Goal: Transaction & Acquisition: Purchase product/service

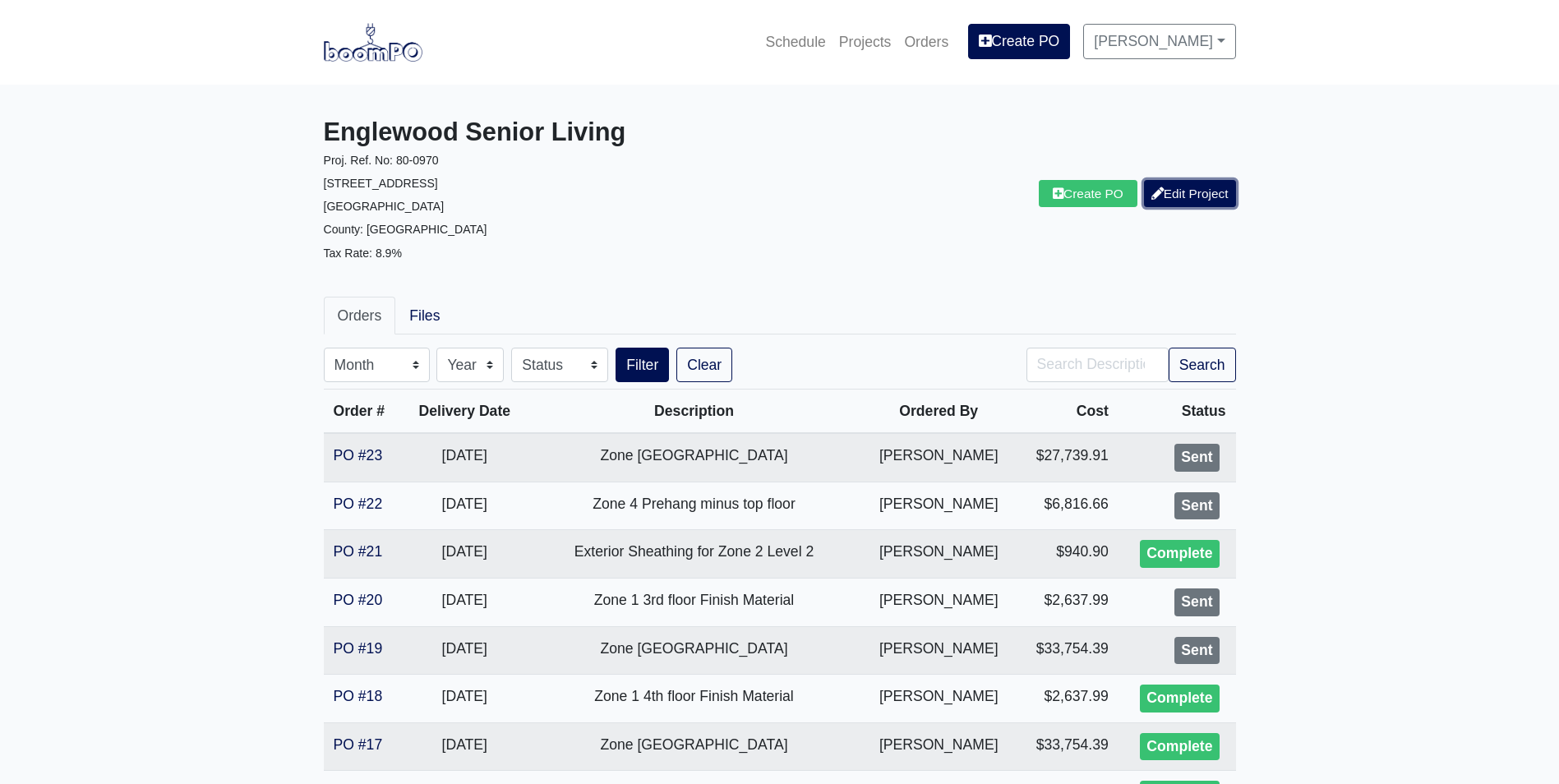
click at [1177, 188] on link "Edit Project" at bounding box center [1190, 194] width 92 height 28
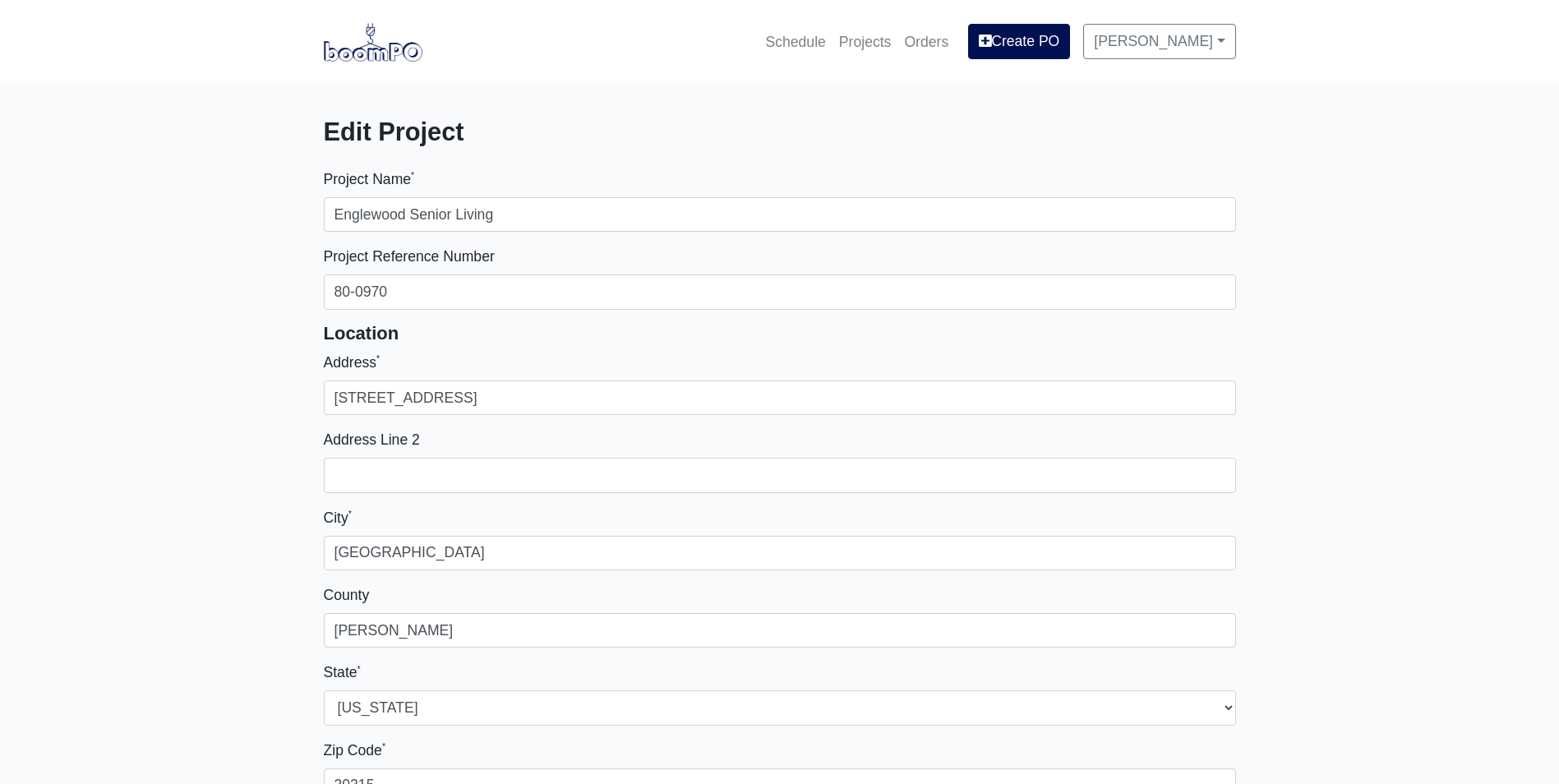
select select
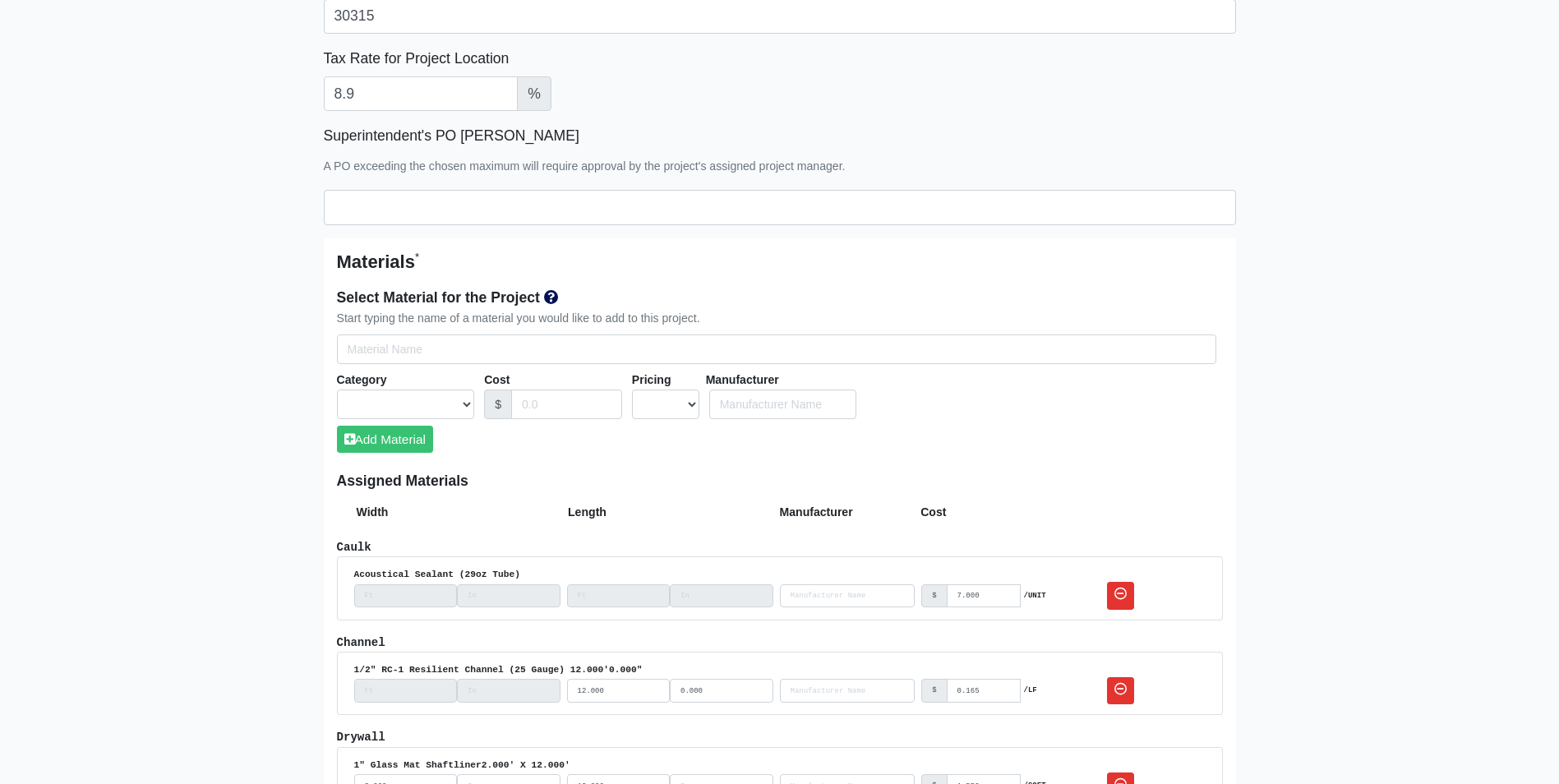
scroll to position [739, 0]
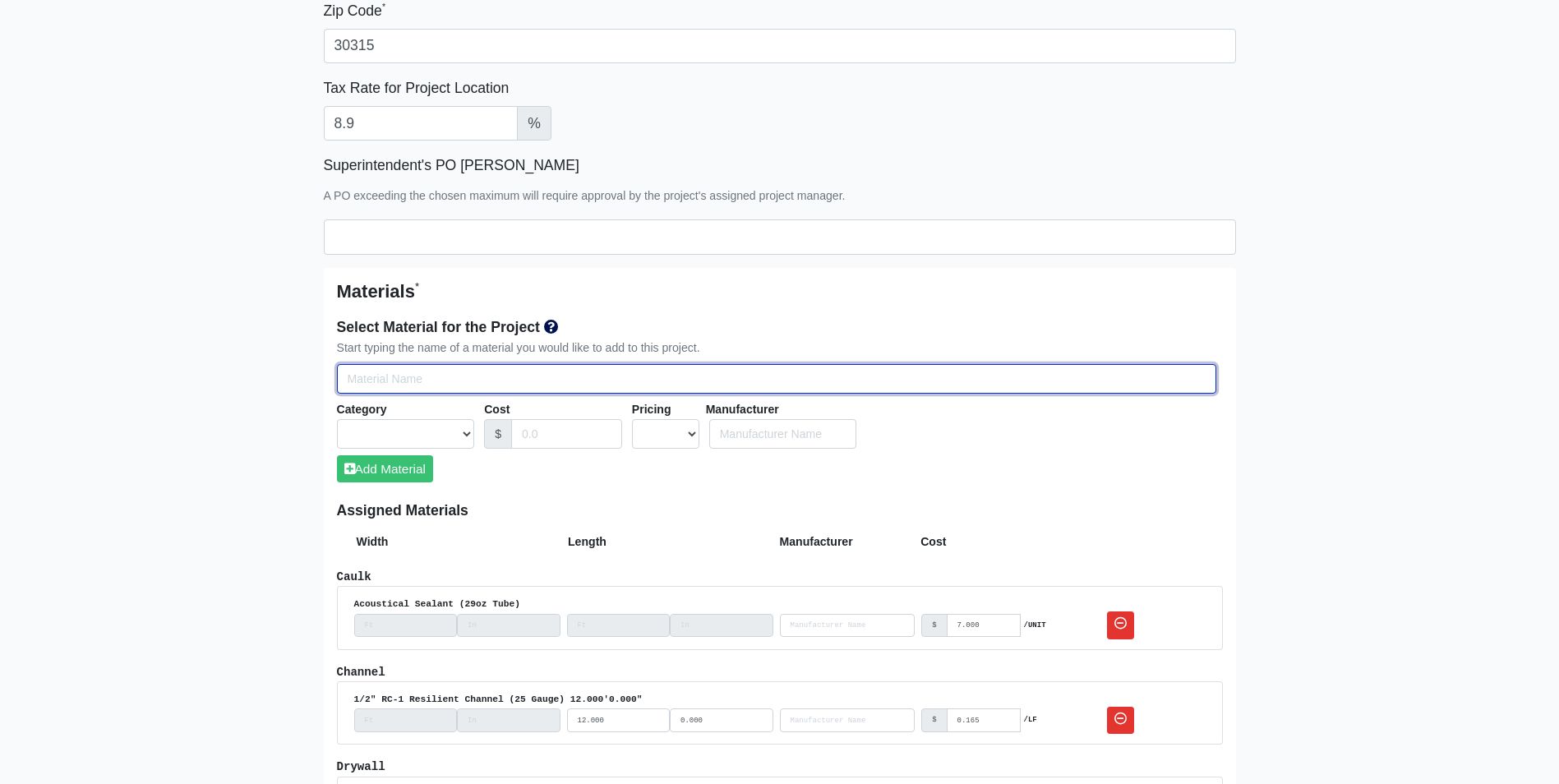
click at [362, 374] on input "Select Team Members for the Project" at bounding box center [776, 379] width 880 height 30
type input "6"
select select
type input "60"
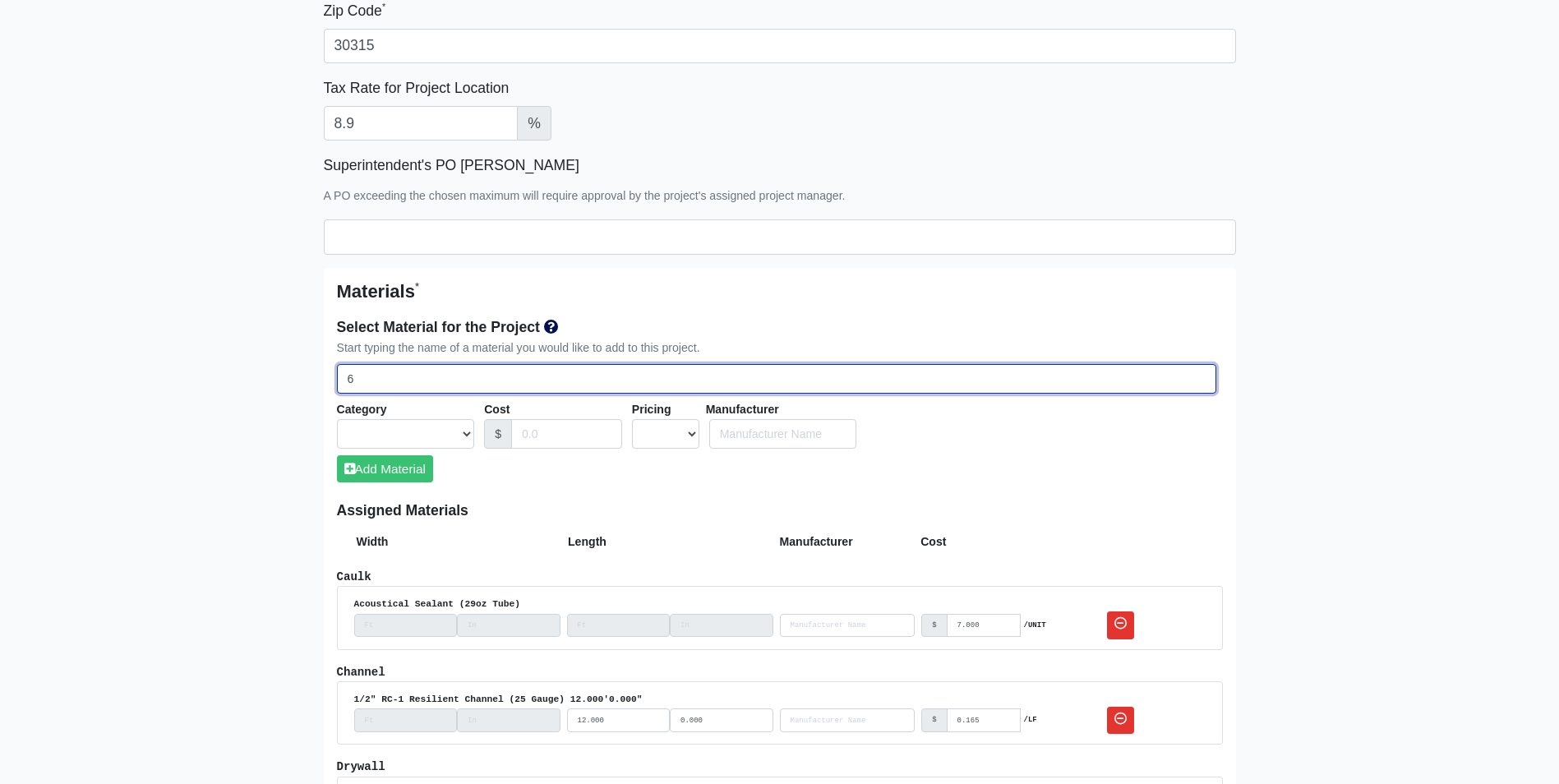
select select
type input "600"
select select
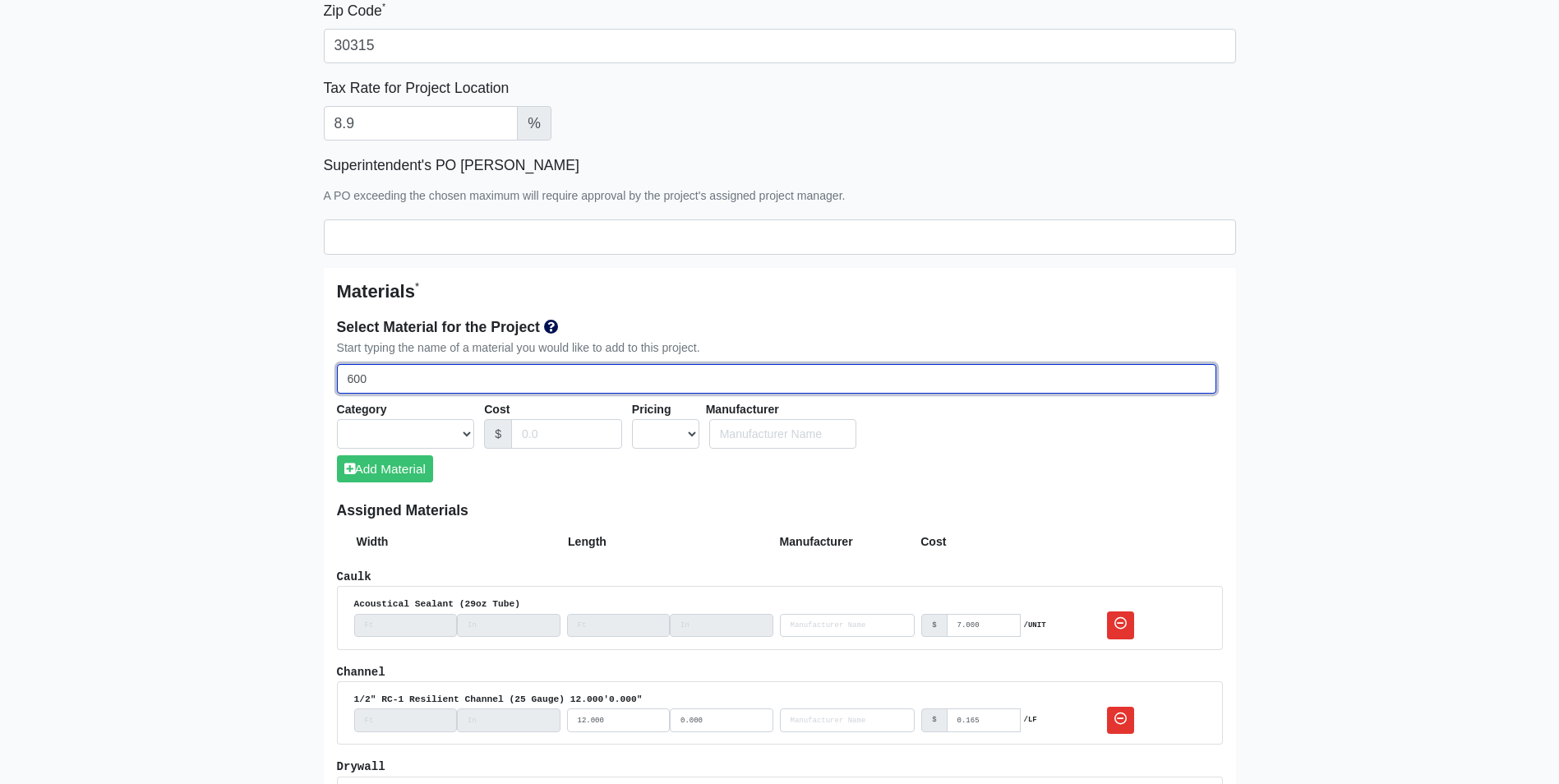
type input "600t"
select select
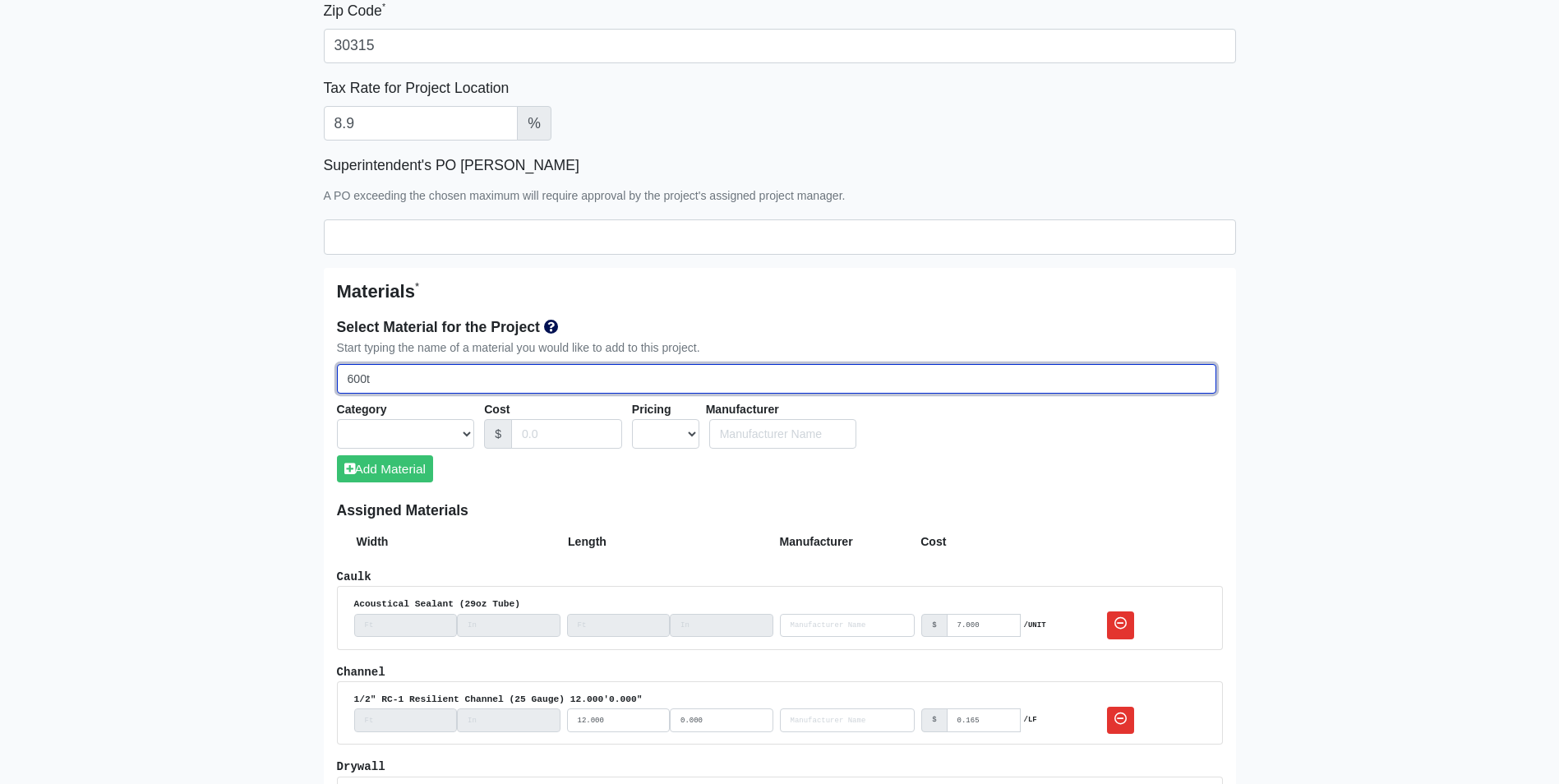
select select
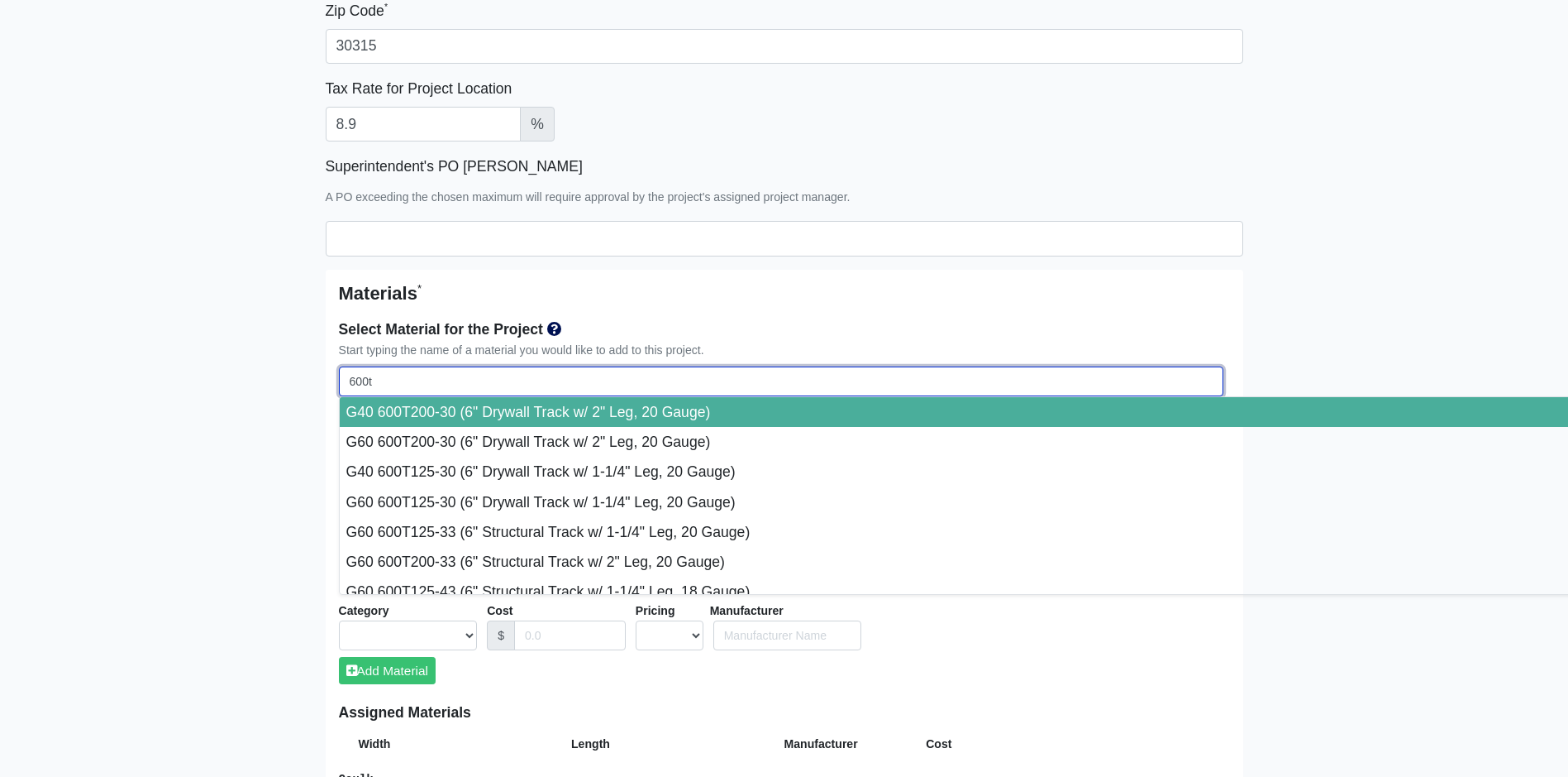
type input "600t2"
select select
type input "600t25"
select select
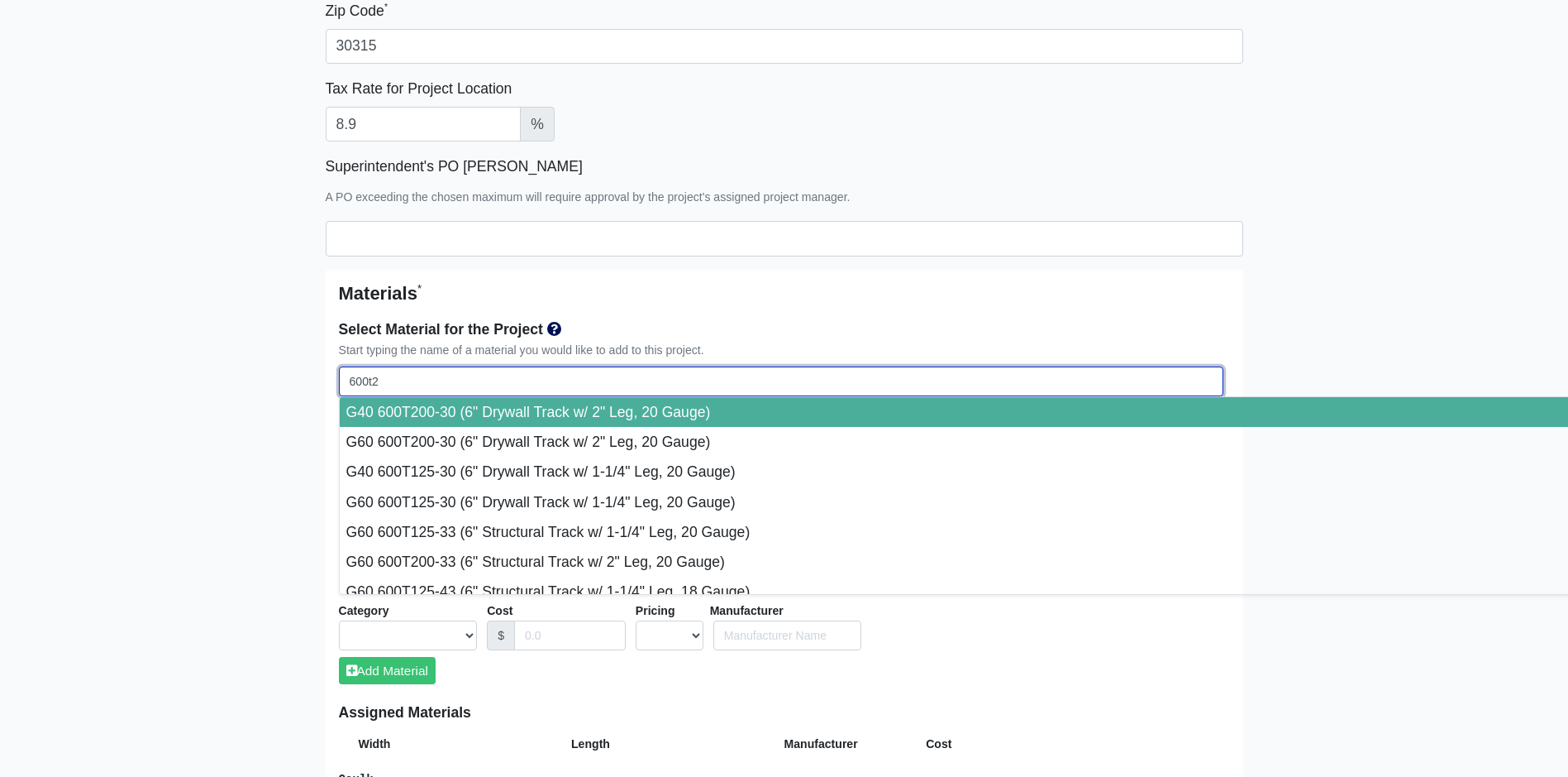
select select
type input "600t250"
select select
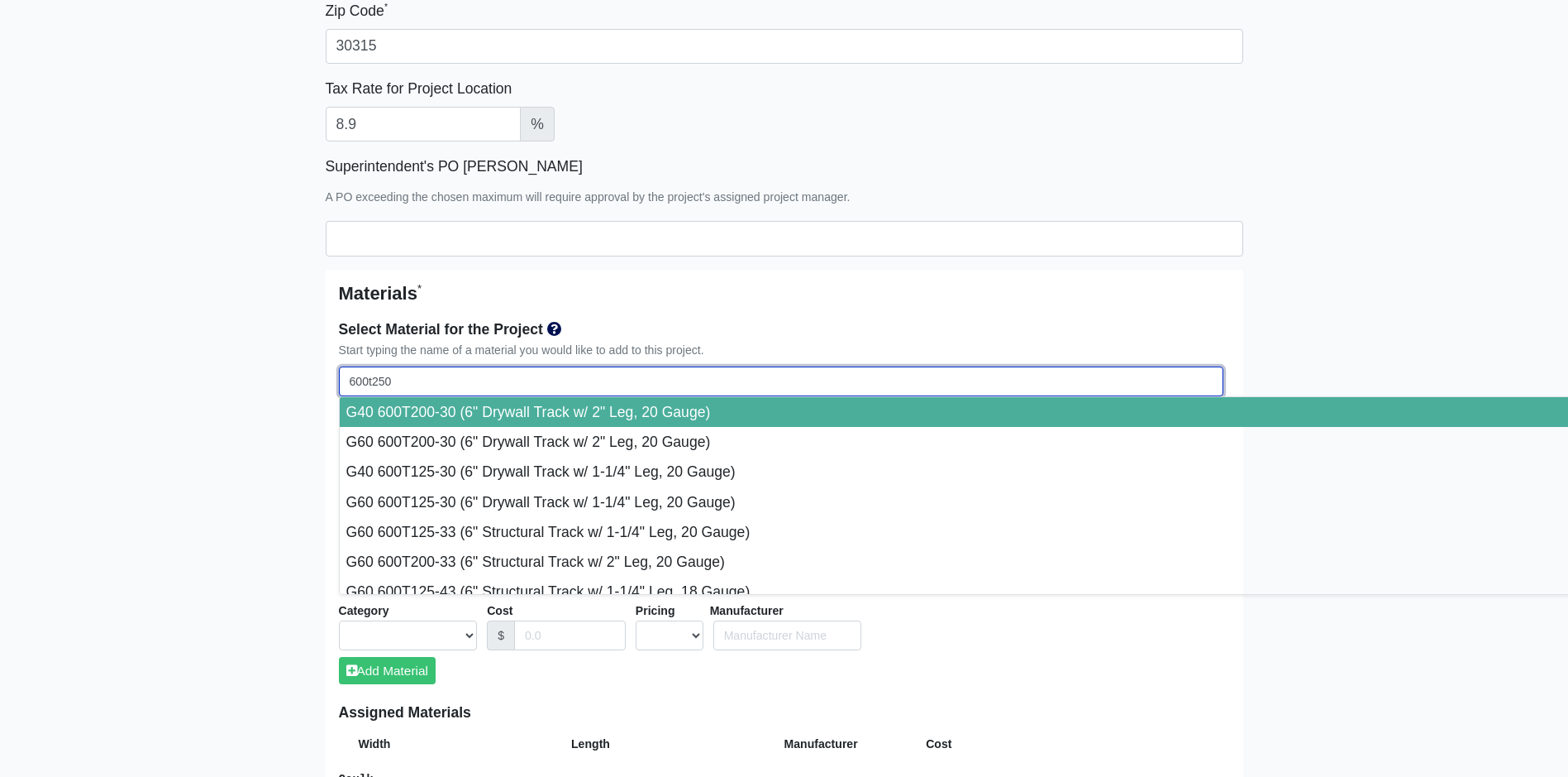
select select
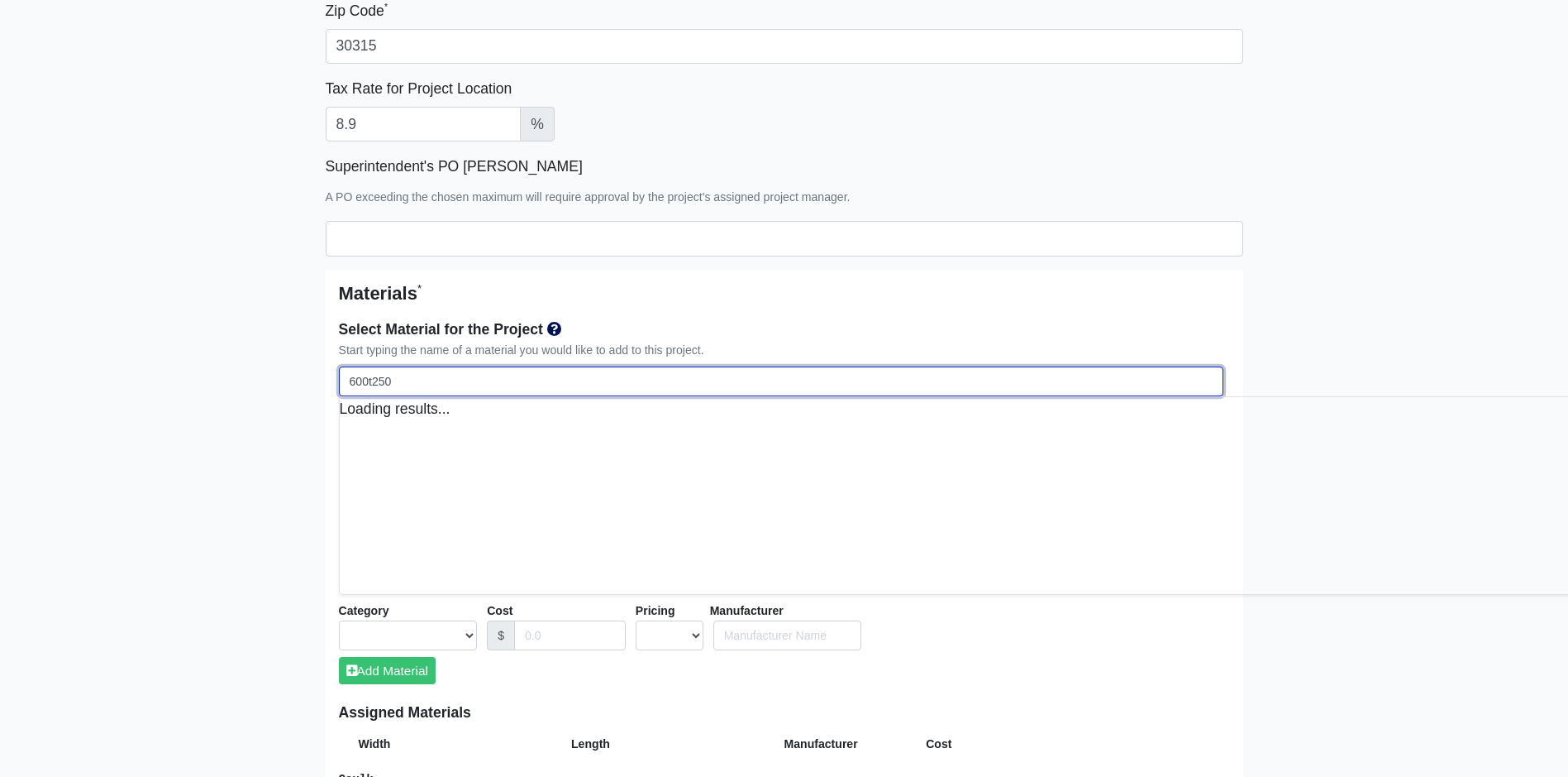
select select
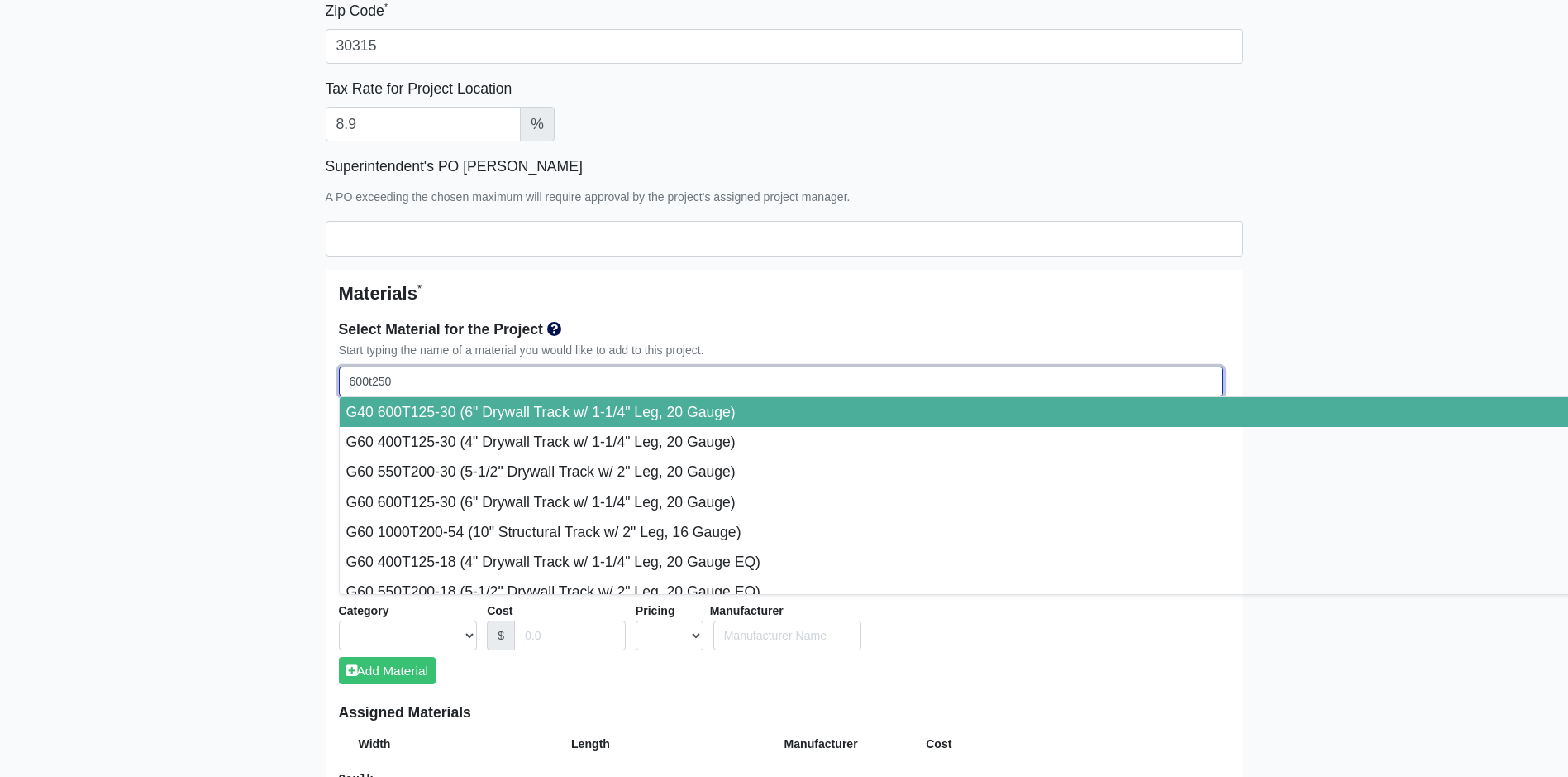
type input "600t250-"
select select
type input "600t250-9"
select select
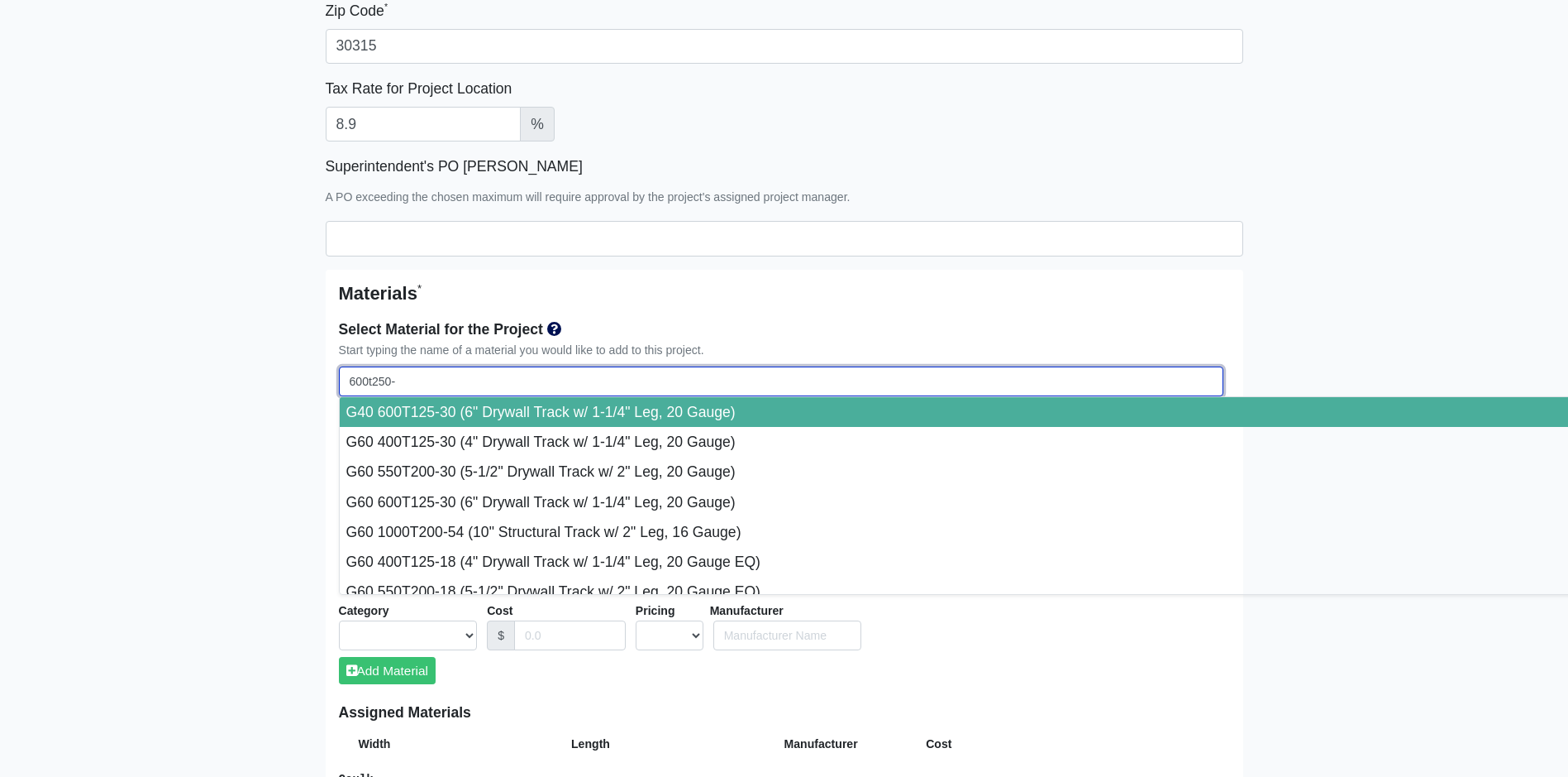
select select
type input "600t250-97"
select select
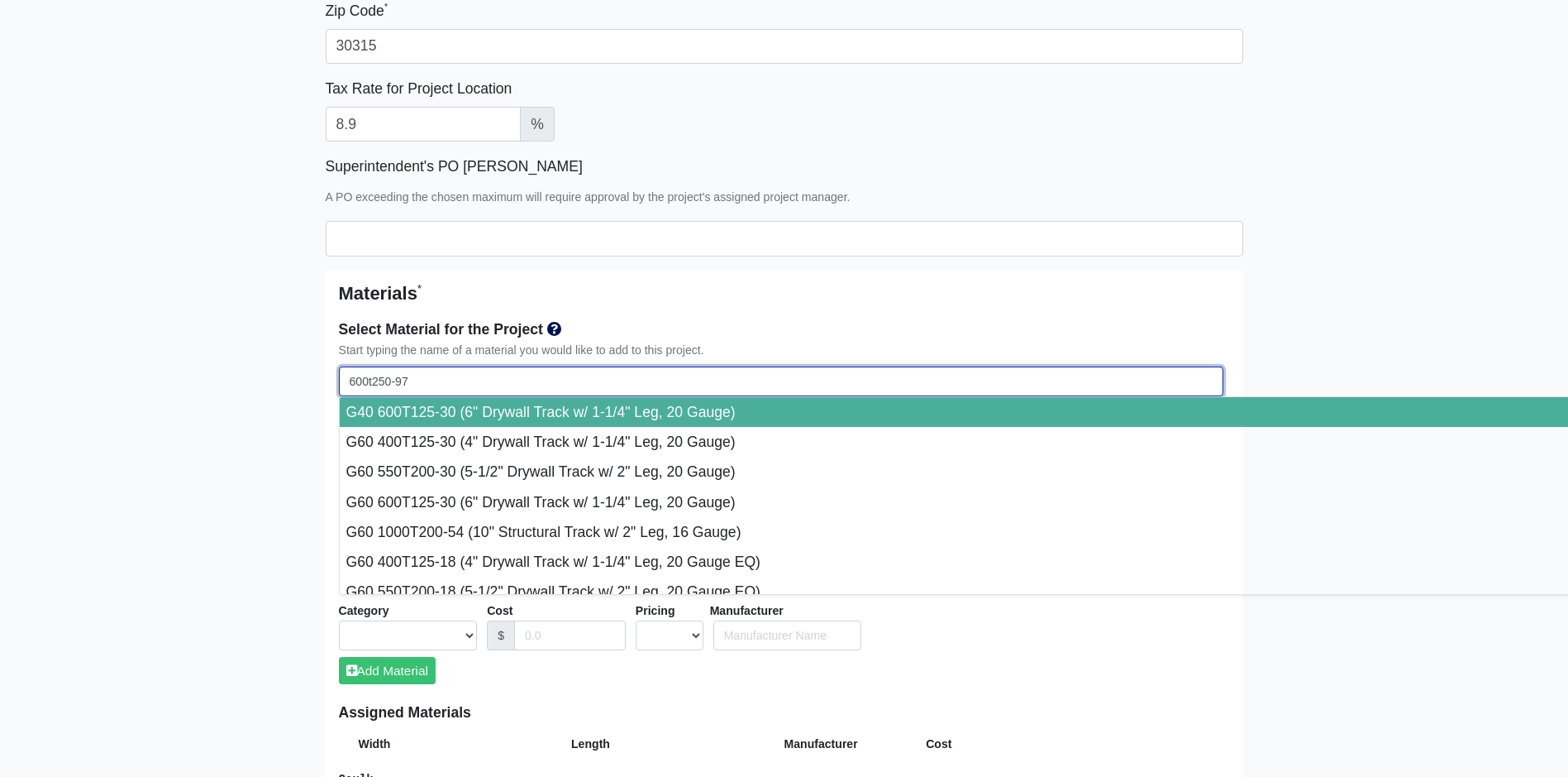
select select
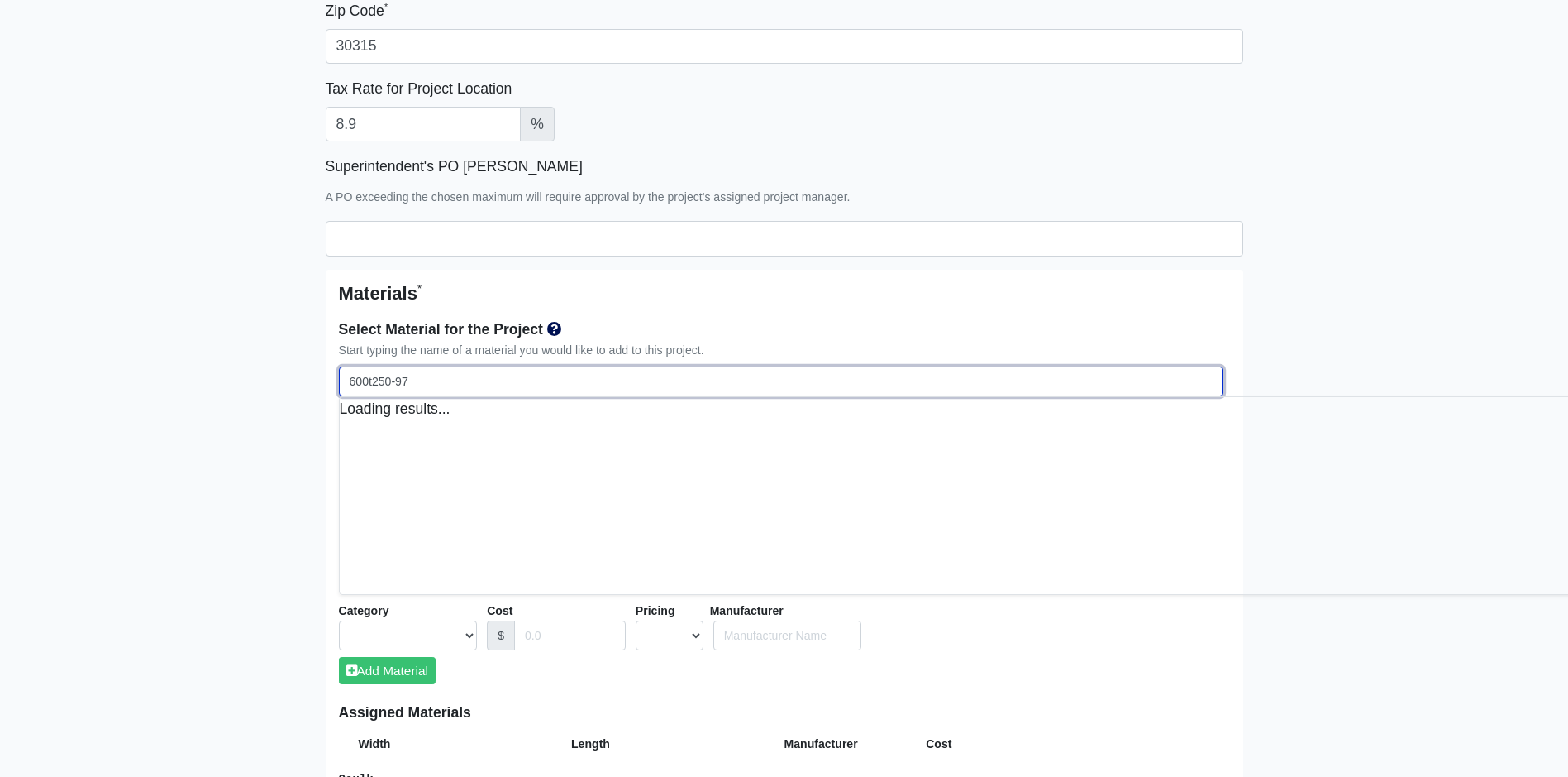
select select
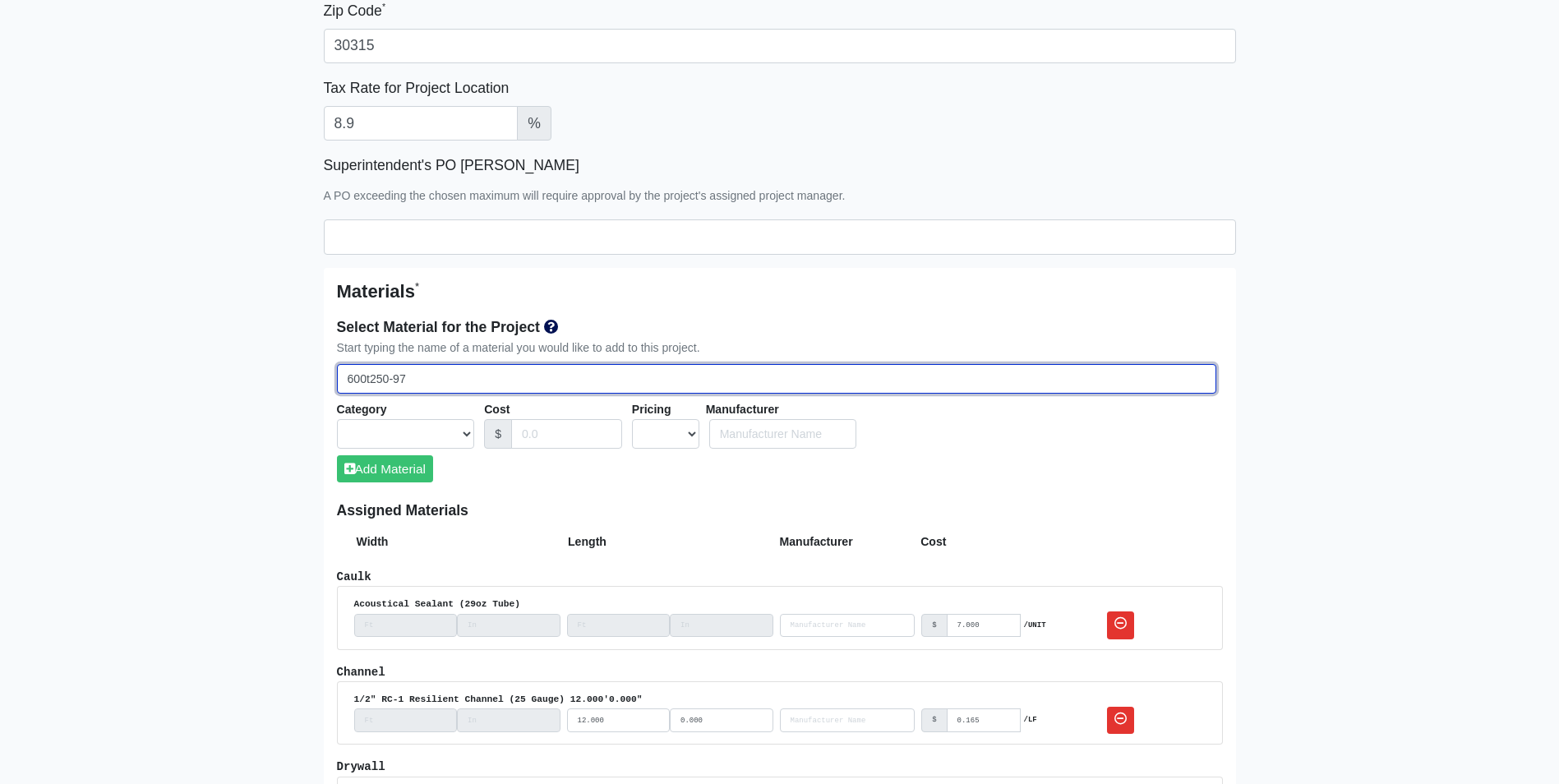
type input "600t250-97"
select select
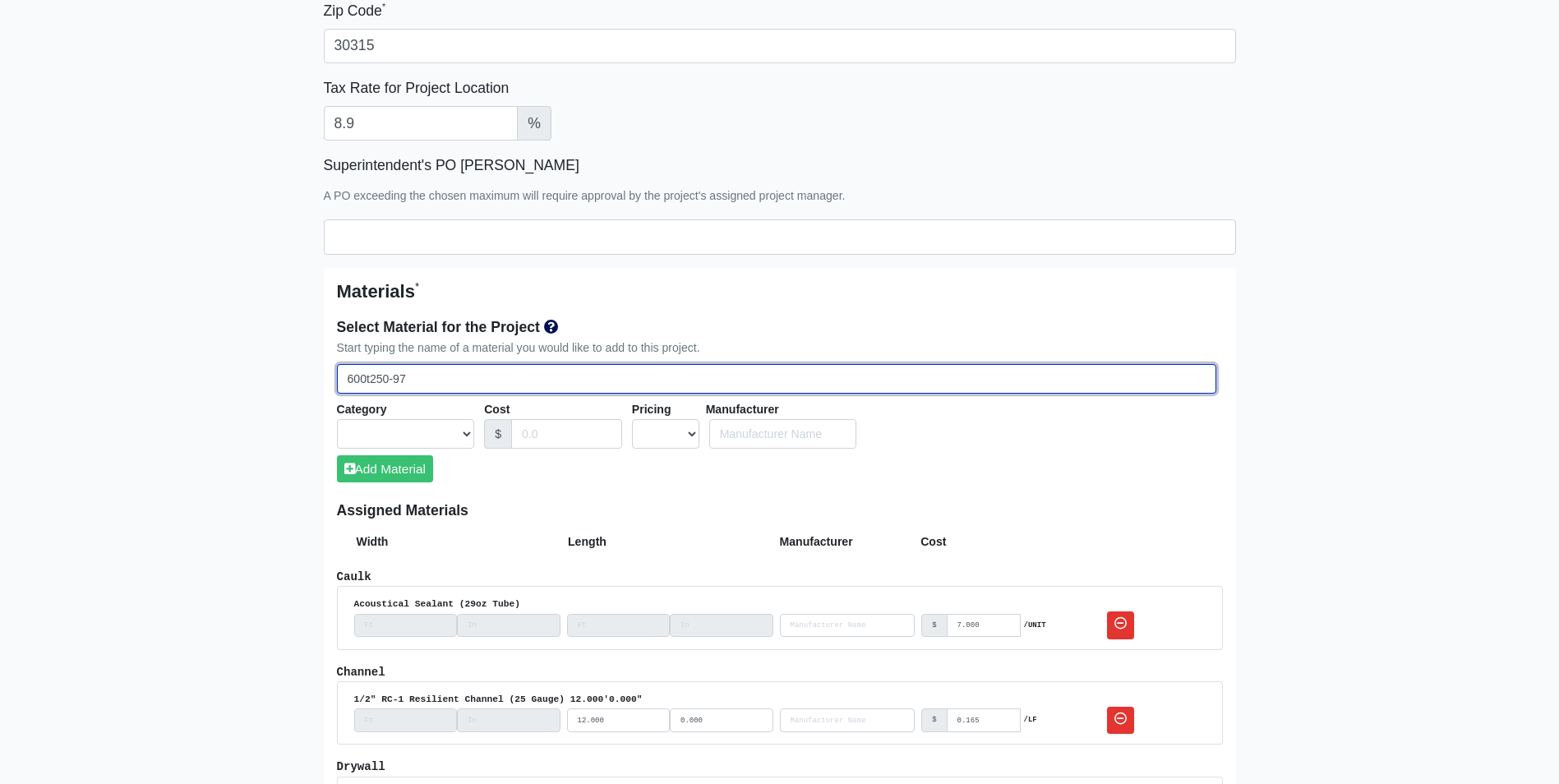
select select
type input "600t250-97 D"
select select
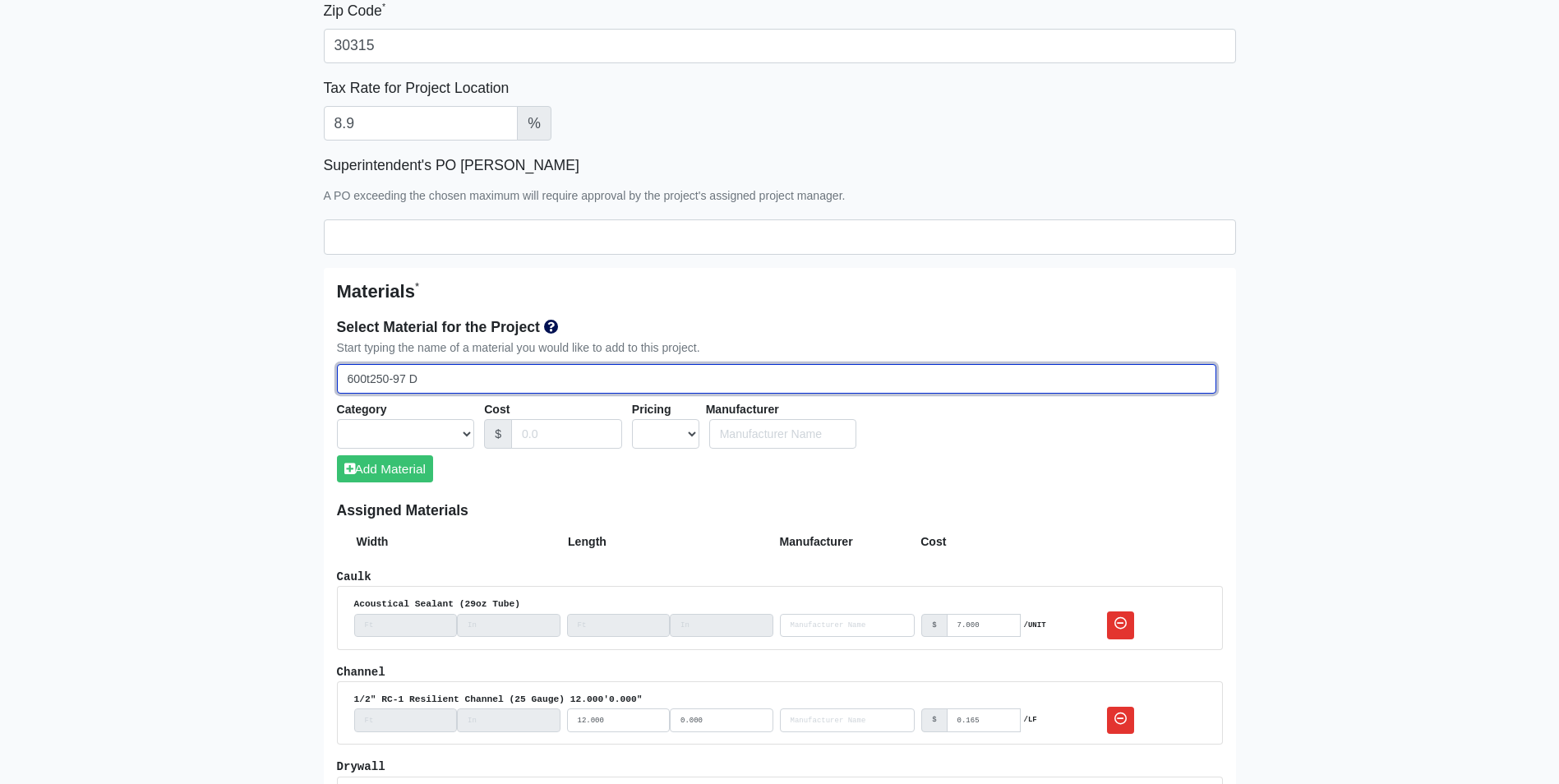
select select
type input "600t250-97 De"
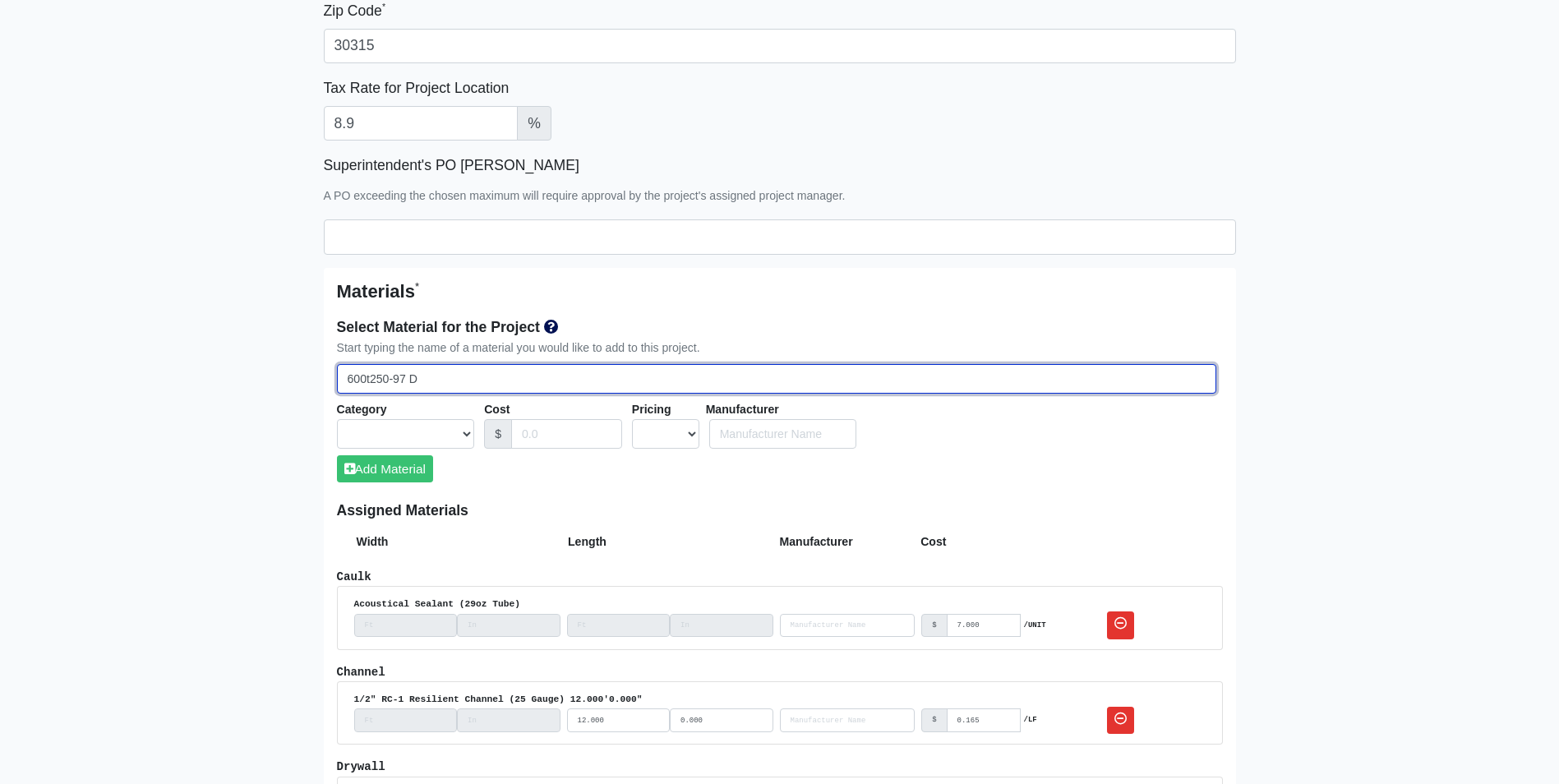
select select
type input "600t250-97 Dee"
select select
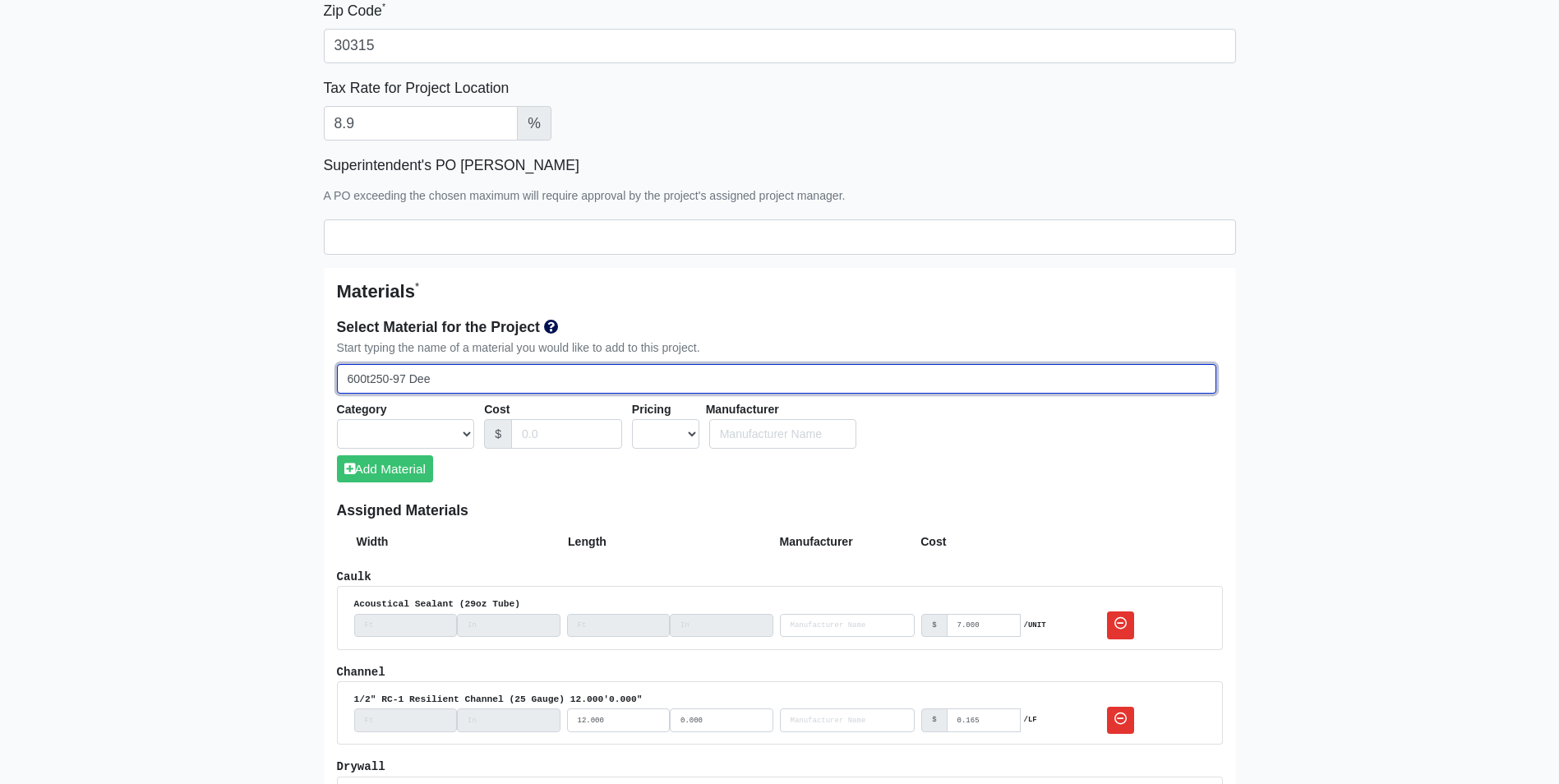
select select
type input "600250-97 Dee"
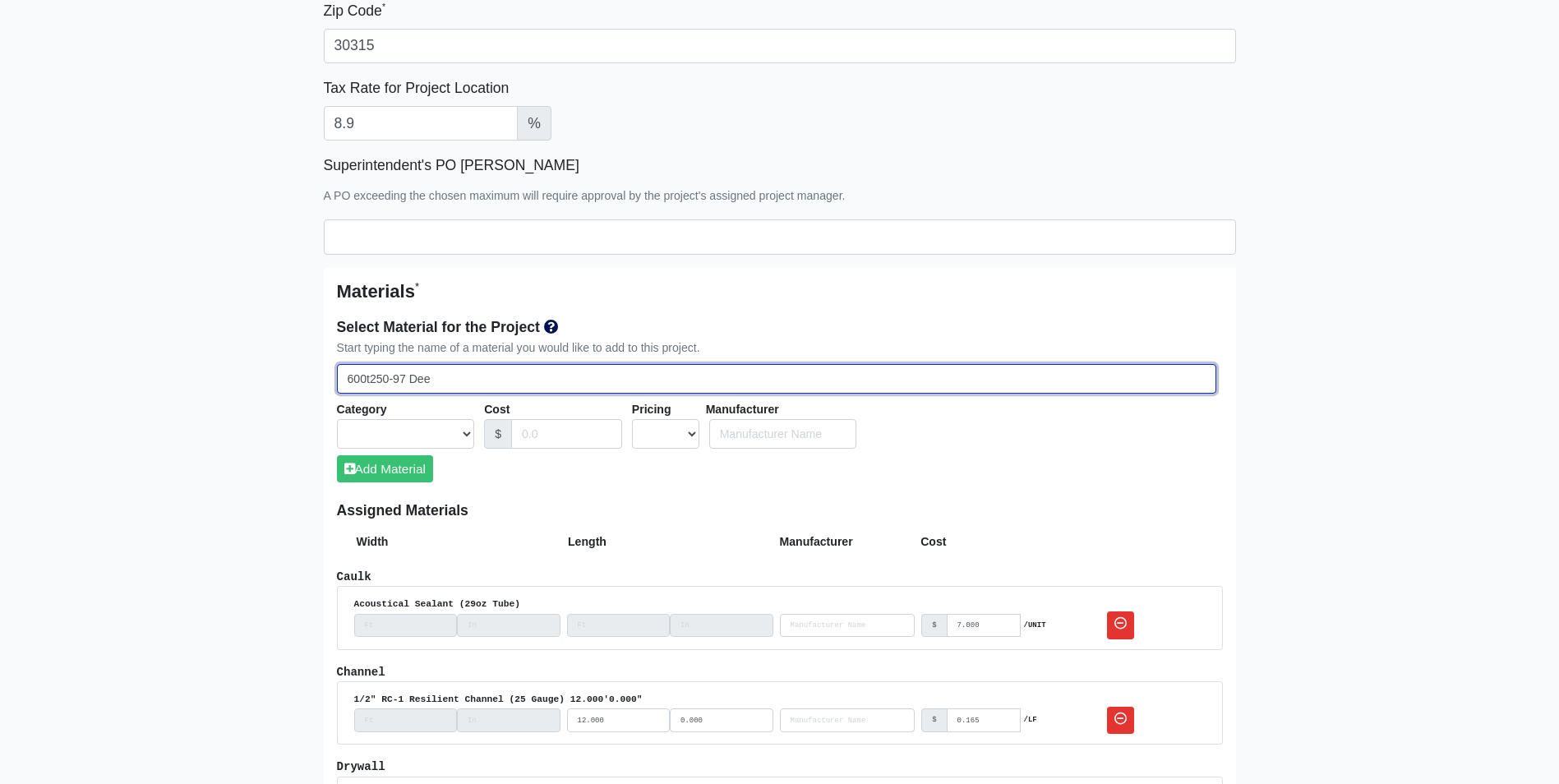
select select
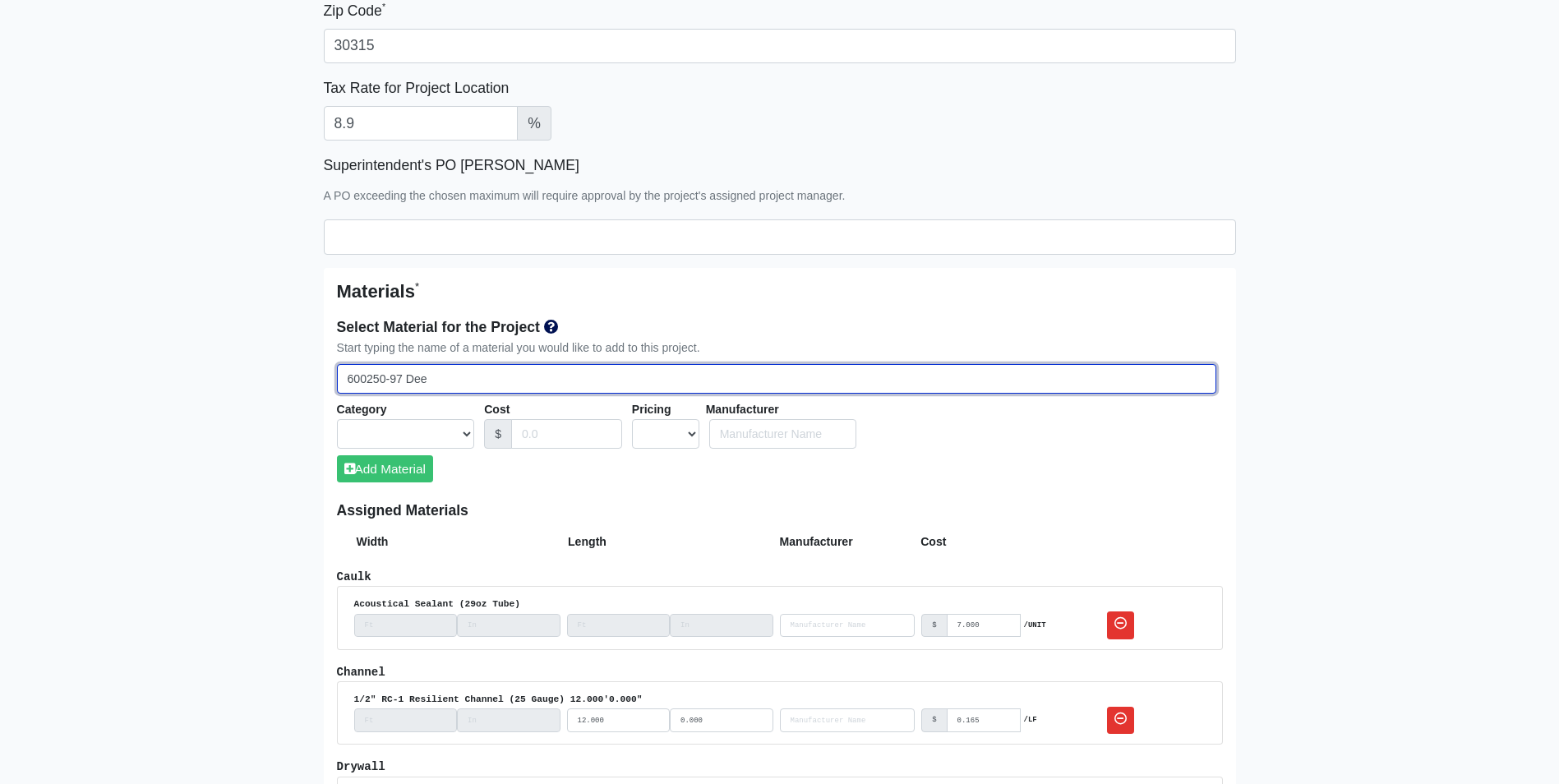
select select
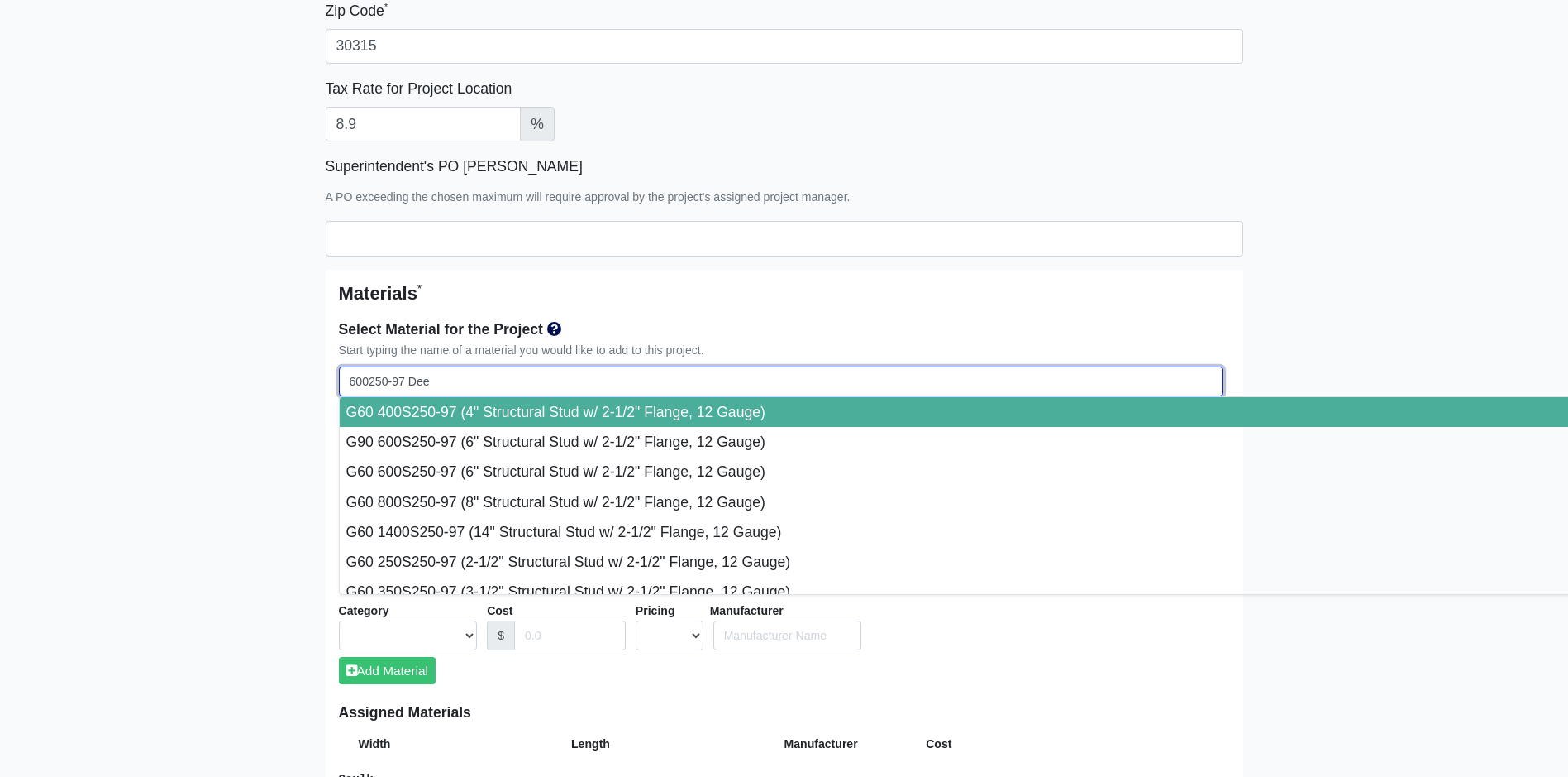
type input "600T250-97 Dee"
select select
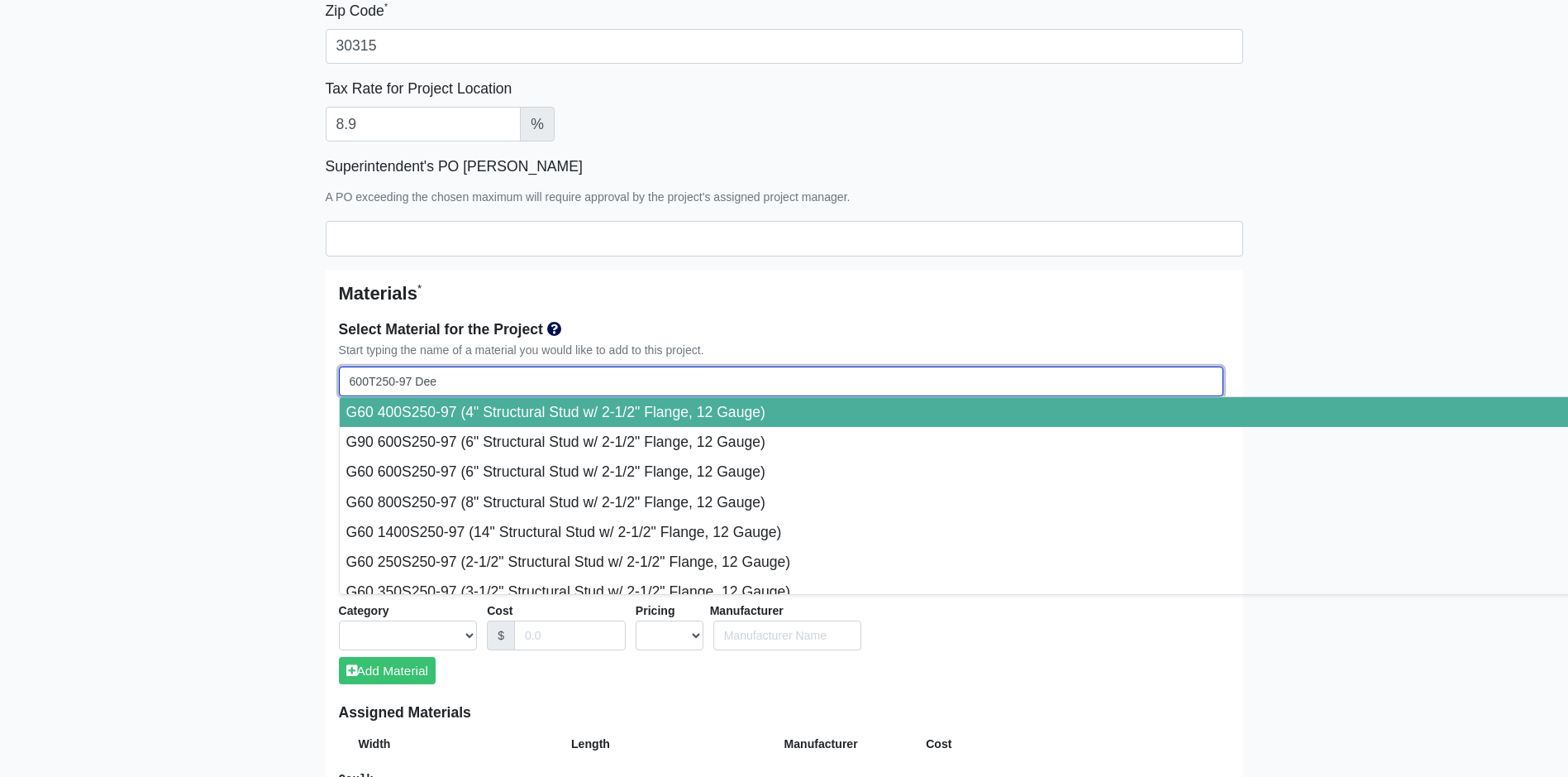
select select
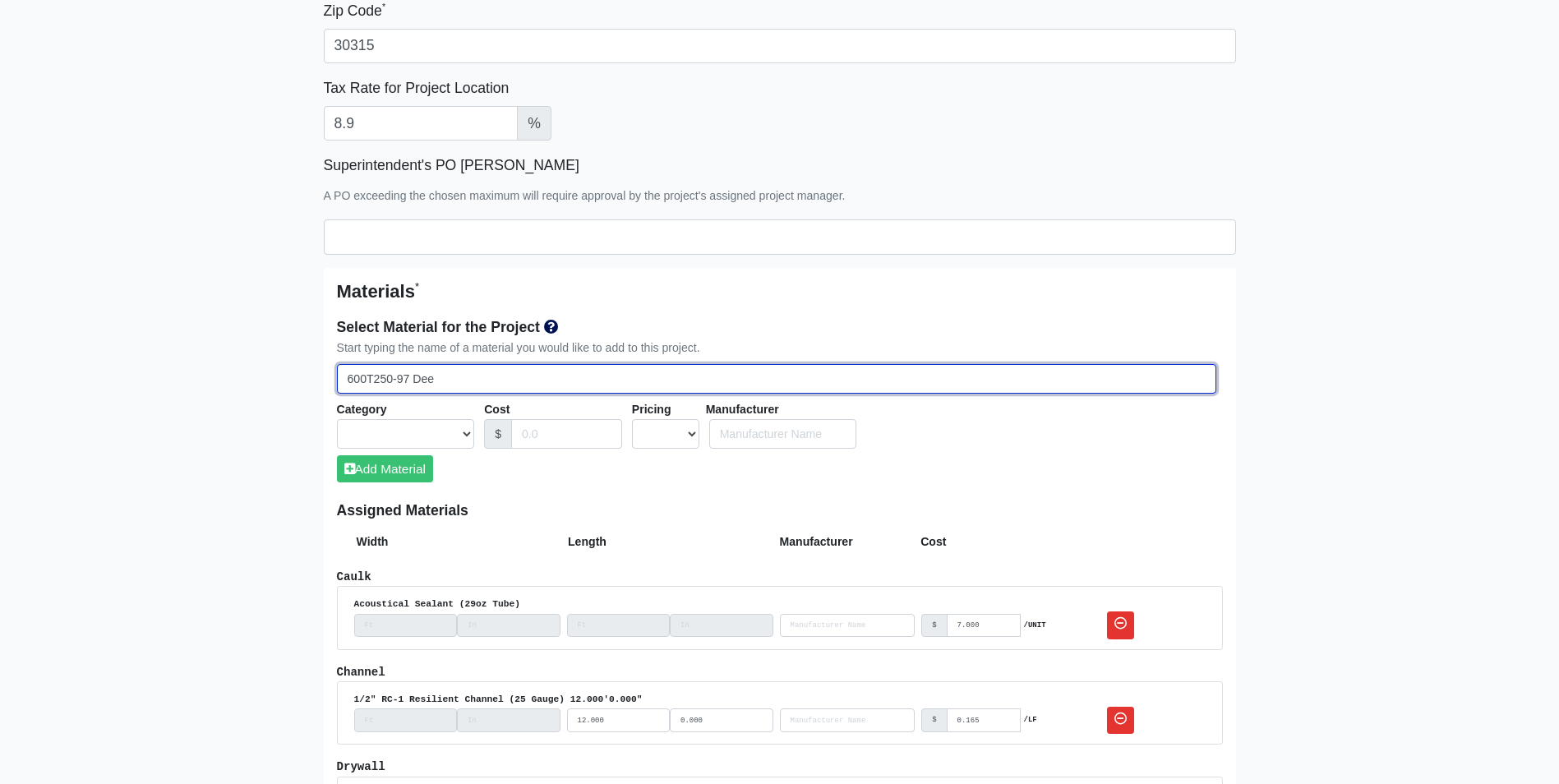
type input "600250-97 Dee"
select select
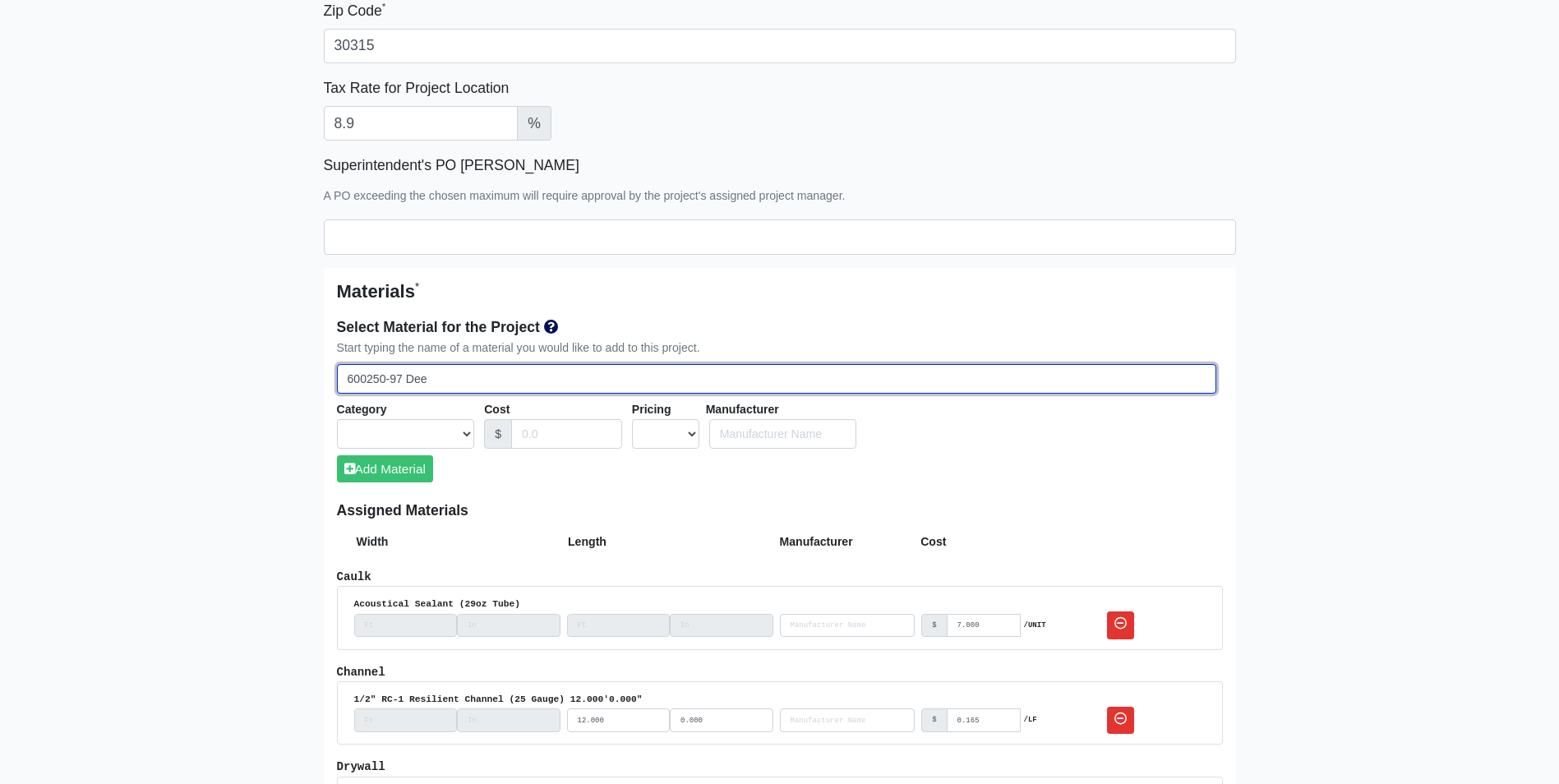
select select
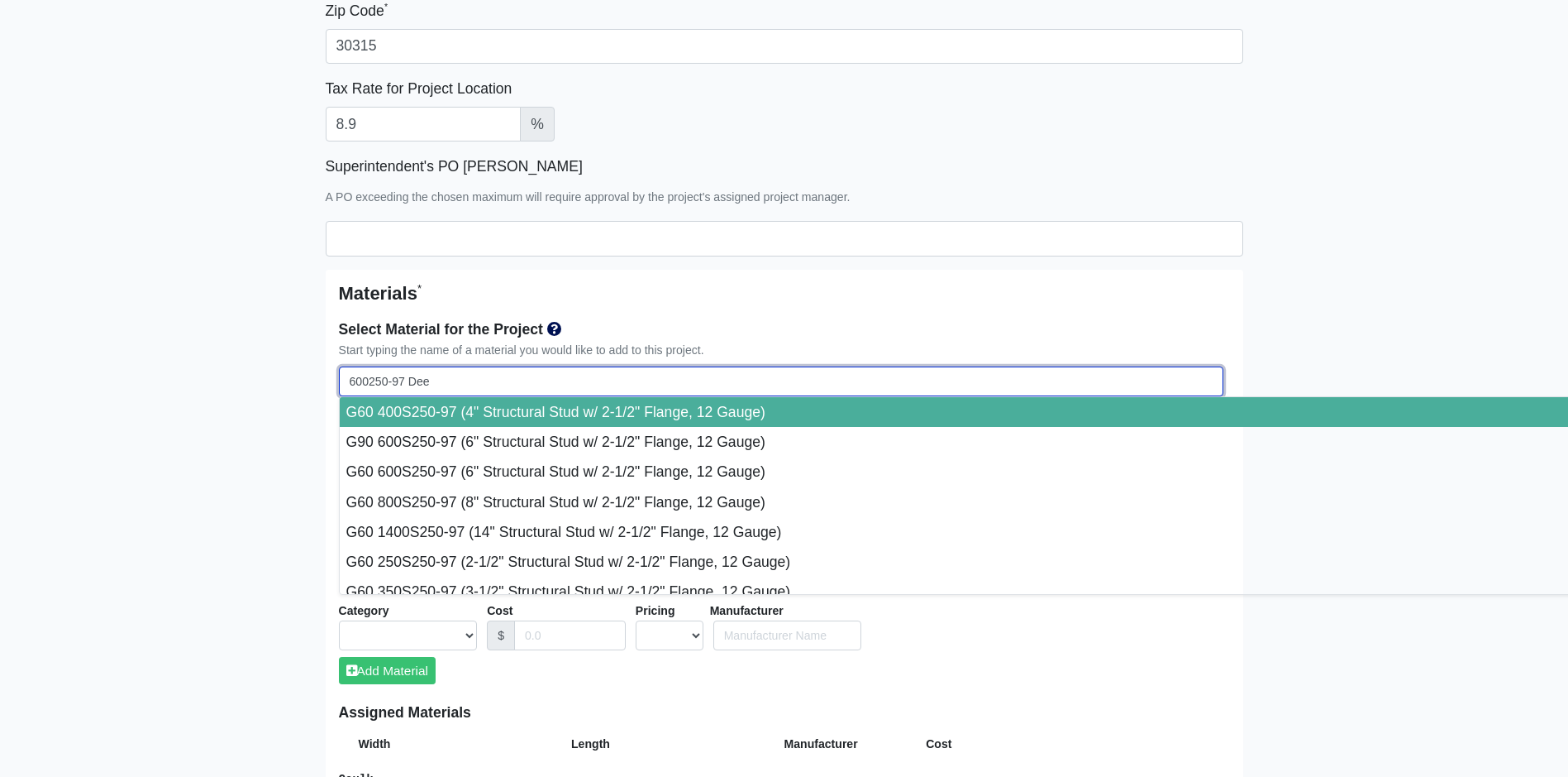
type input "G600250-97 Dee"
select select
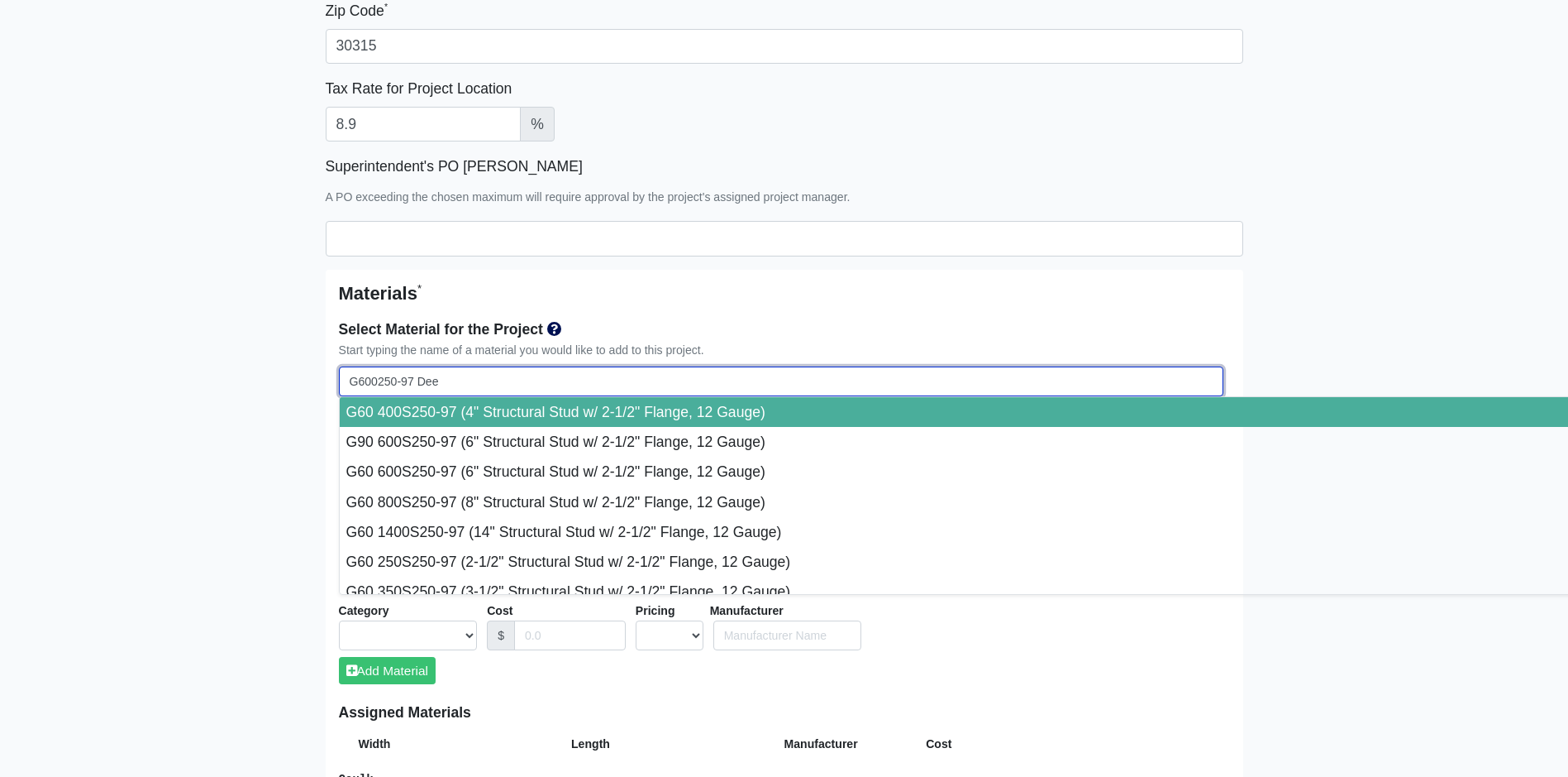
type input "G6600250-97 Dee"
select select
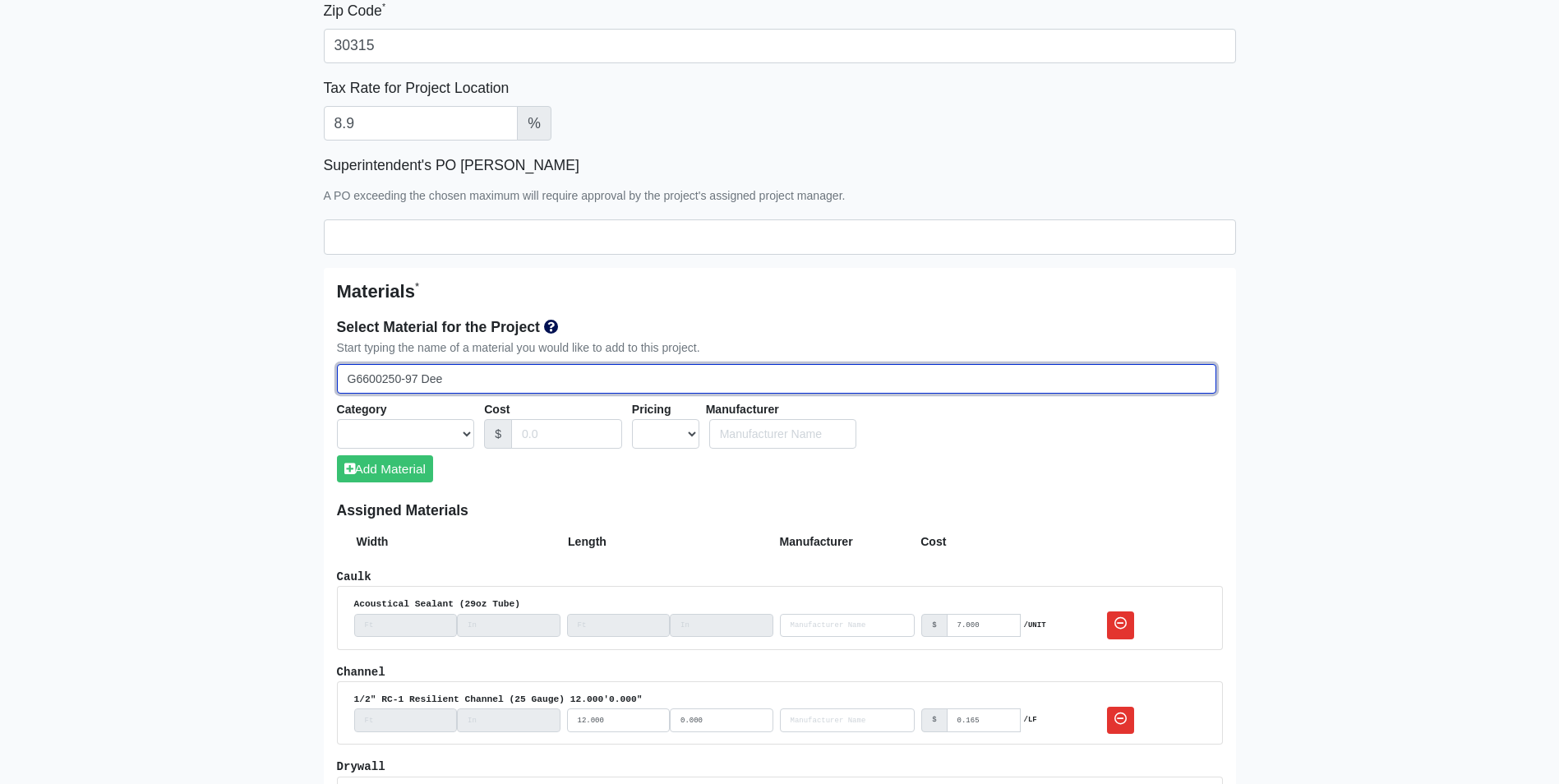
type input "G60600250-97 Dee"
select select
type input "G60 600250-97 Dee"
select select
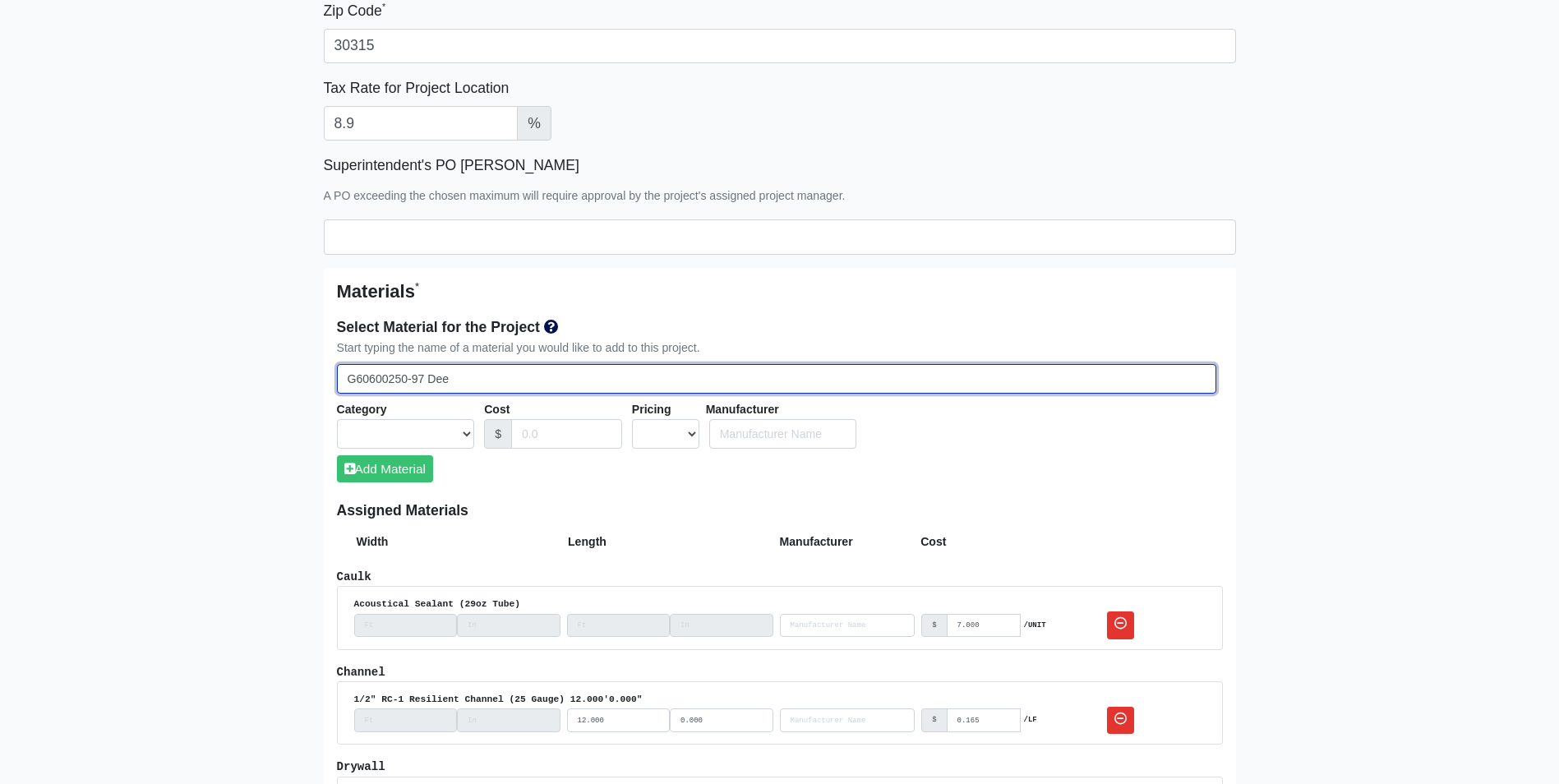
select select
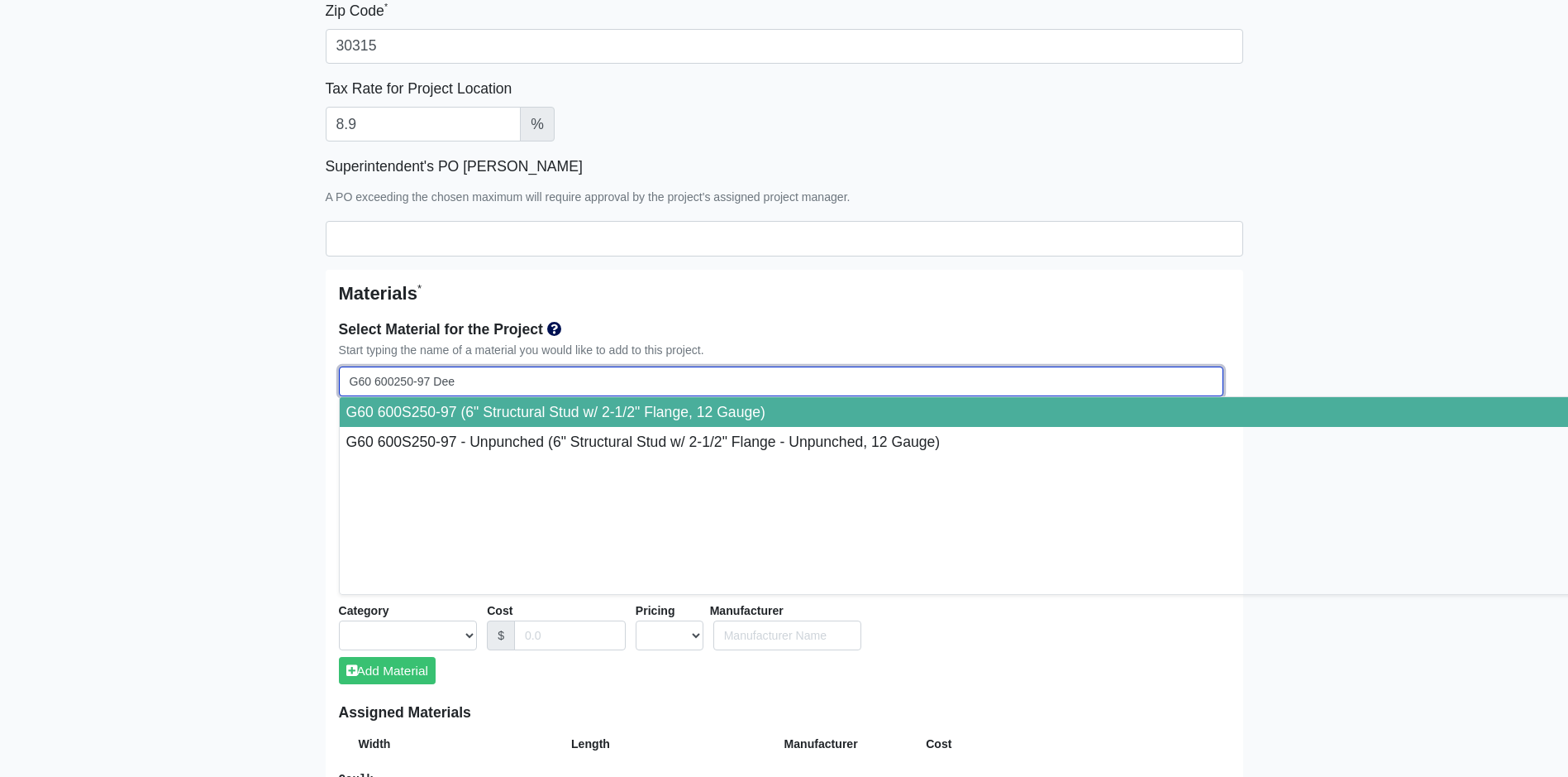
type input "G60 600250-97 De"
select select
type input "G60 600250-97 D"
select select
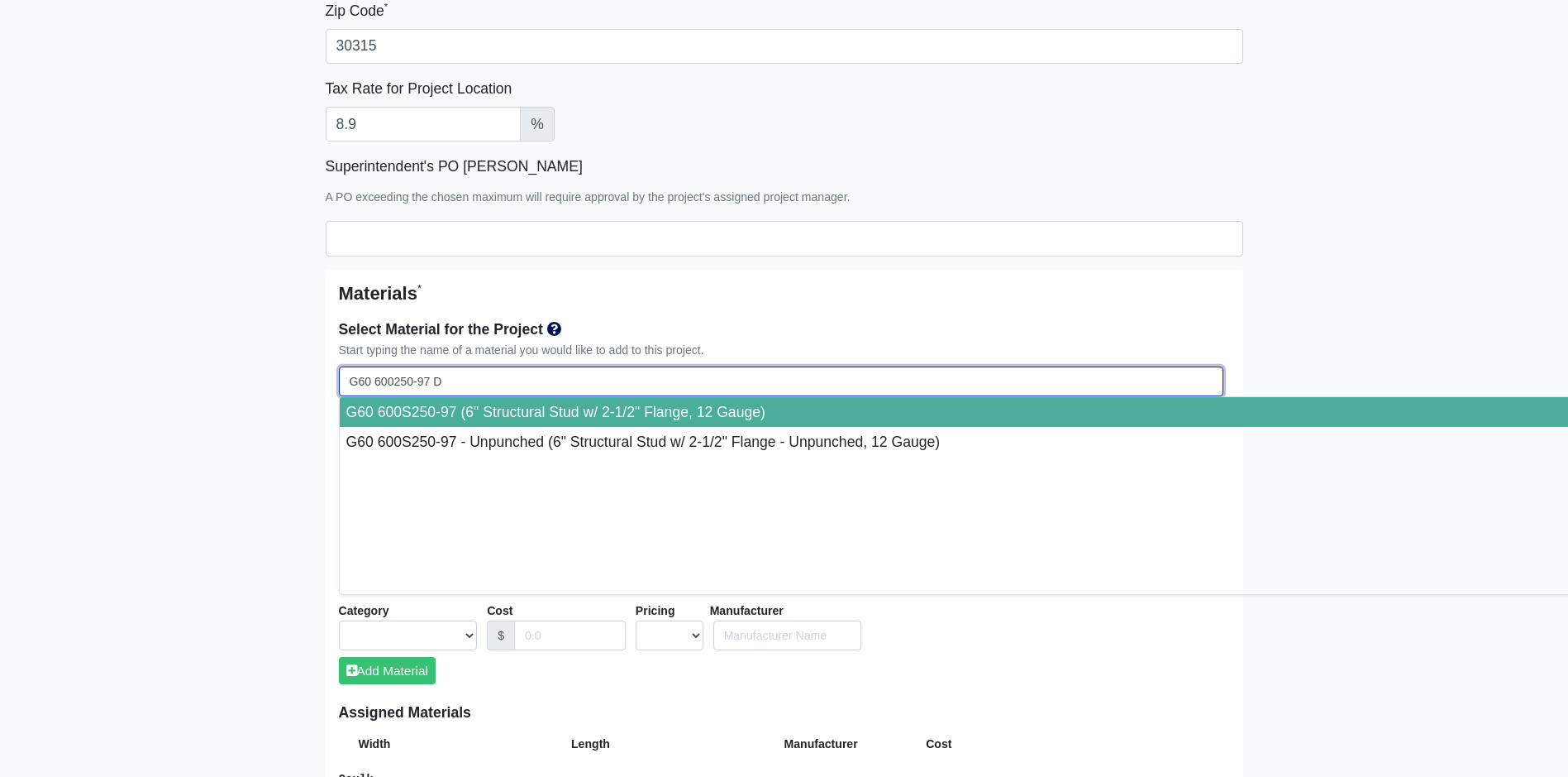
select select
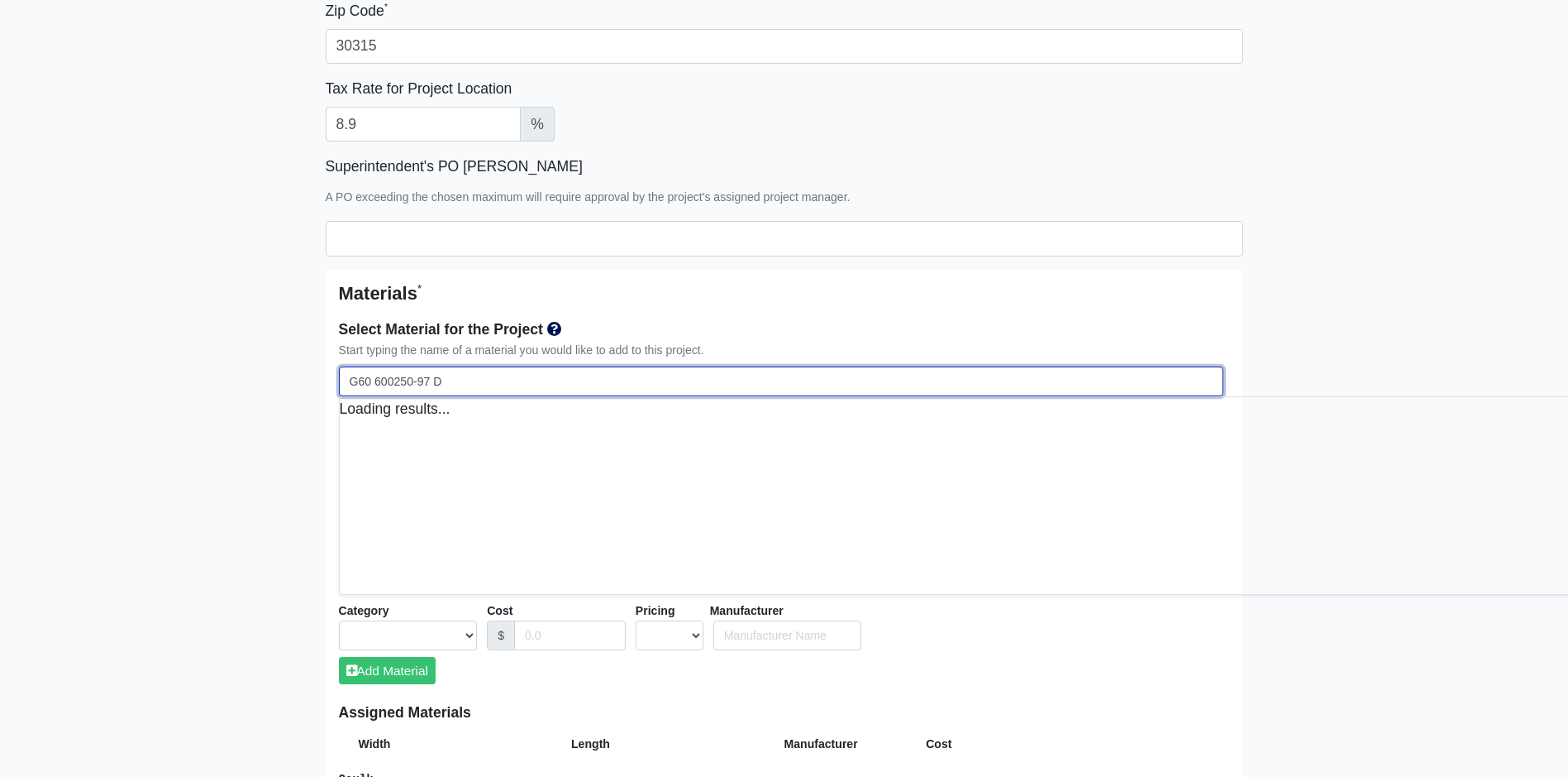
select select
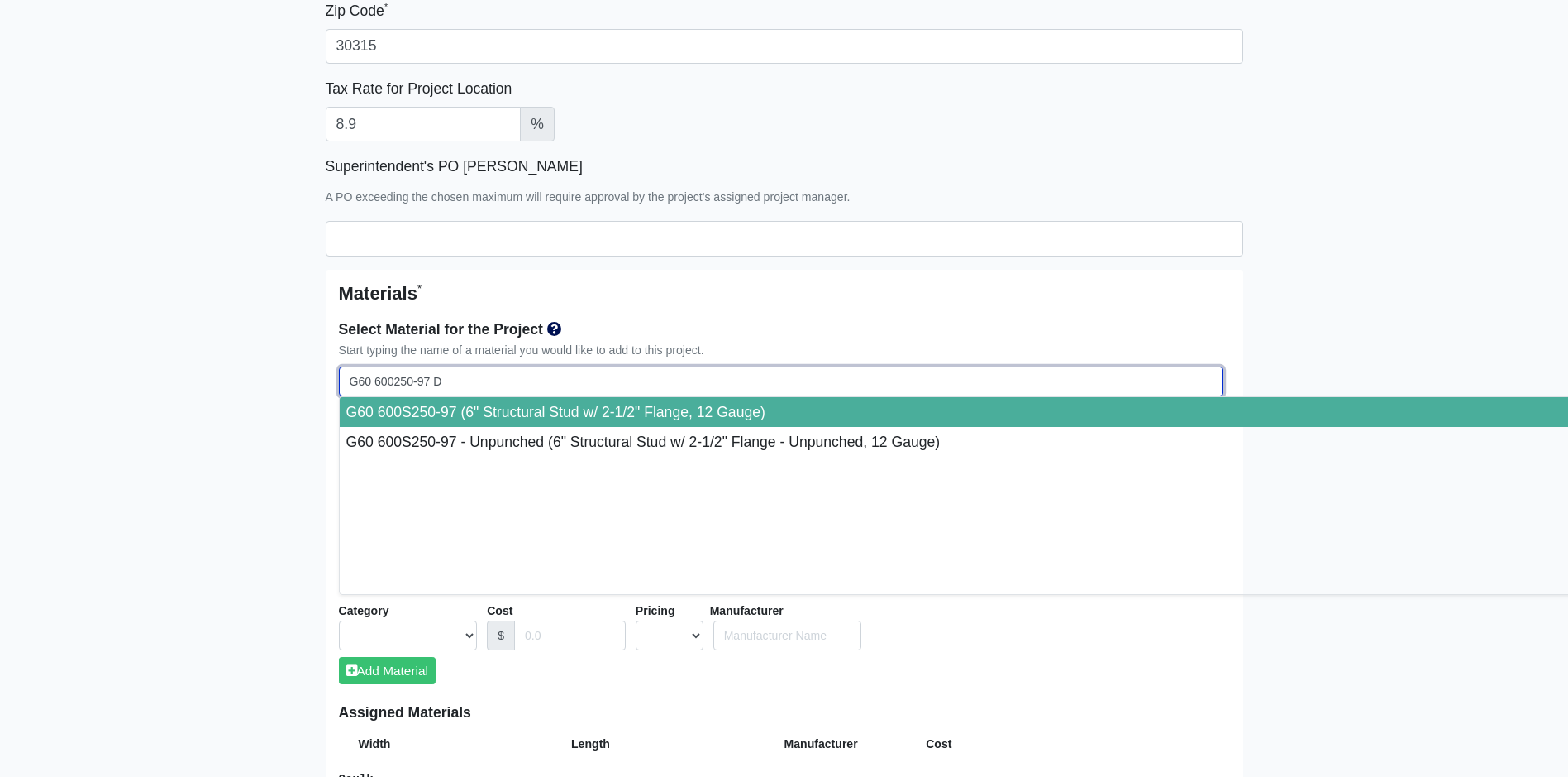
type input "G60 600250-97 DE"
select select
type input "G60 600250-97 DEE"
select select
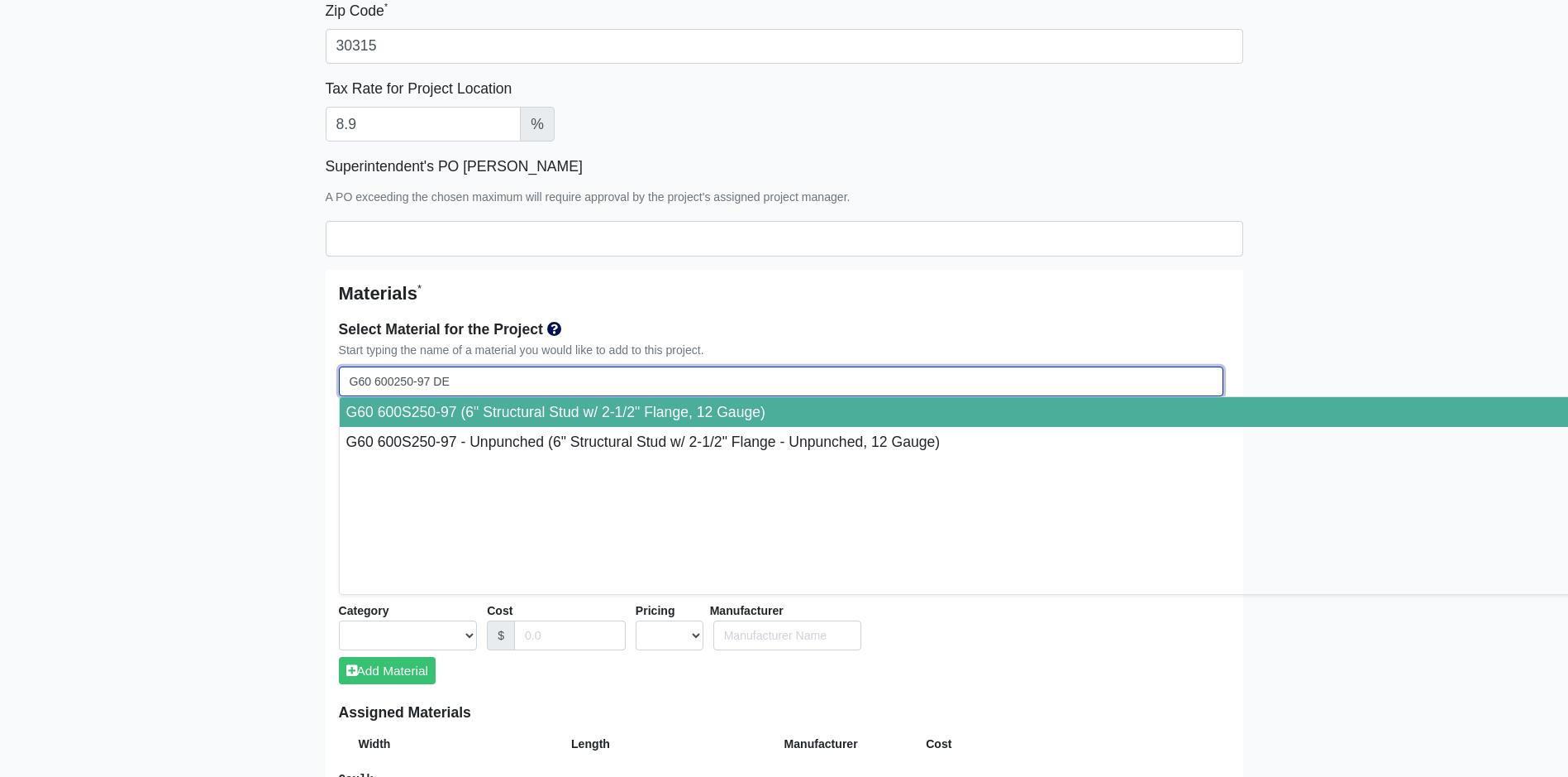
select select
type input "G60 600250-97 DEEP"
select select
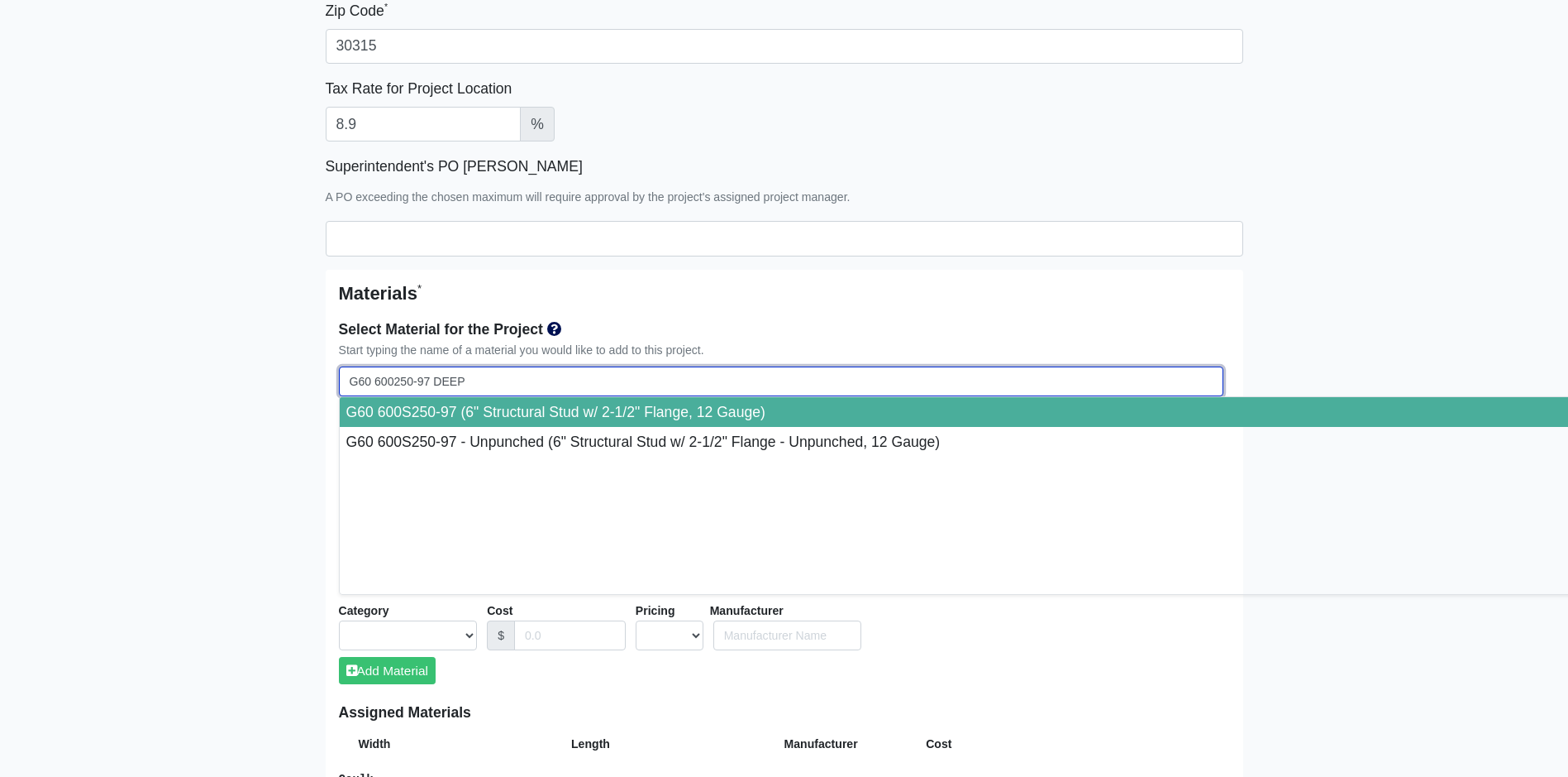
select select
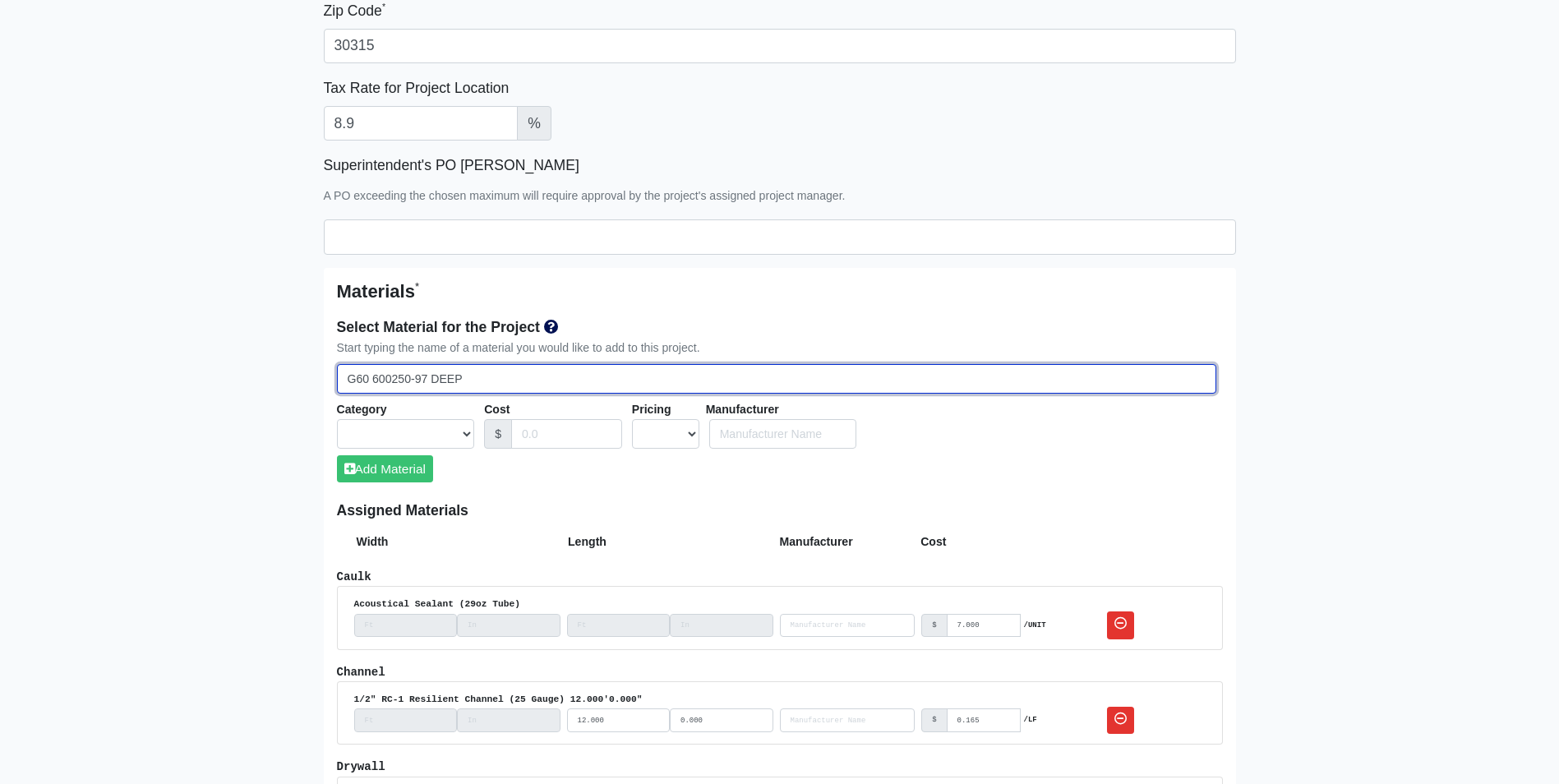
type input "G60 600250-97 DEEP"
select select
type input "G60 600250-97 DEEP L"
select select
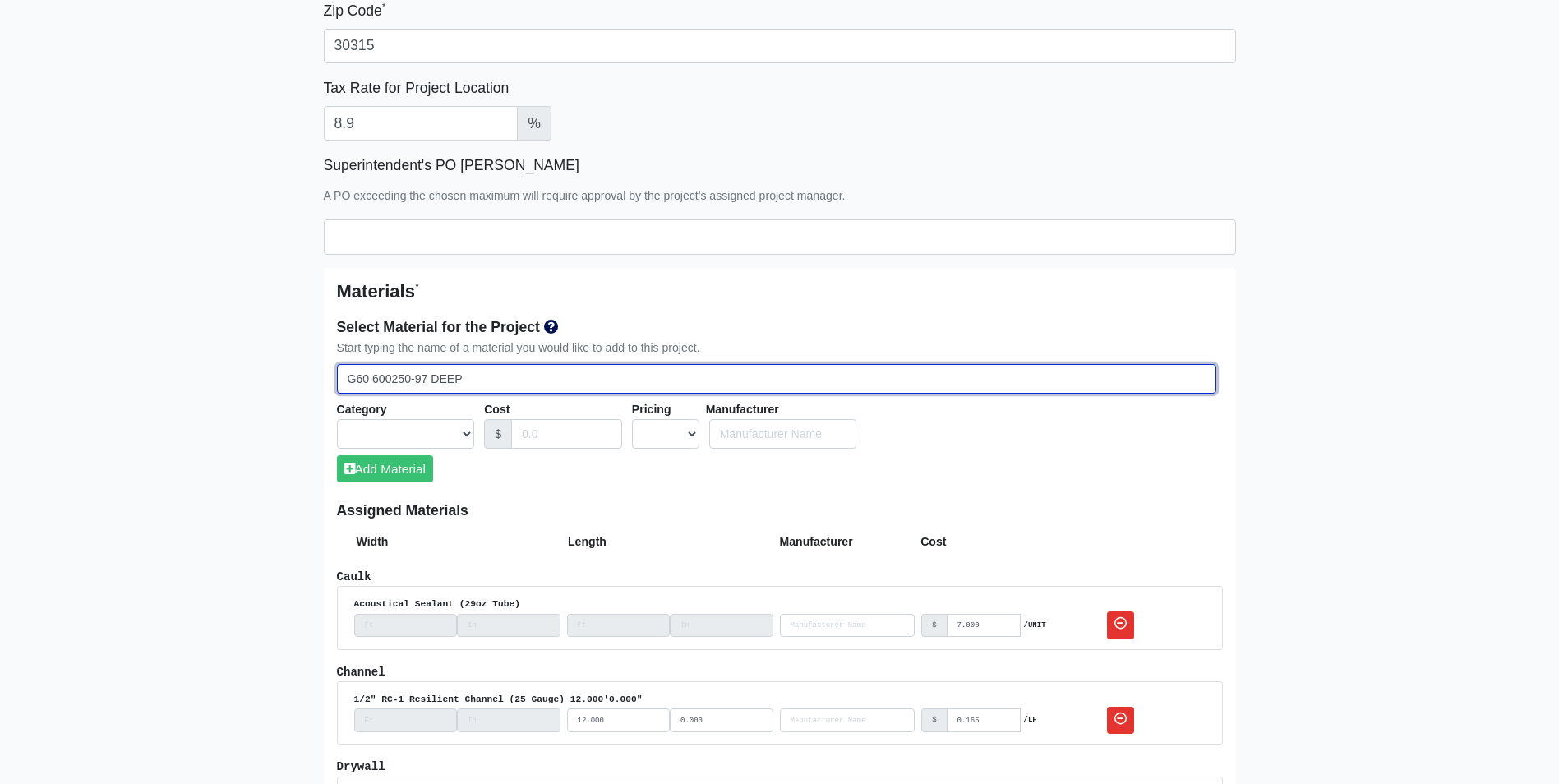
select select
type input "G60 600250-97 DEEP LE"
select select
type input "G60 600250-97 DEEP LEG"
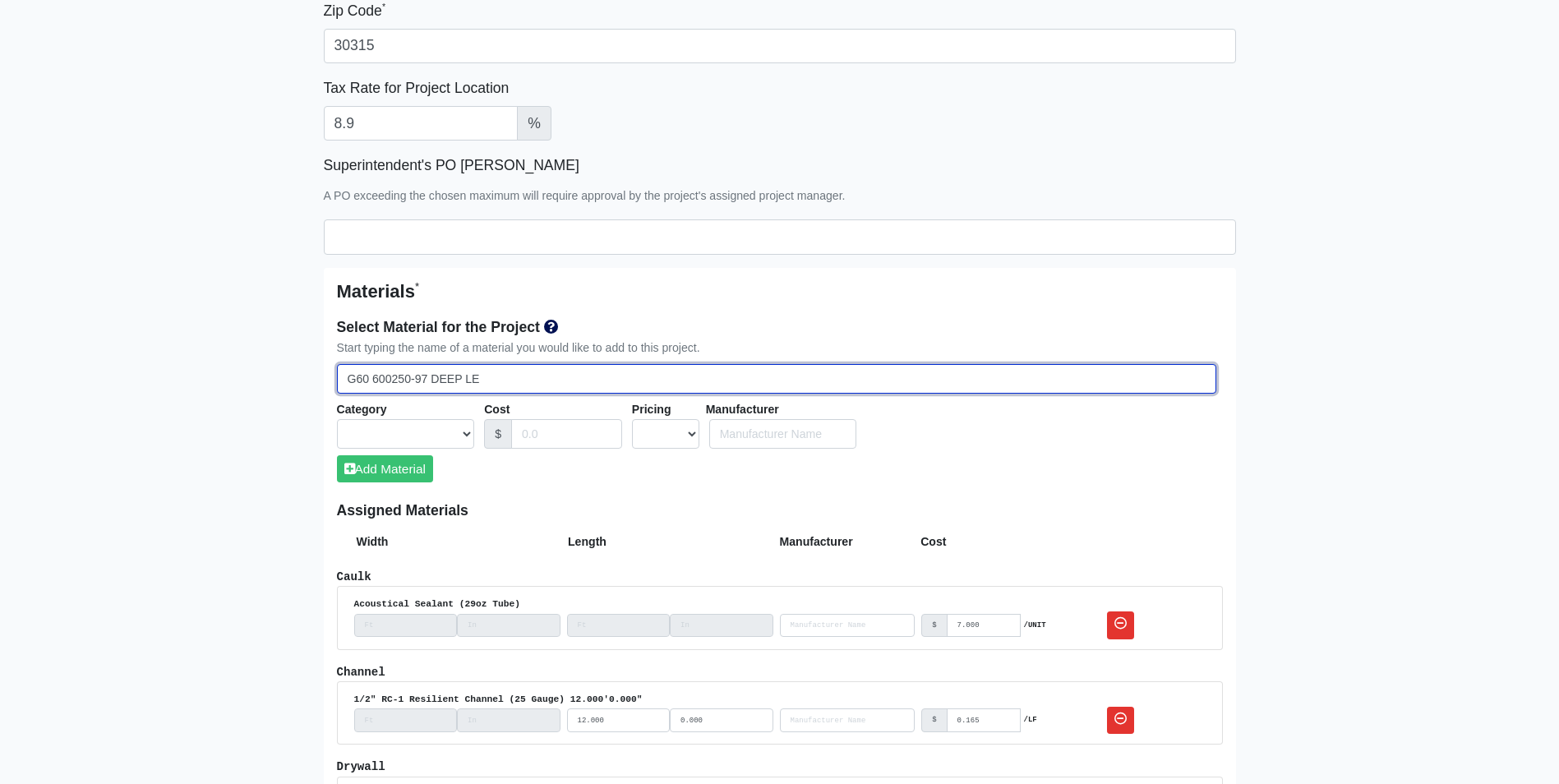
select select
type input "G60 600250-97 DEEP LEG"
select select
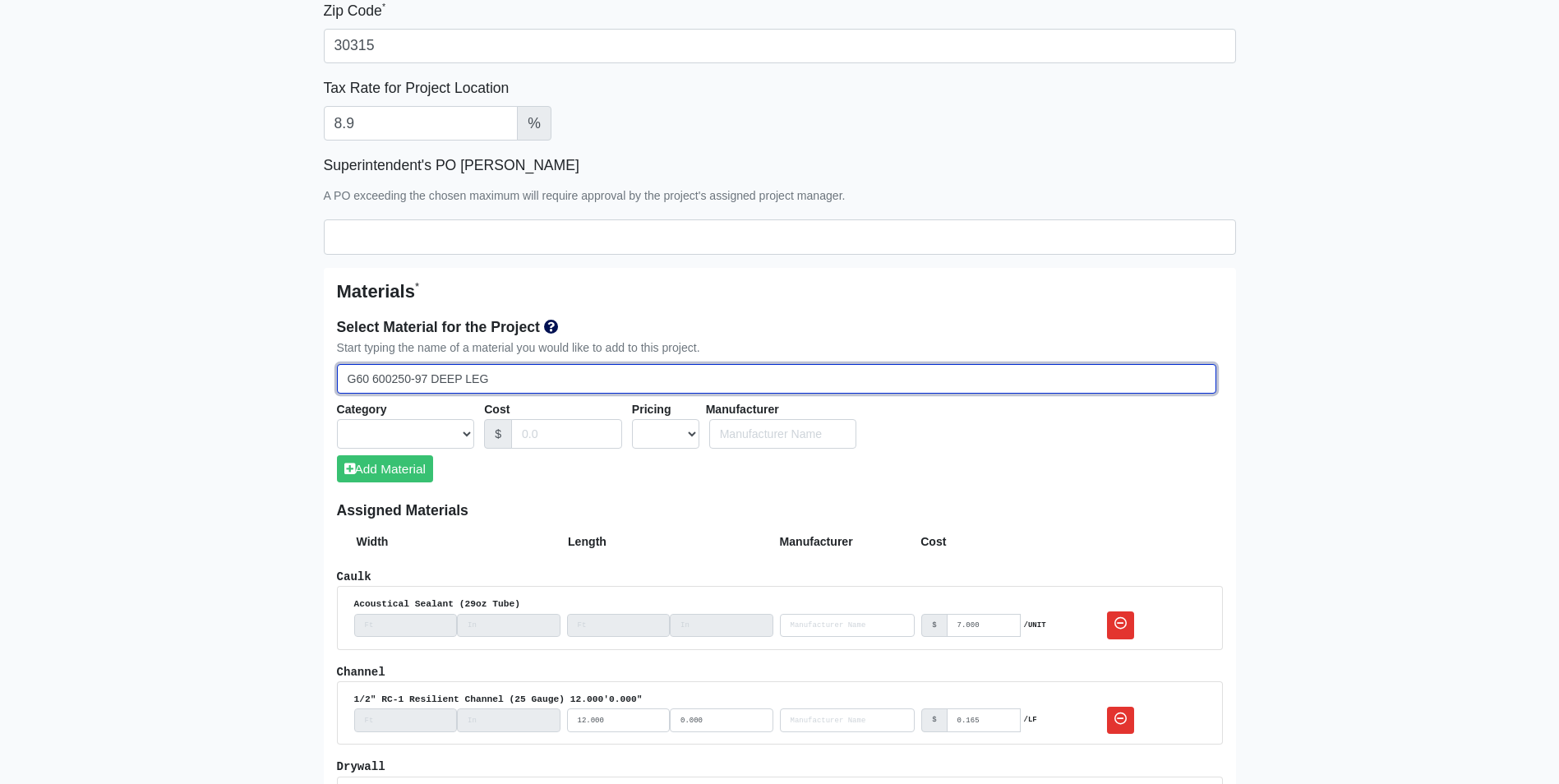
type input "G60 600250-97 DEEP LEG T"
select select
type input "G60 600250-97 DEEP LEG TR"
select select
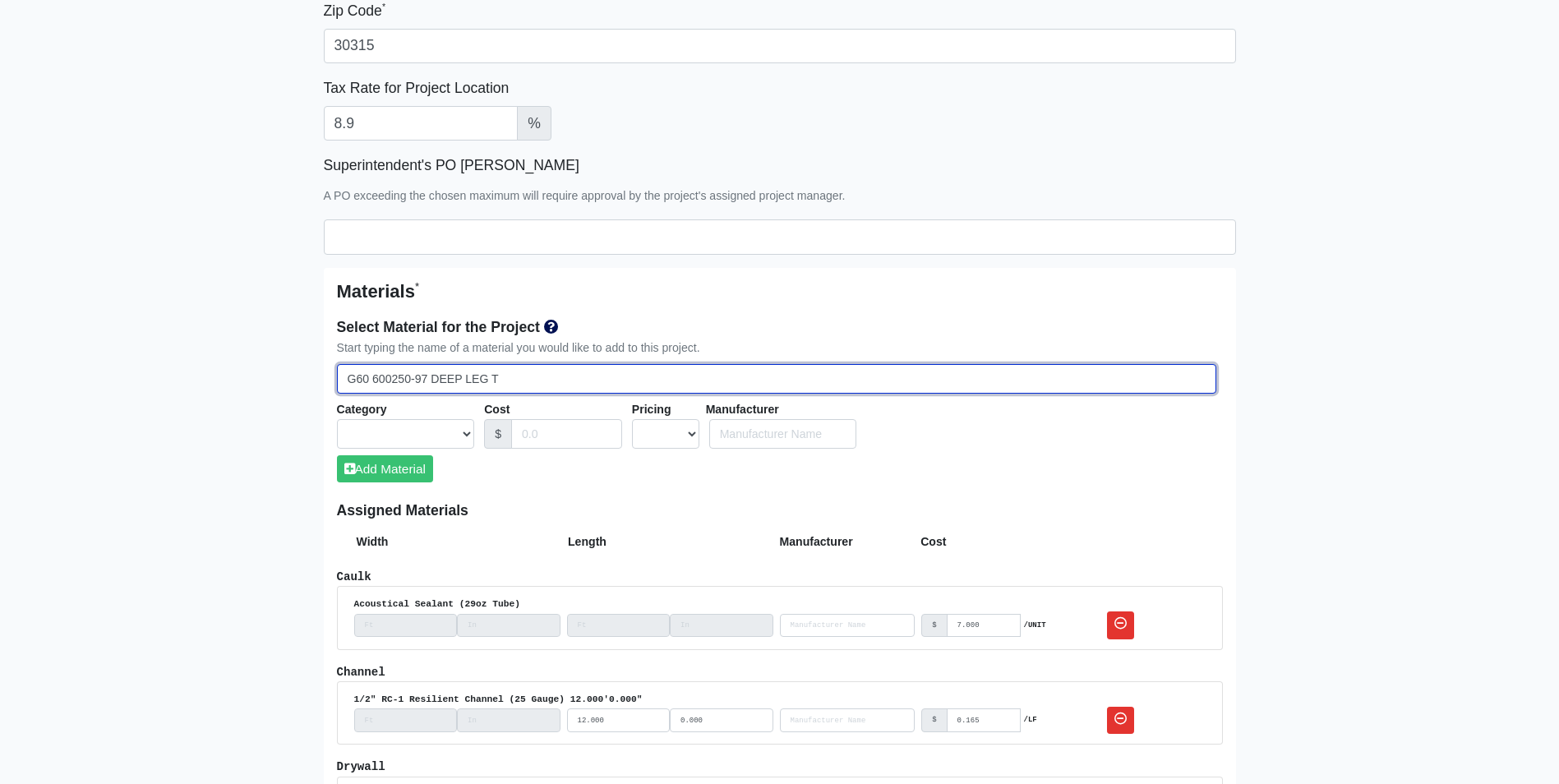
select select
type input "G60 600250-97 DEEP LEG TRA"
select select
type input "G60 600250-97 DEEP LEG TRAC"
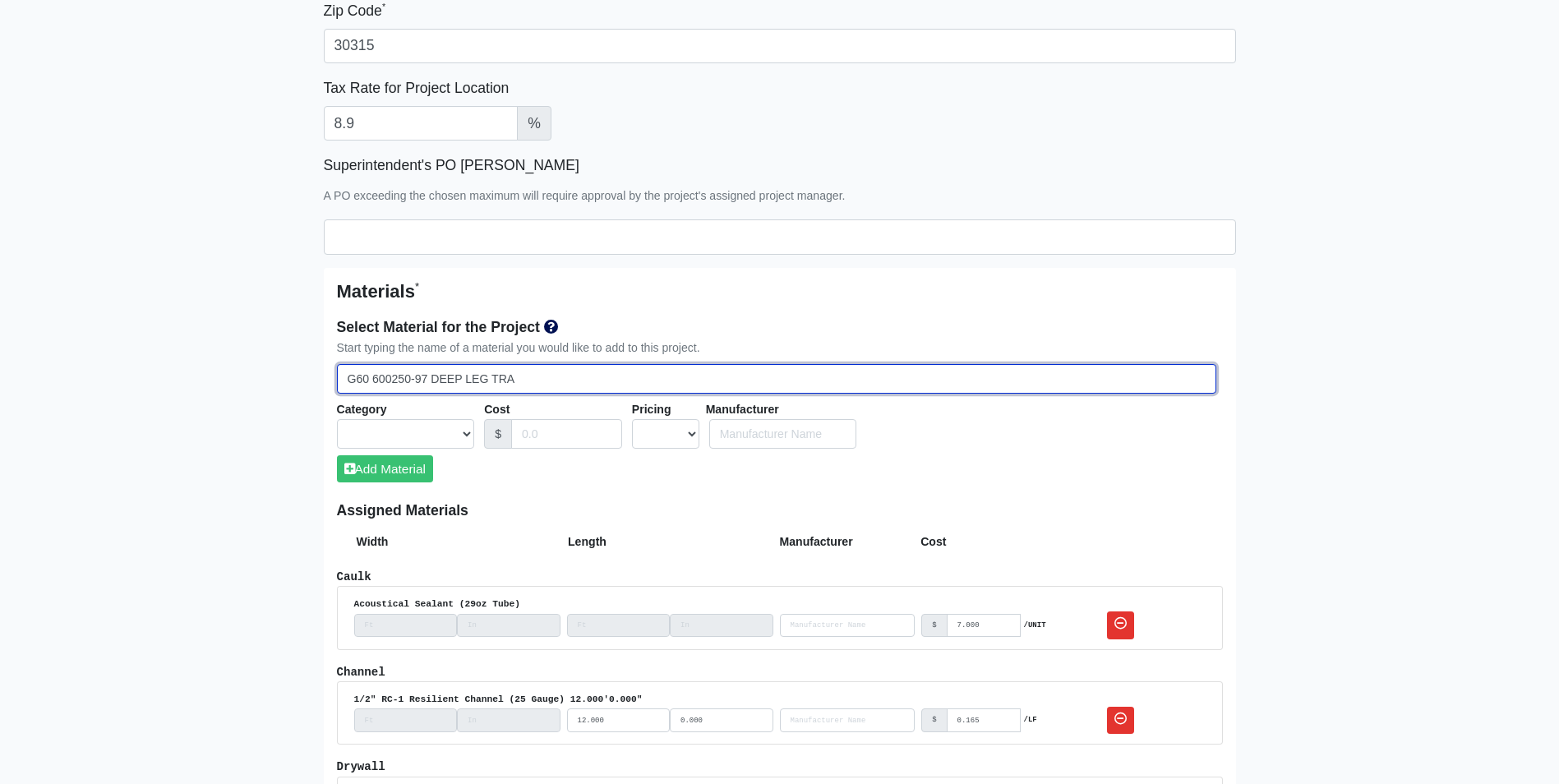
select select
type input "G60 600250-97 DEEP LEG TRACK"
select select
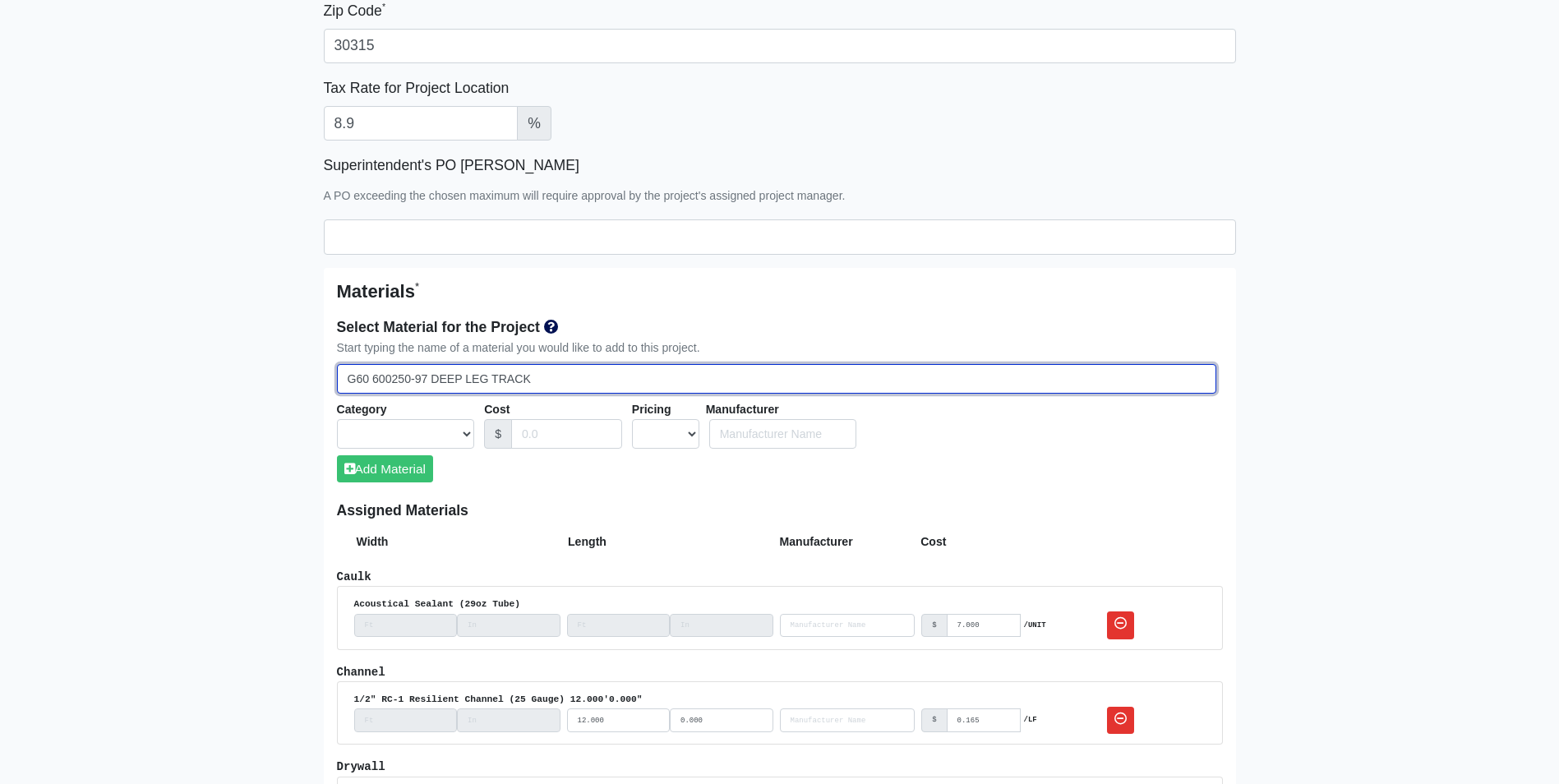
select select
type input "G60 600250-97 DEEP LEG TRACK"
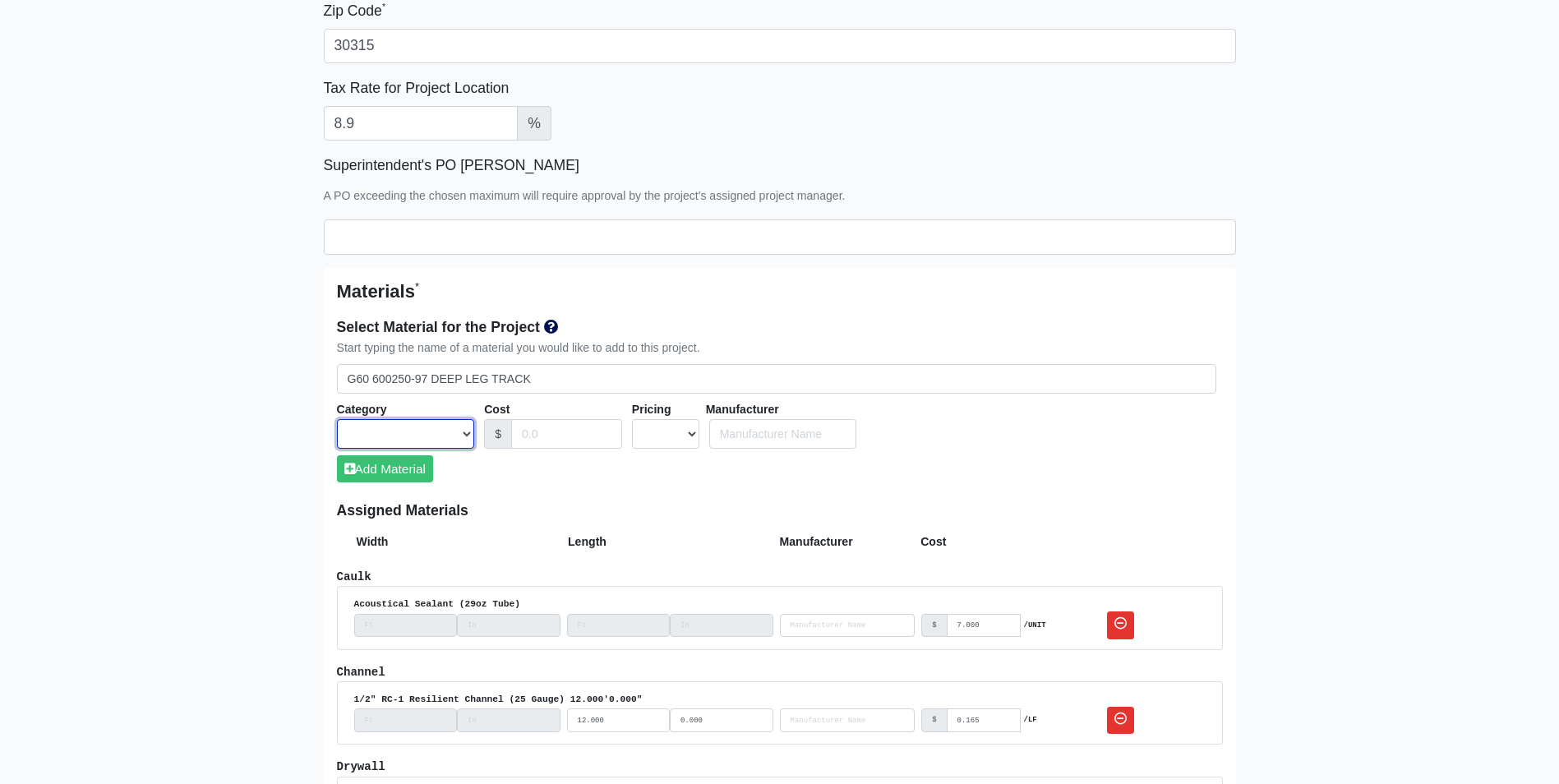
click at [468, 435] on select "Acoustical Ceilings Baffles and Blades Caulk Channel Clean Up Clouds & Canopies…" at bounding box center [405, 434] width 138 height 30
select select "[object Object]"
click at [337, 419] on select "Acoustical Ceilings Baffles and Blades Caulk Channel Clean Up Clouds & Canopies…" at bounding box center [405, 434] width 138 height 30
click at [661, 434] on select "UNIT MLF LF MSQFT SQFT" at bounding box center [665, 434] width 67 height 30
select select "4"
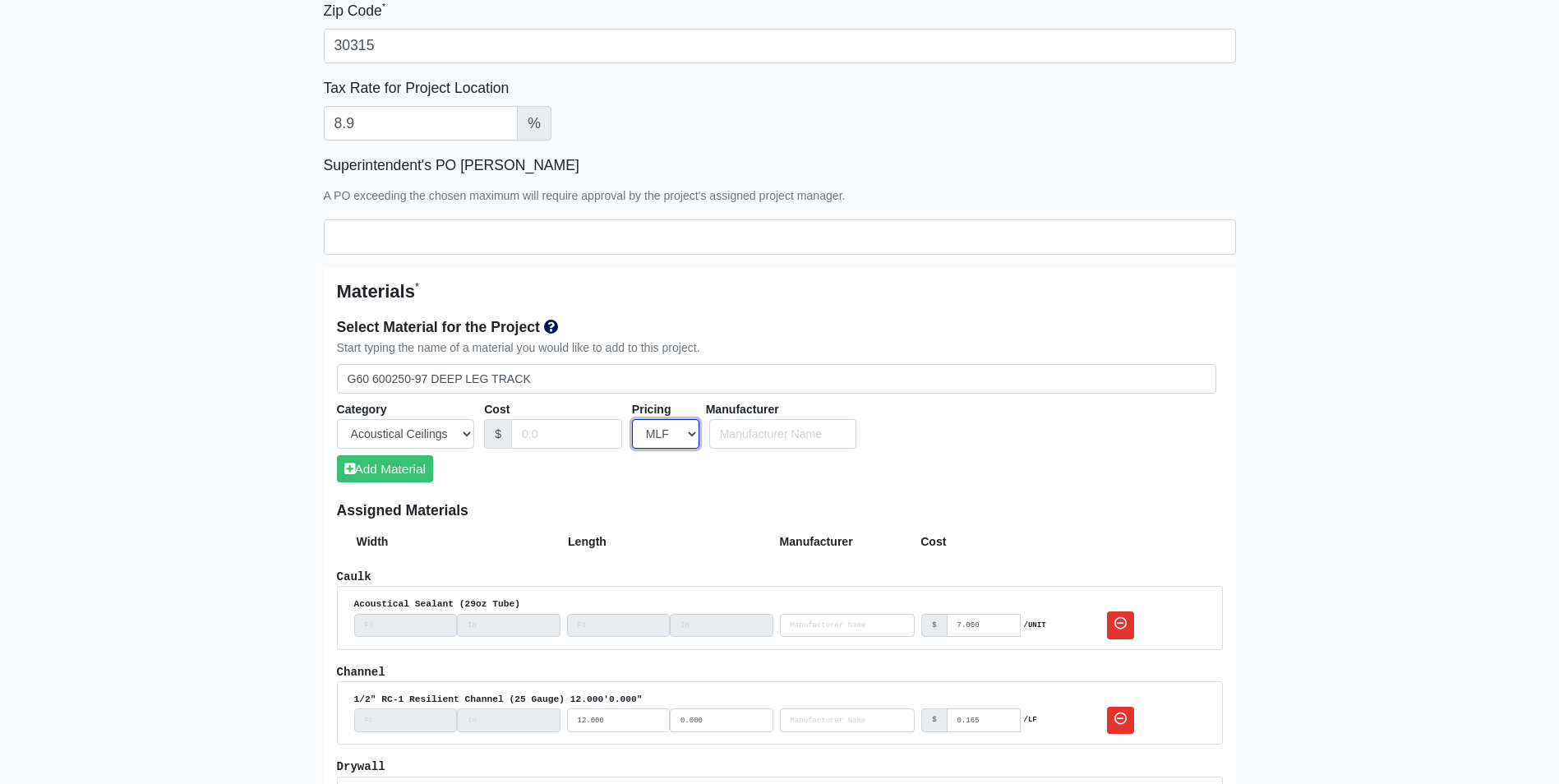
click at [632, 419] on select "UNIT MLF LF MSQFT SQFT" at bounding box center [665, 434] width 67 height 30
click at [385, 467] on button "Add Material" at bounding box center [385, 469] width 96 height 28
select select
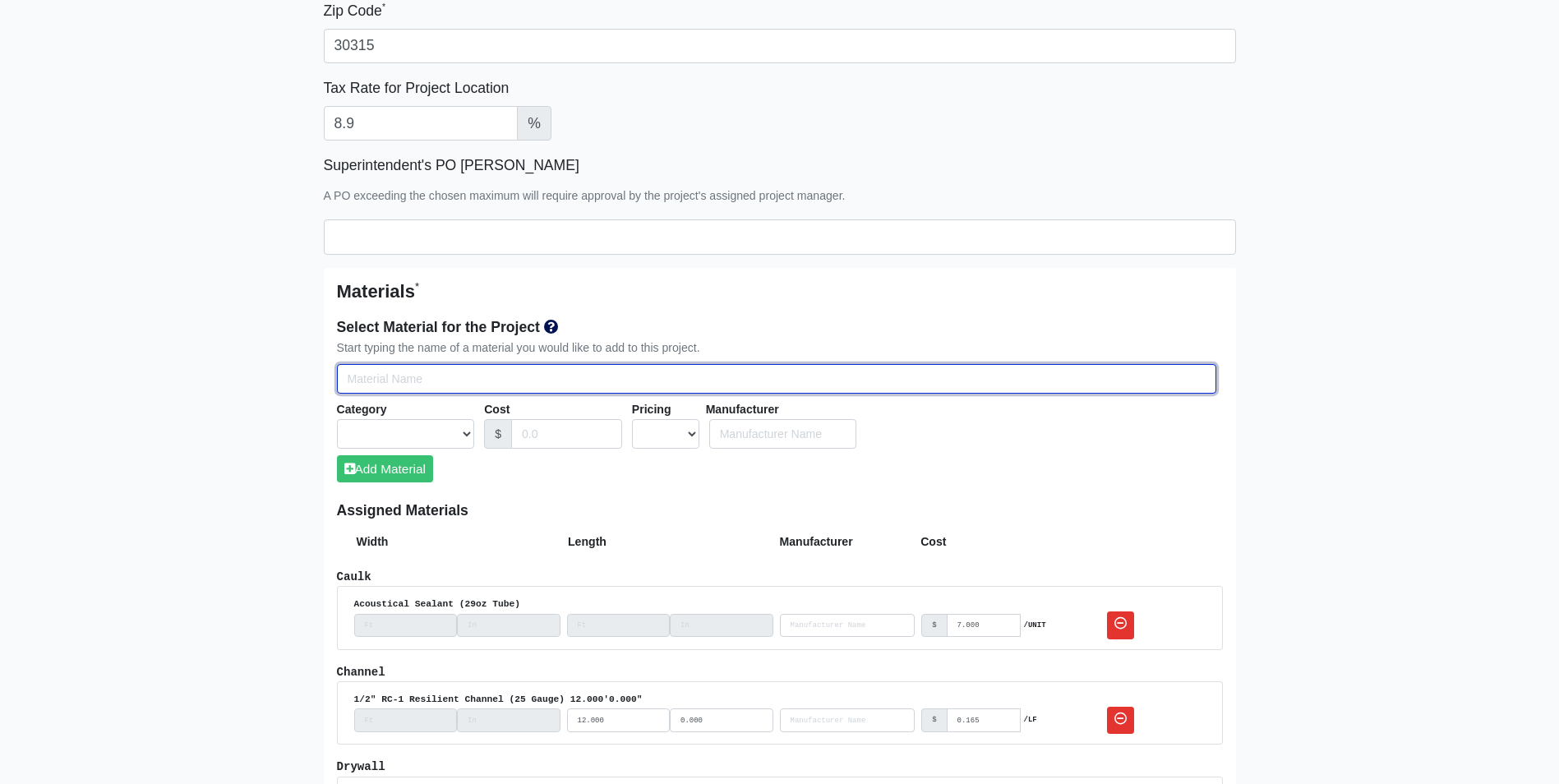
click at [352, 380] on input "Select Team Members for the Project" at bounding box center [776, 379] width 880 height 30
type input "G"
select select
type input "G6"
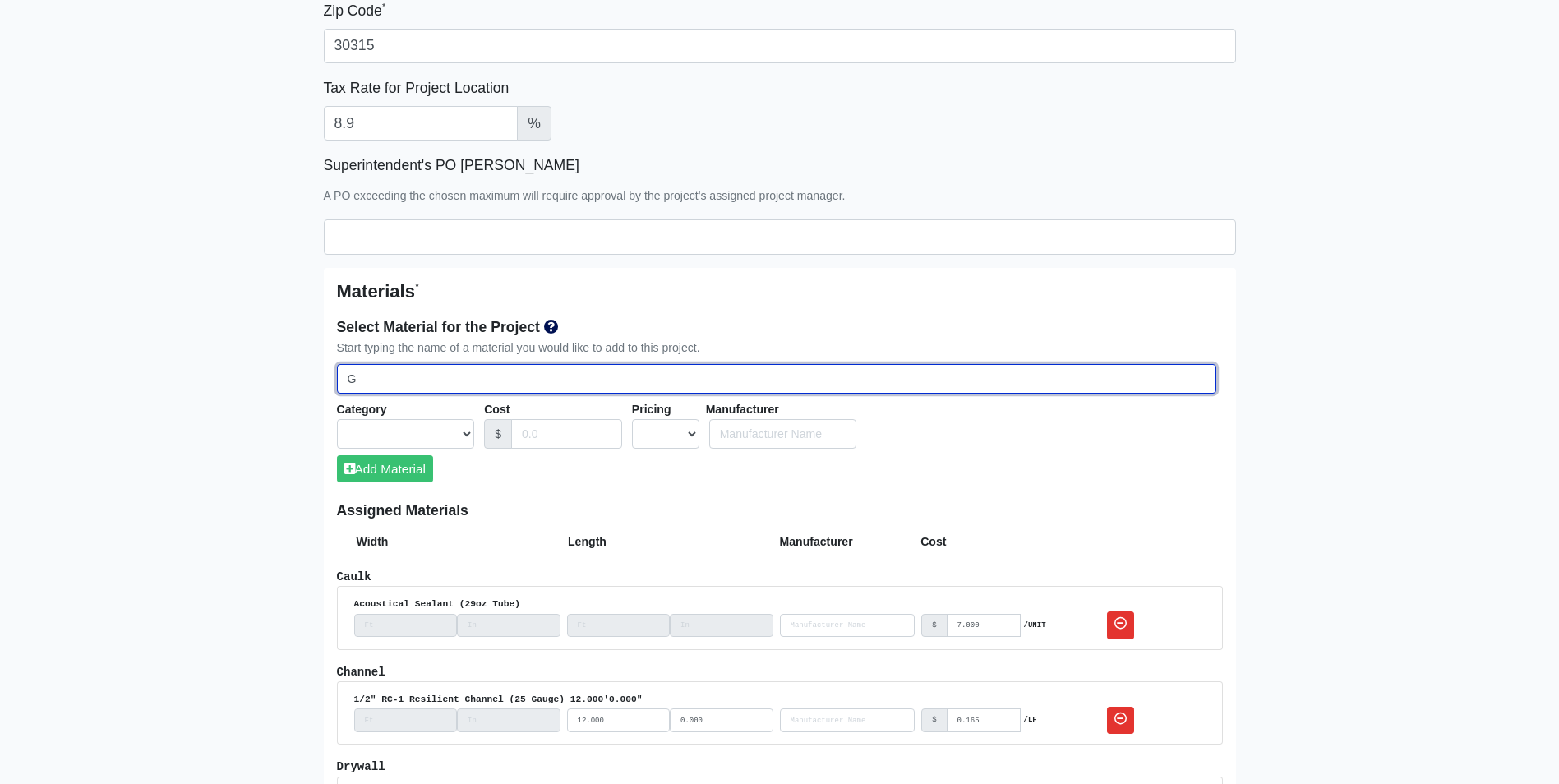
select select
type input "G60"
select select
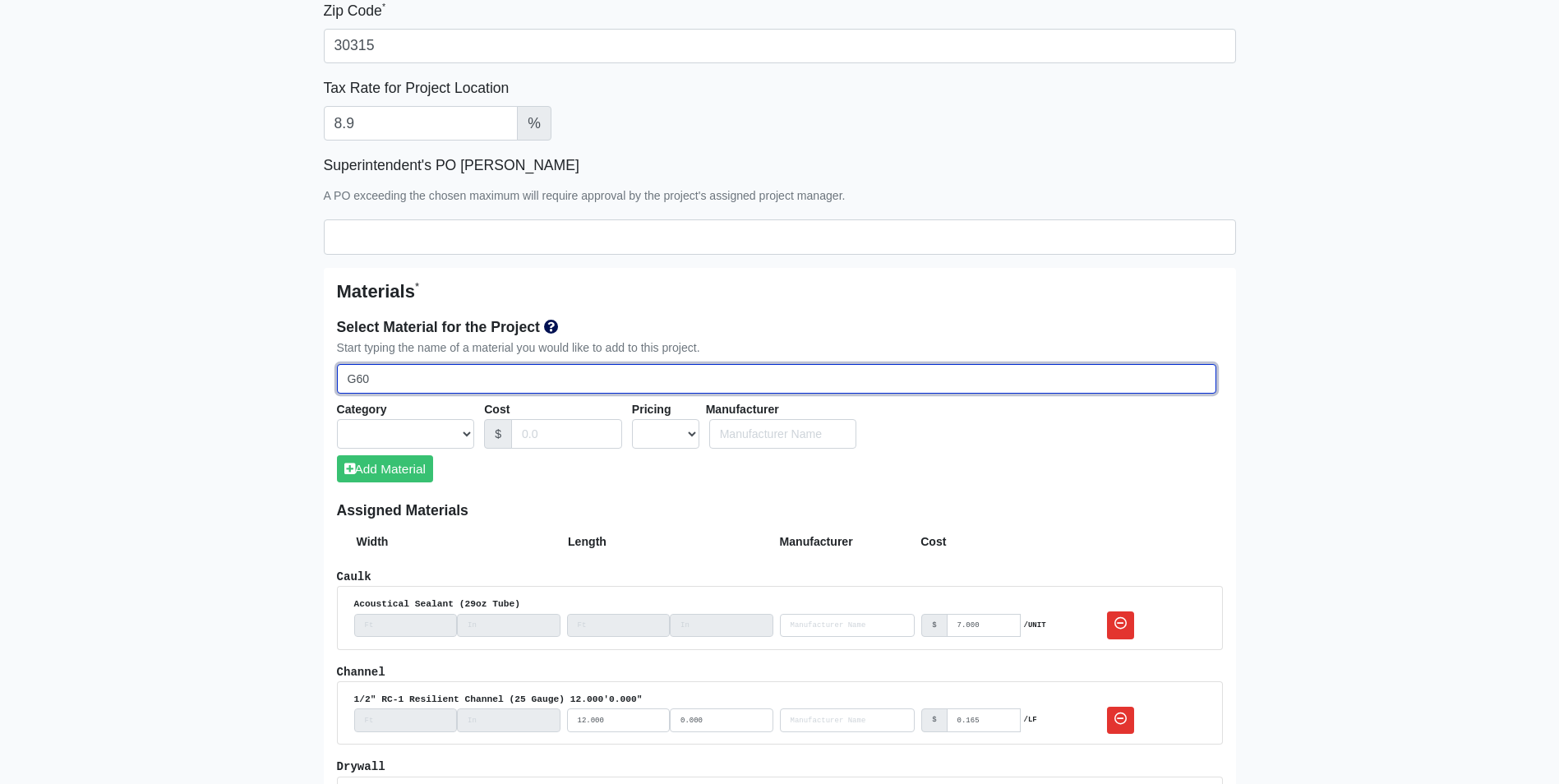
type input "G60"
select select
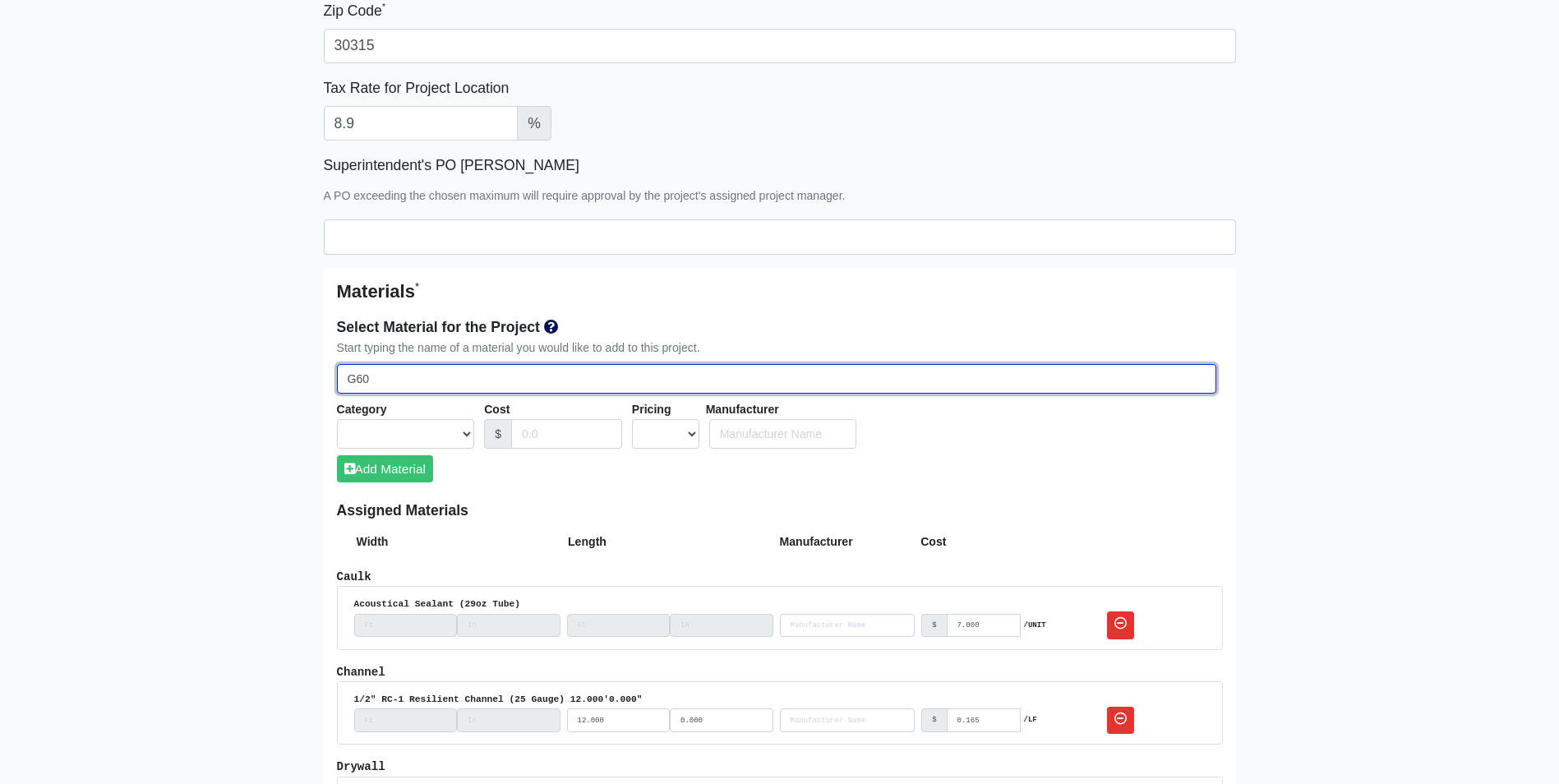
select select
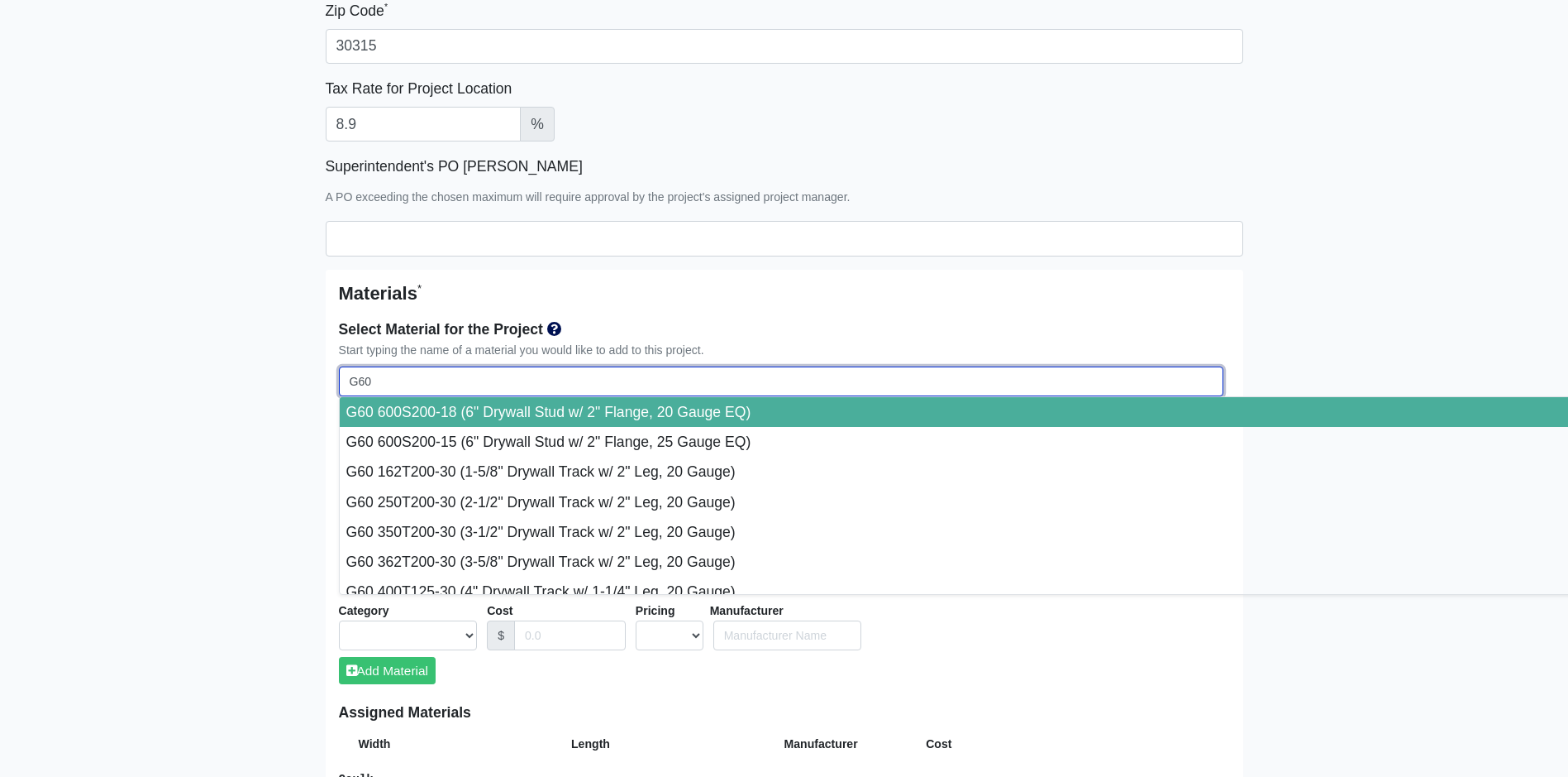
type input "G60 6"
select select
type input "G60 60"
select select
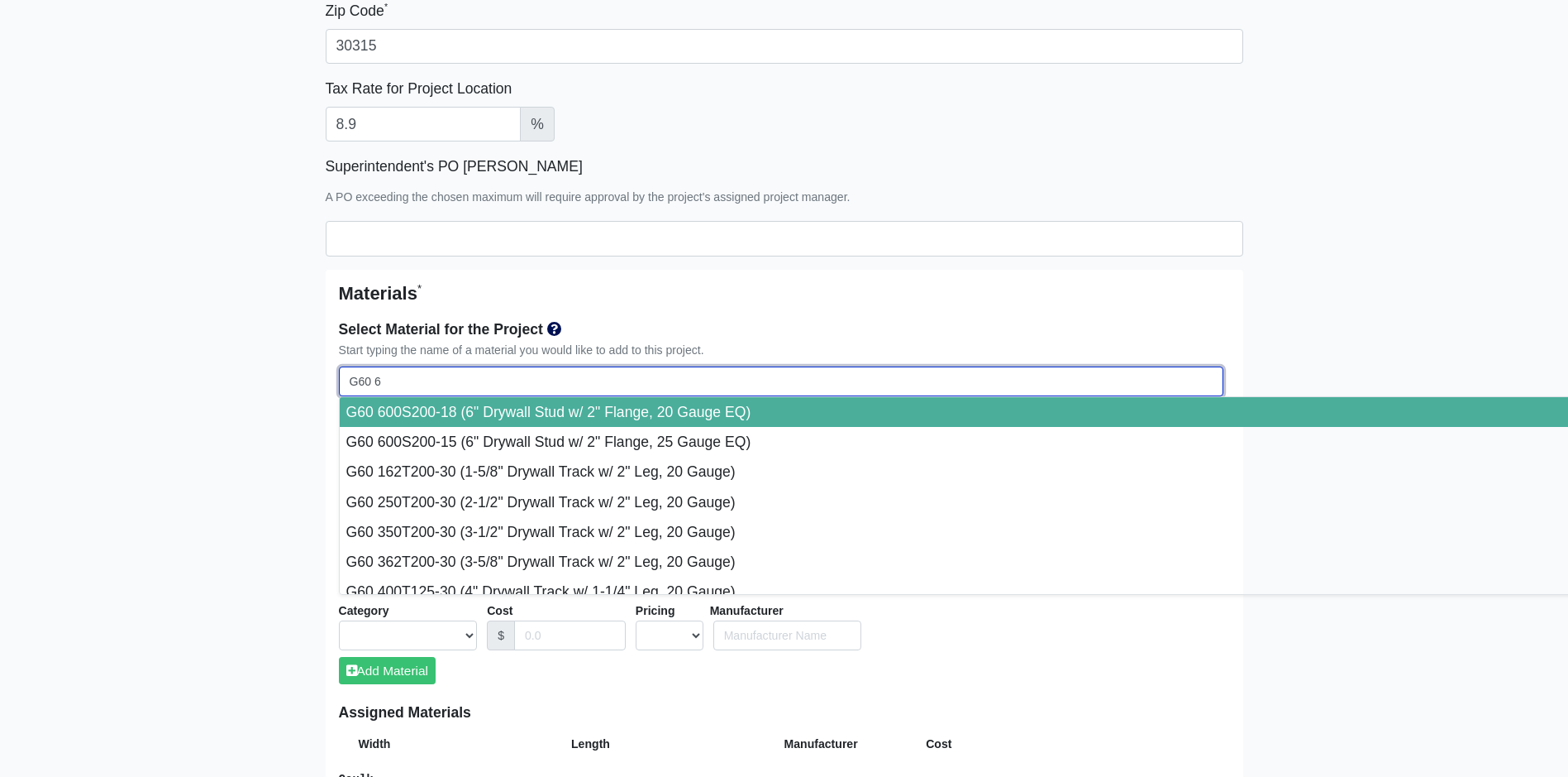
select select
type input "G60 600"
select select
type input "G60 600T"
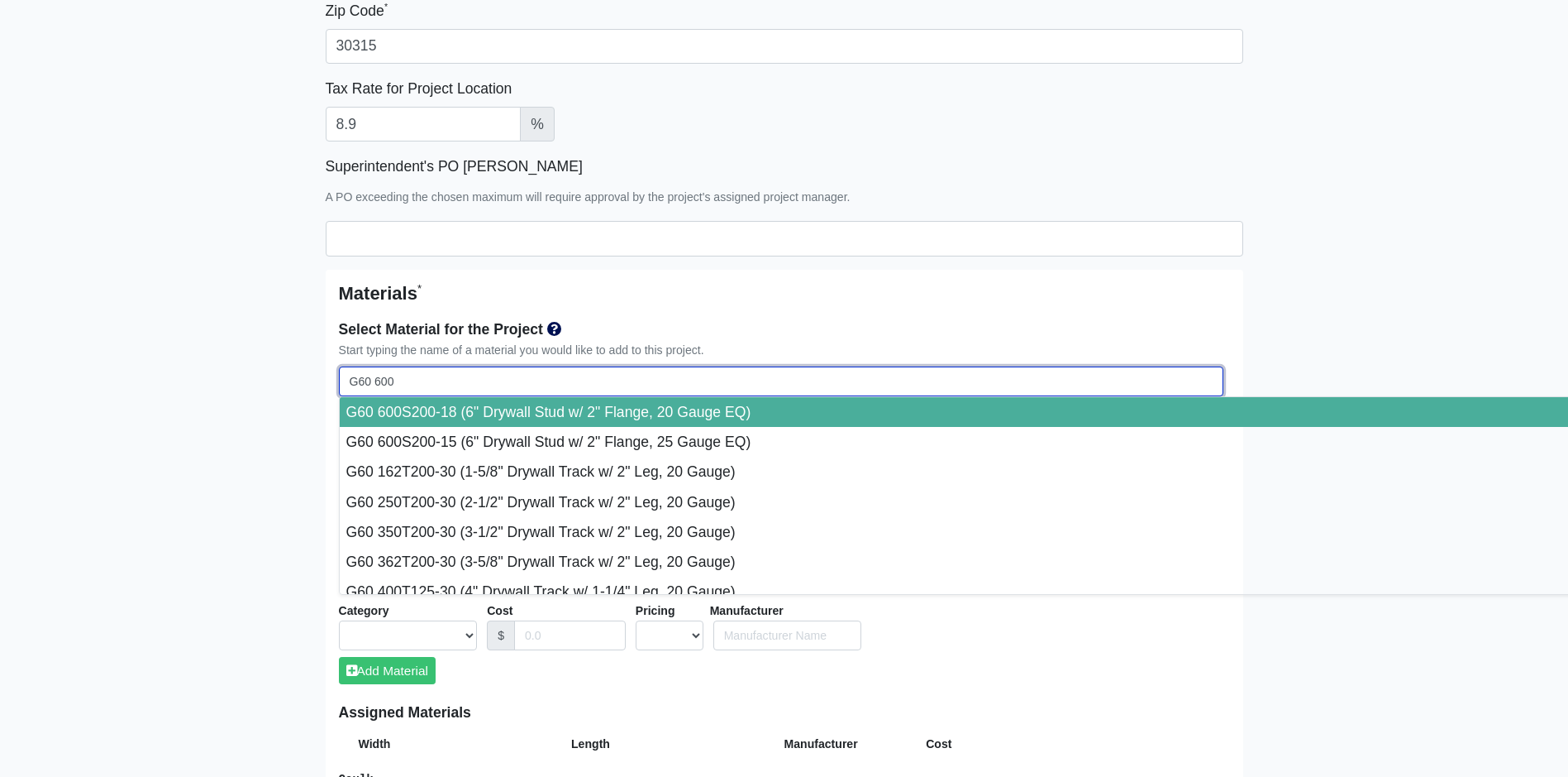
select select
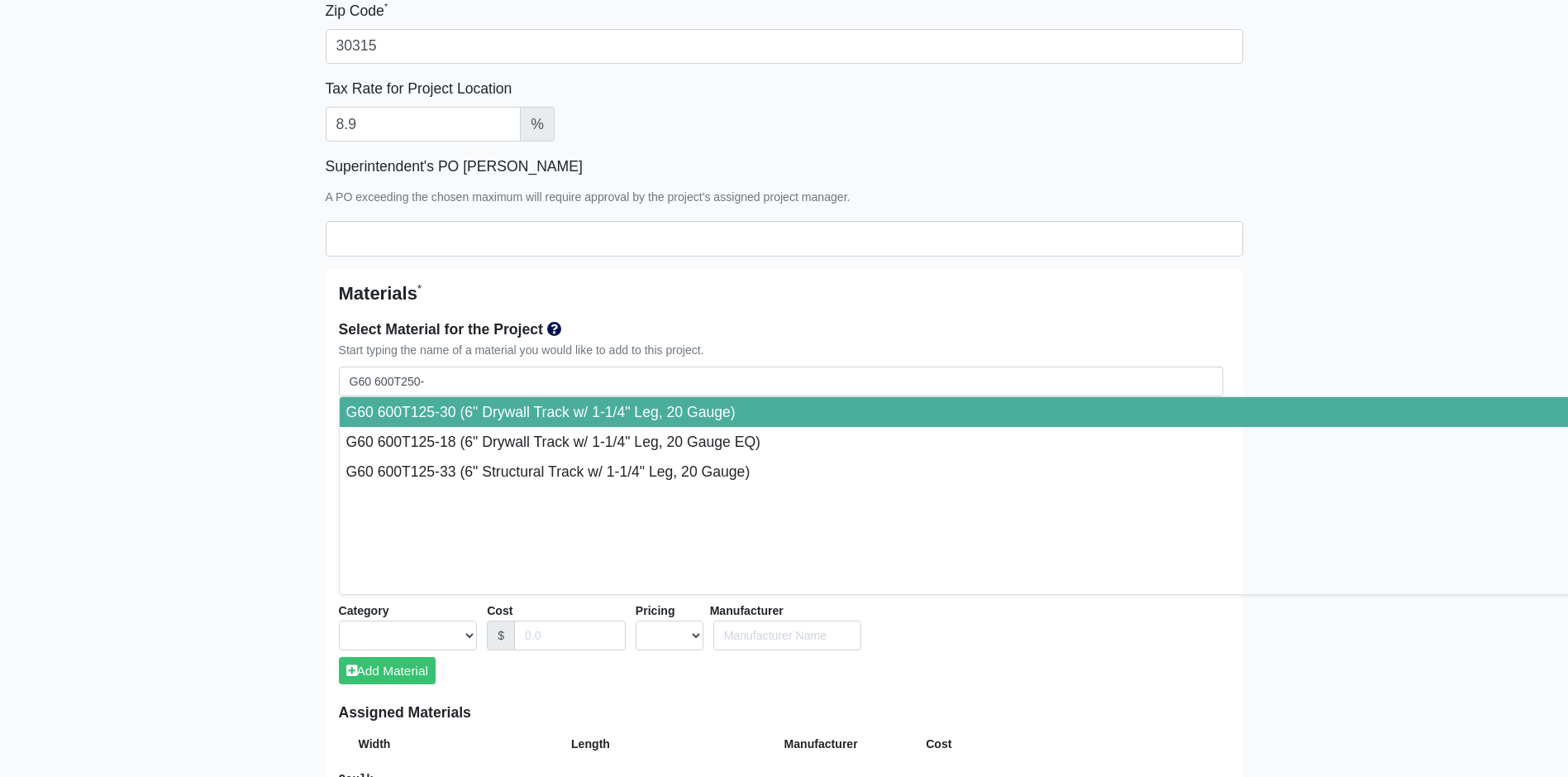
drag, startPoint x: 466, startPoint y: 413, endPoint x: 732, endPoint y: 419, distance: 266.1
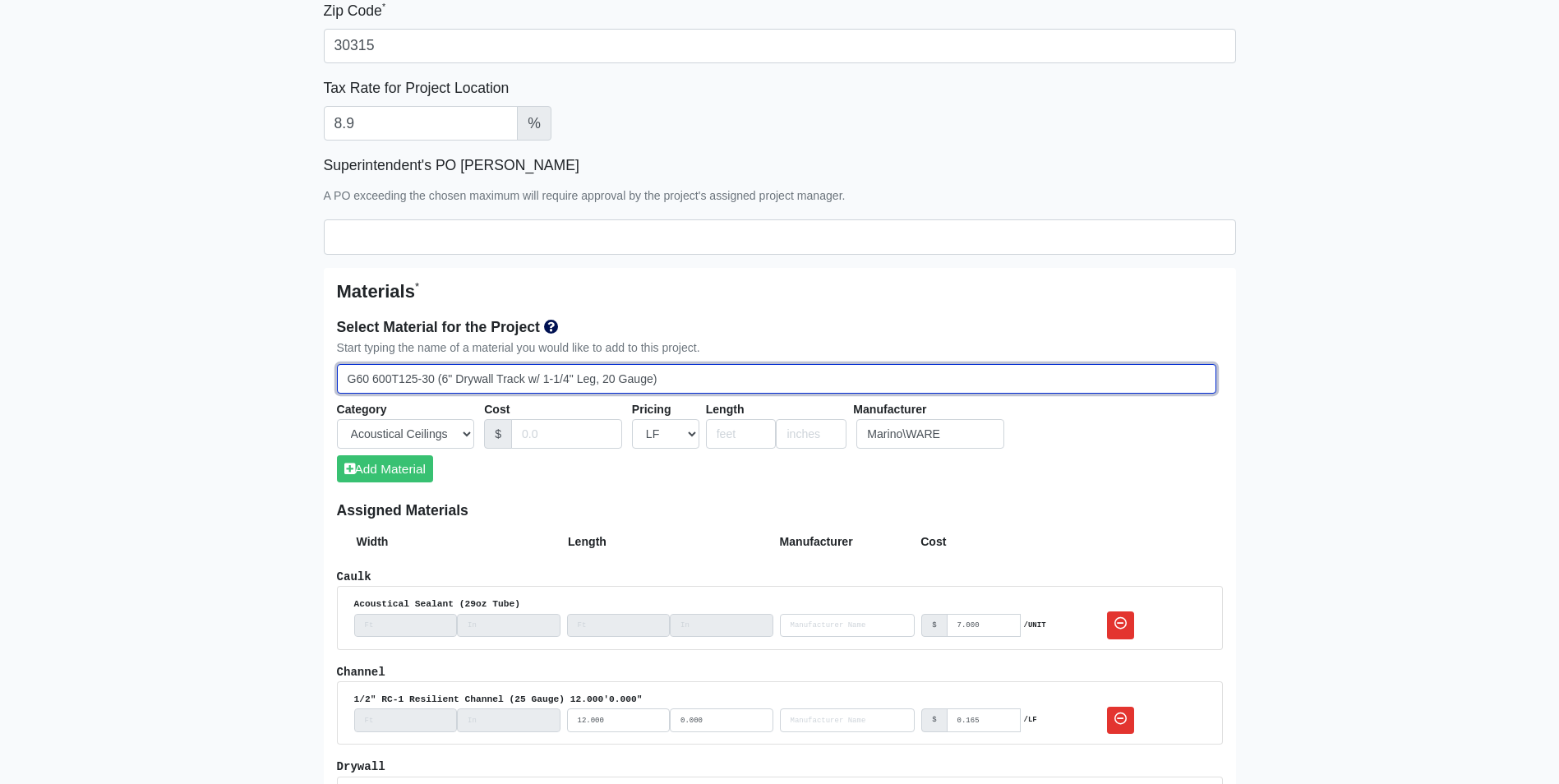
click at [436, 382] on input "G60 600T125-30 (6" Drywall Track w/ 1-1/4" Leg, 20 Gauge)" at bounding box center [776, 379] width 880 height 30
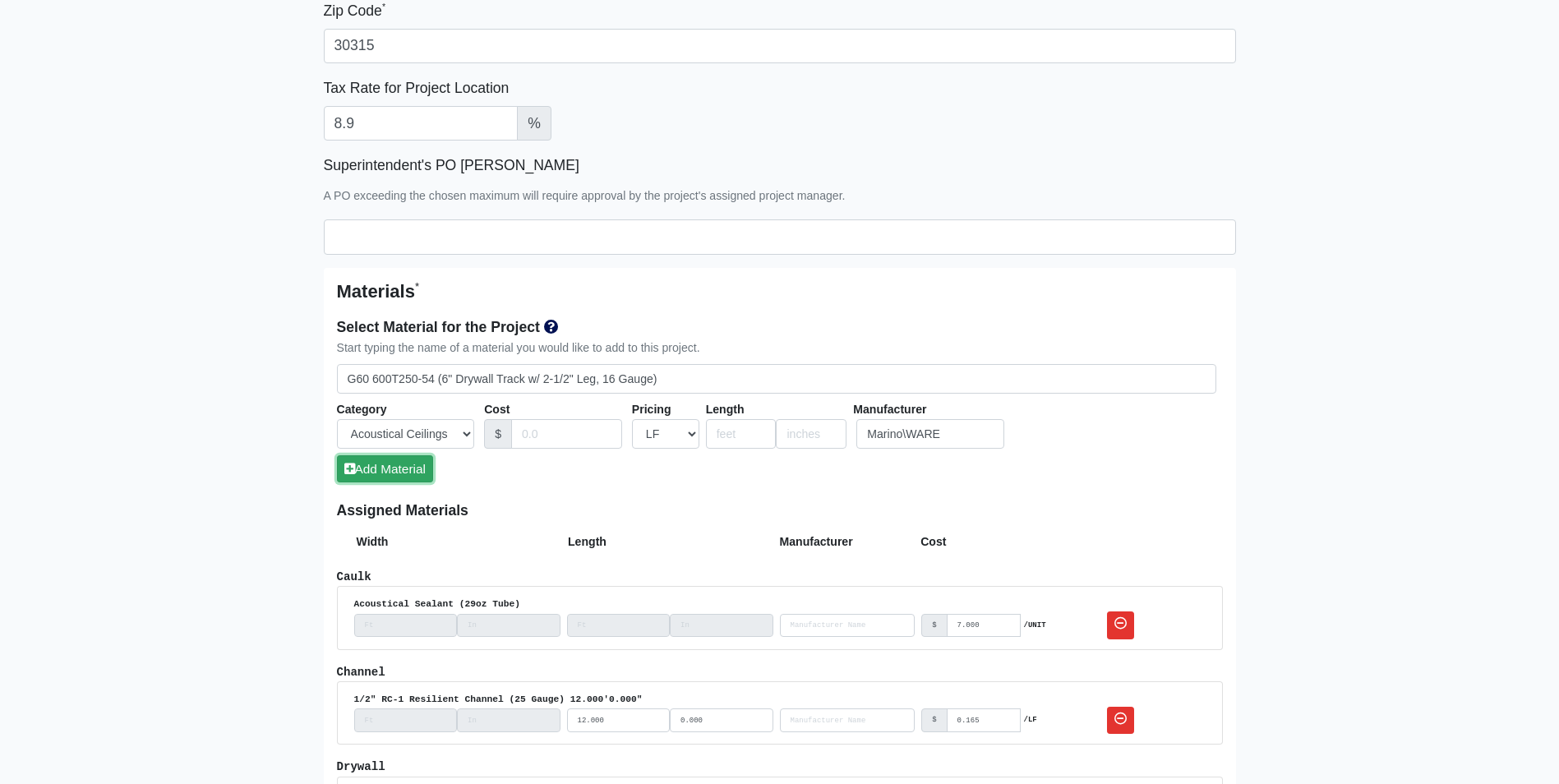
click at [405, 476] on button "Add Material" at bounding box center [385, 469] width 96 height 28
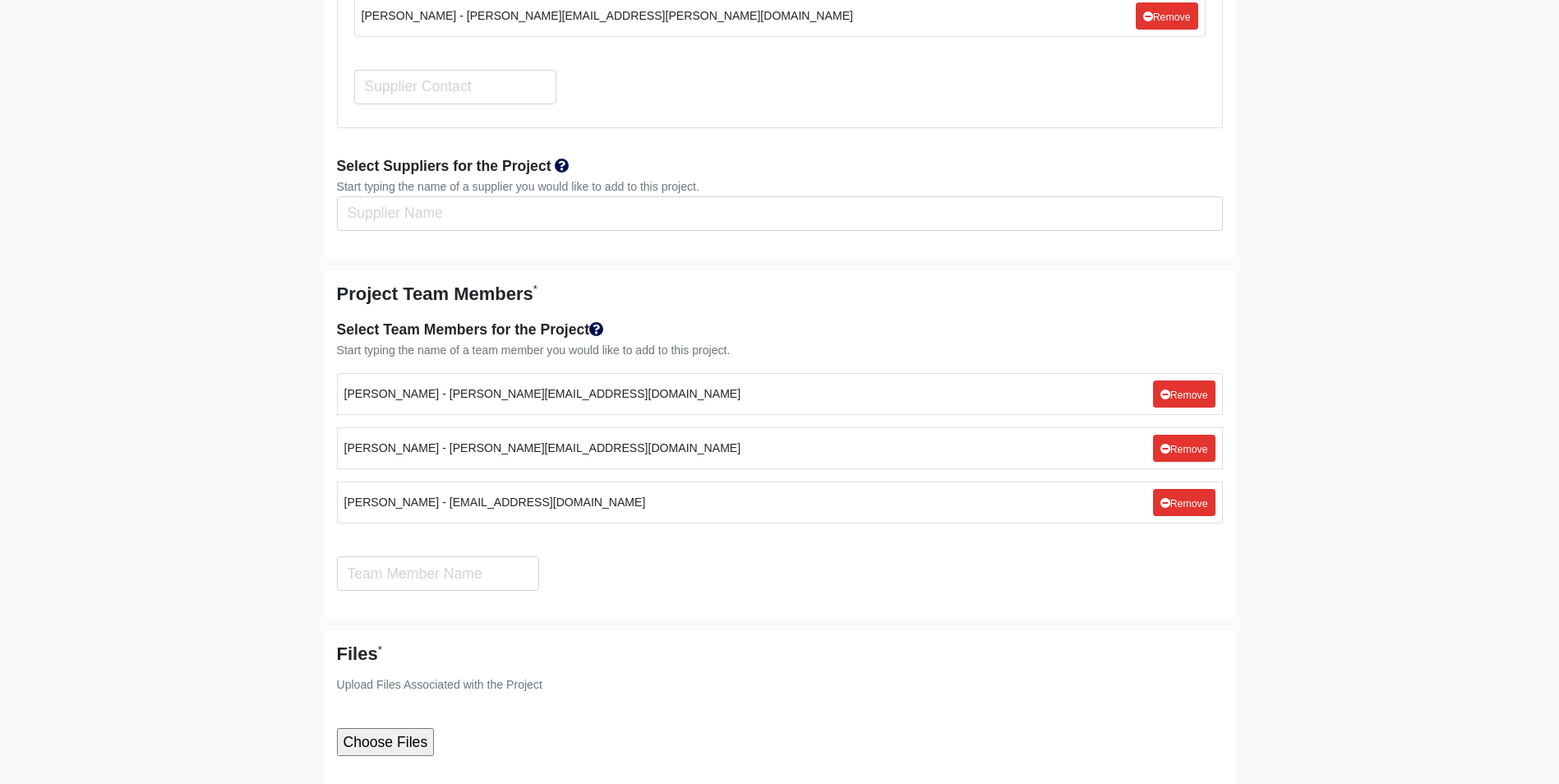
scroll to position [4355, 0]
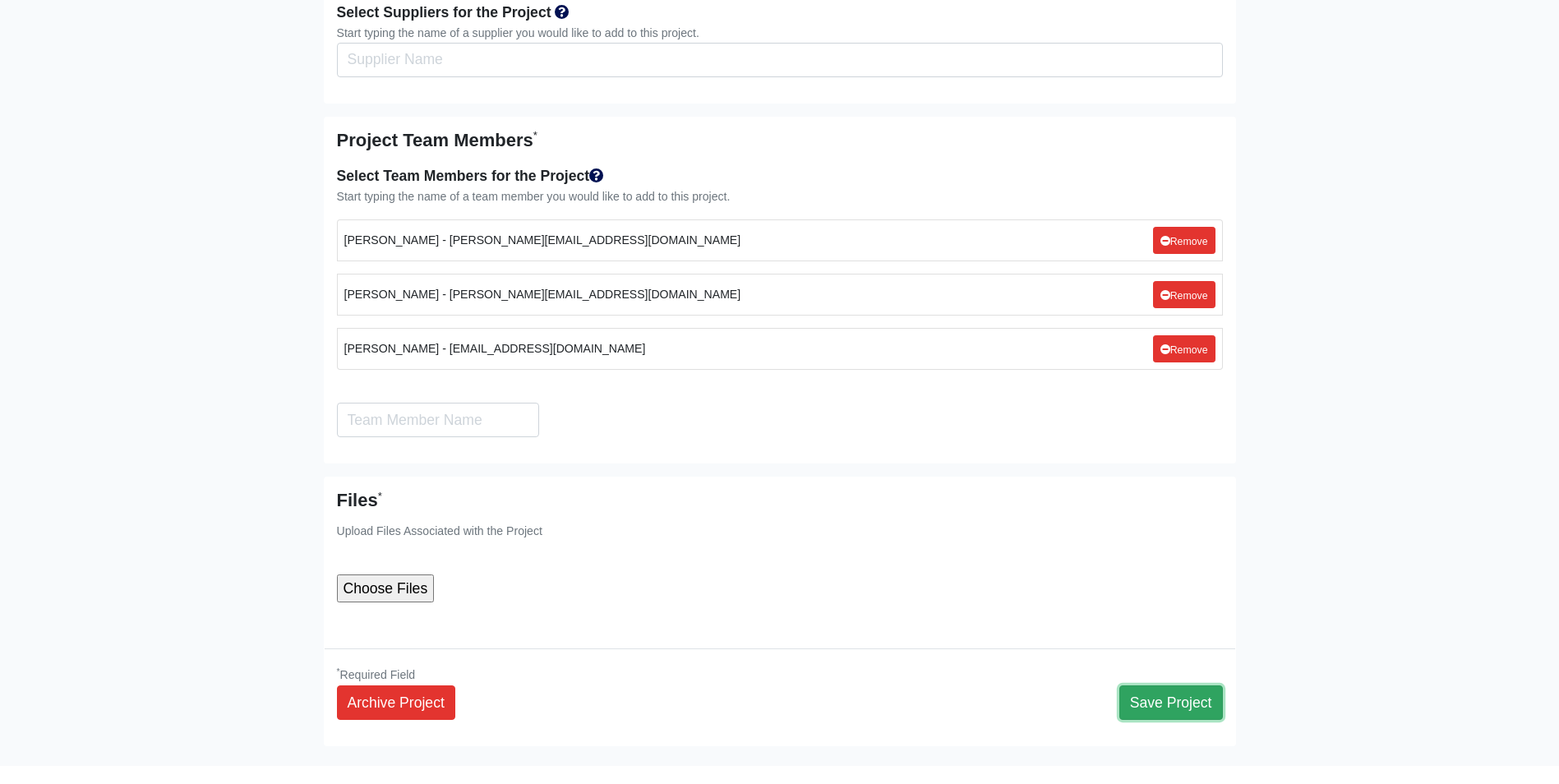
click at [1172, 685] on button "Save Project" at bounding box center [1171, 702] width 103 height 34
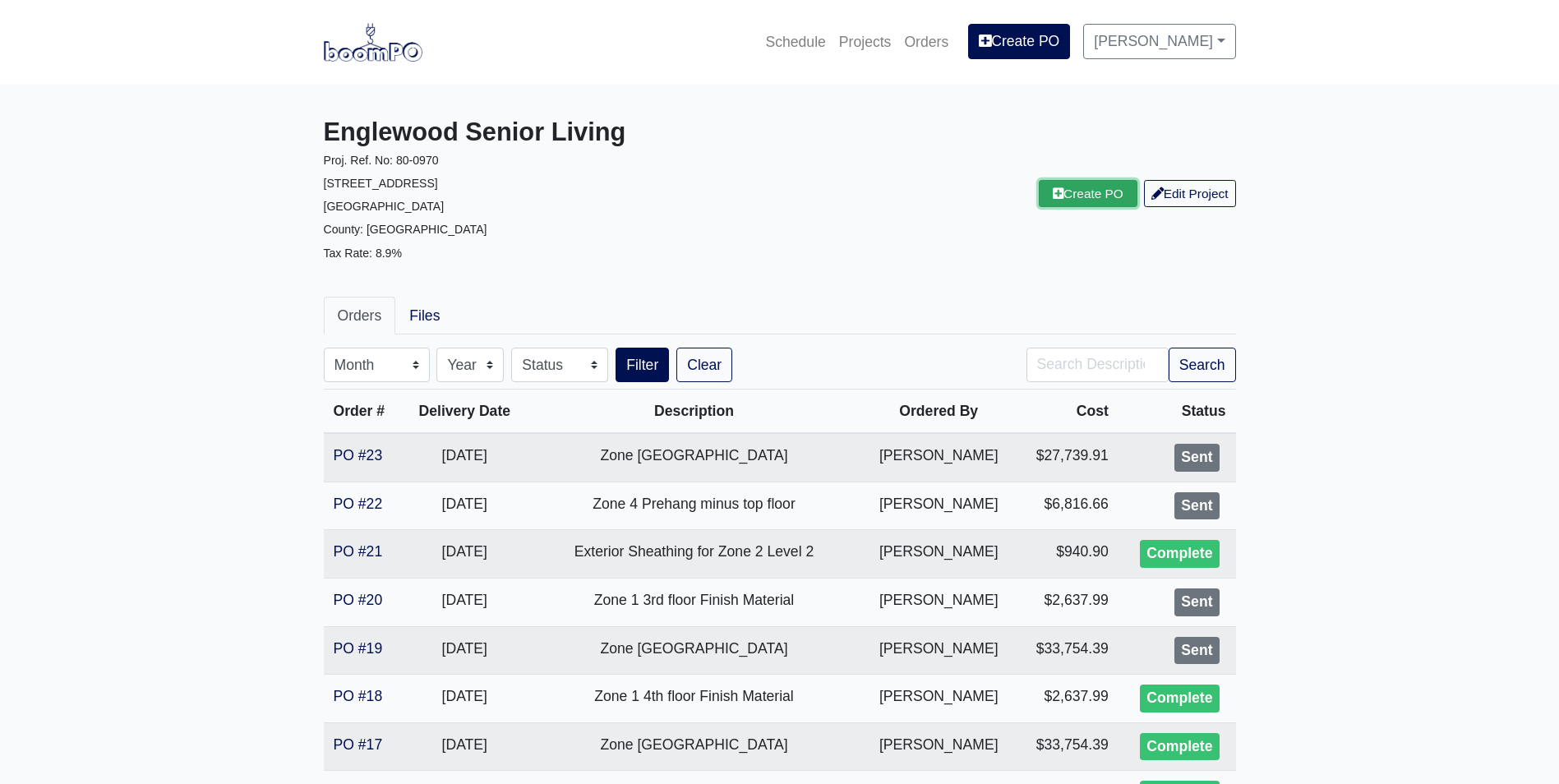
click at [1101, 200] on link "Create PO" at bounding box center [1088, 194] width 99 height 28
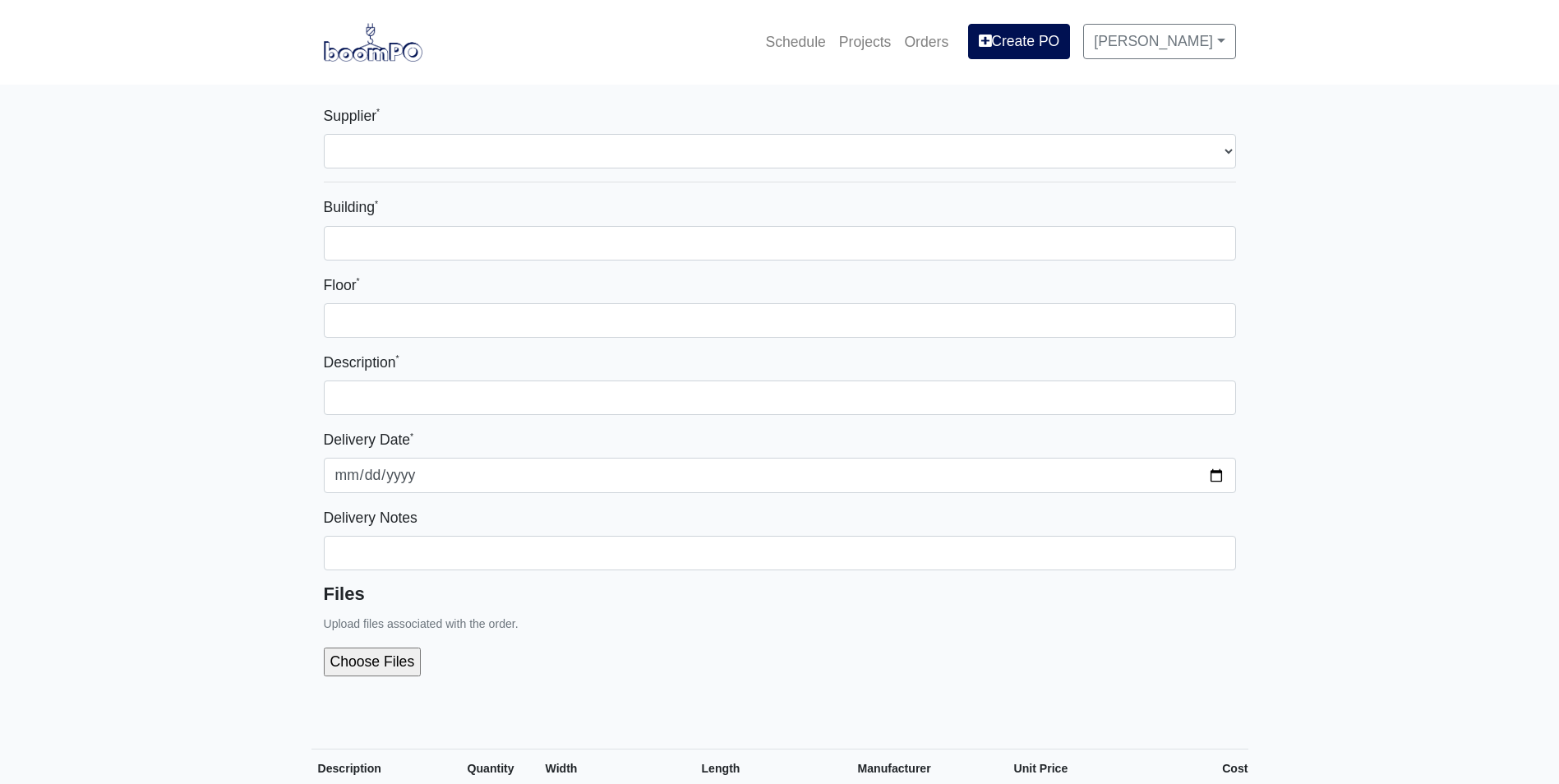
select select
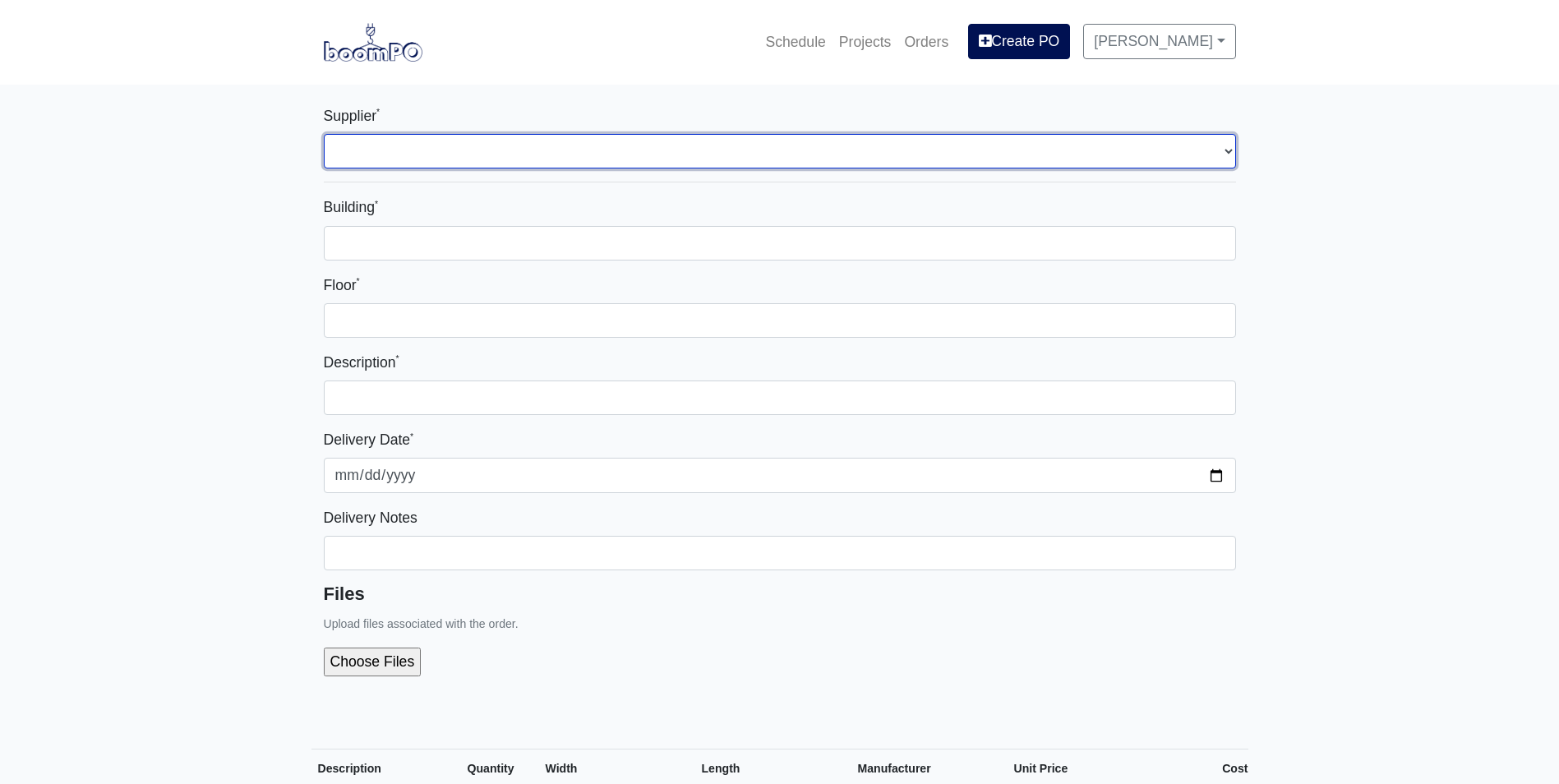
click at [403, 145] on select "Select one... L&W Supply - [GEOGRAPHIC_DATA], [GEOGRAPHIC_DATA]" at bounding box center [780, 151] width 913 height 34
select select "1"
click at [324, 134] on select "Select one... L&W Supply - [GEOGRAPHIC_DATA], [GEOGRAPHIC_DATA]" at bounding box center [780, 151] width 913 height 34
select select
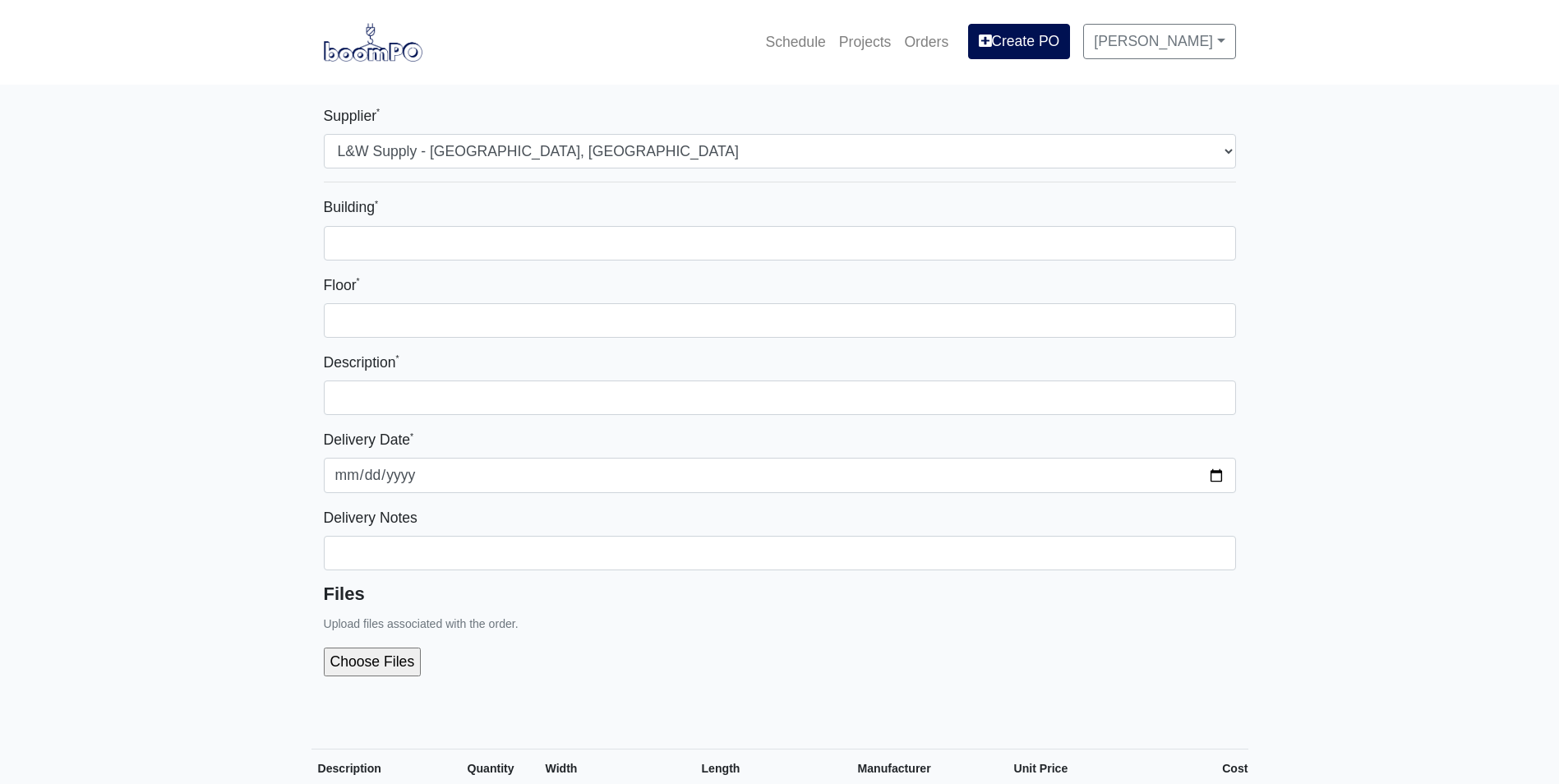
click at [351, 262] on div "Building * Floor * Description * Delivery Date * [DATE] Delivery Notes Files Up…" at bounding box center [780, 441] width 913 height 493
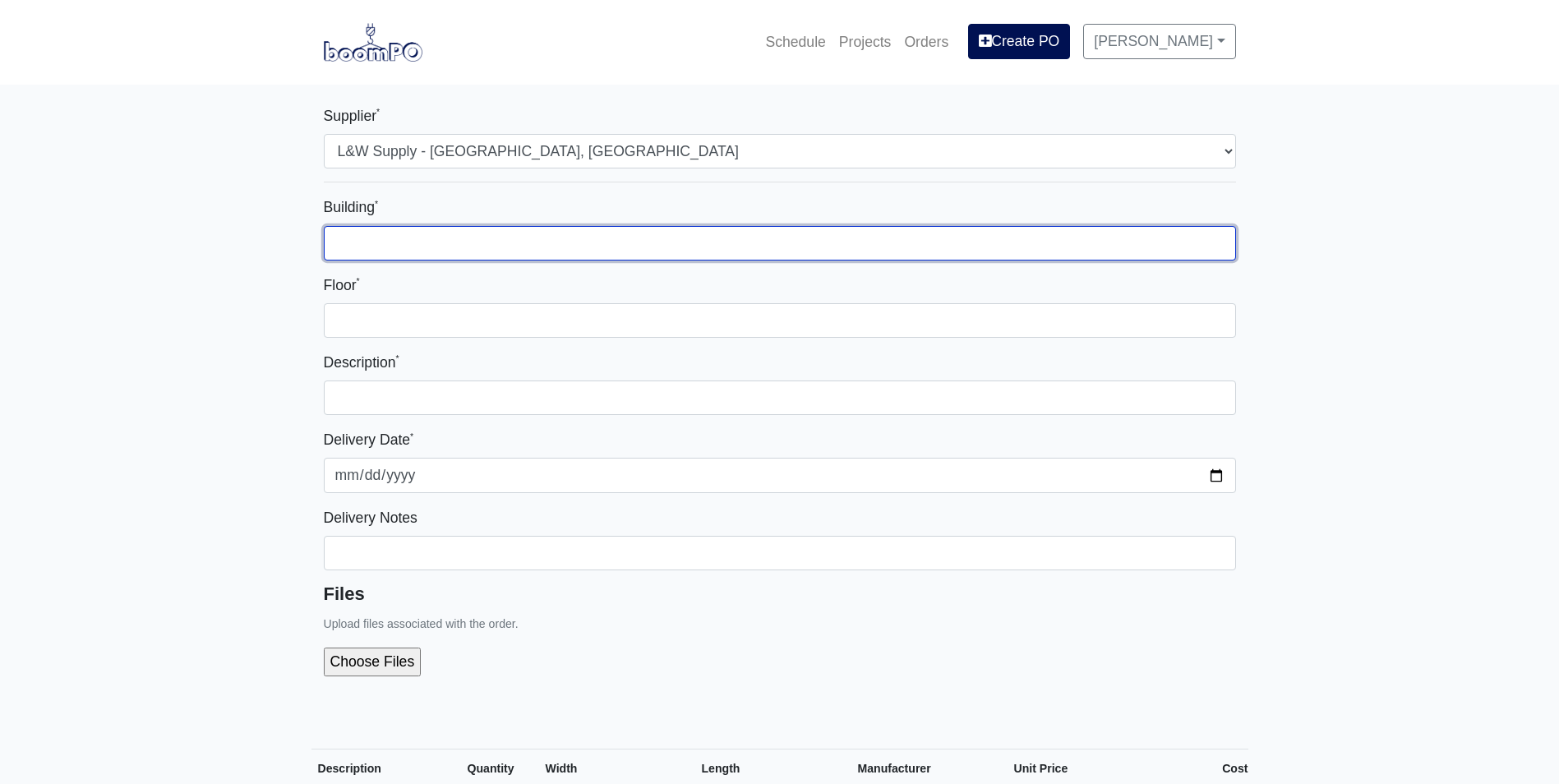
click at [356, 245] on input "Building *" at bounding box center [780, 244] width 913 height 34
type input "Zone 1"
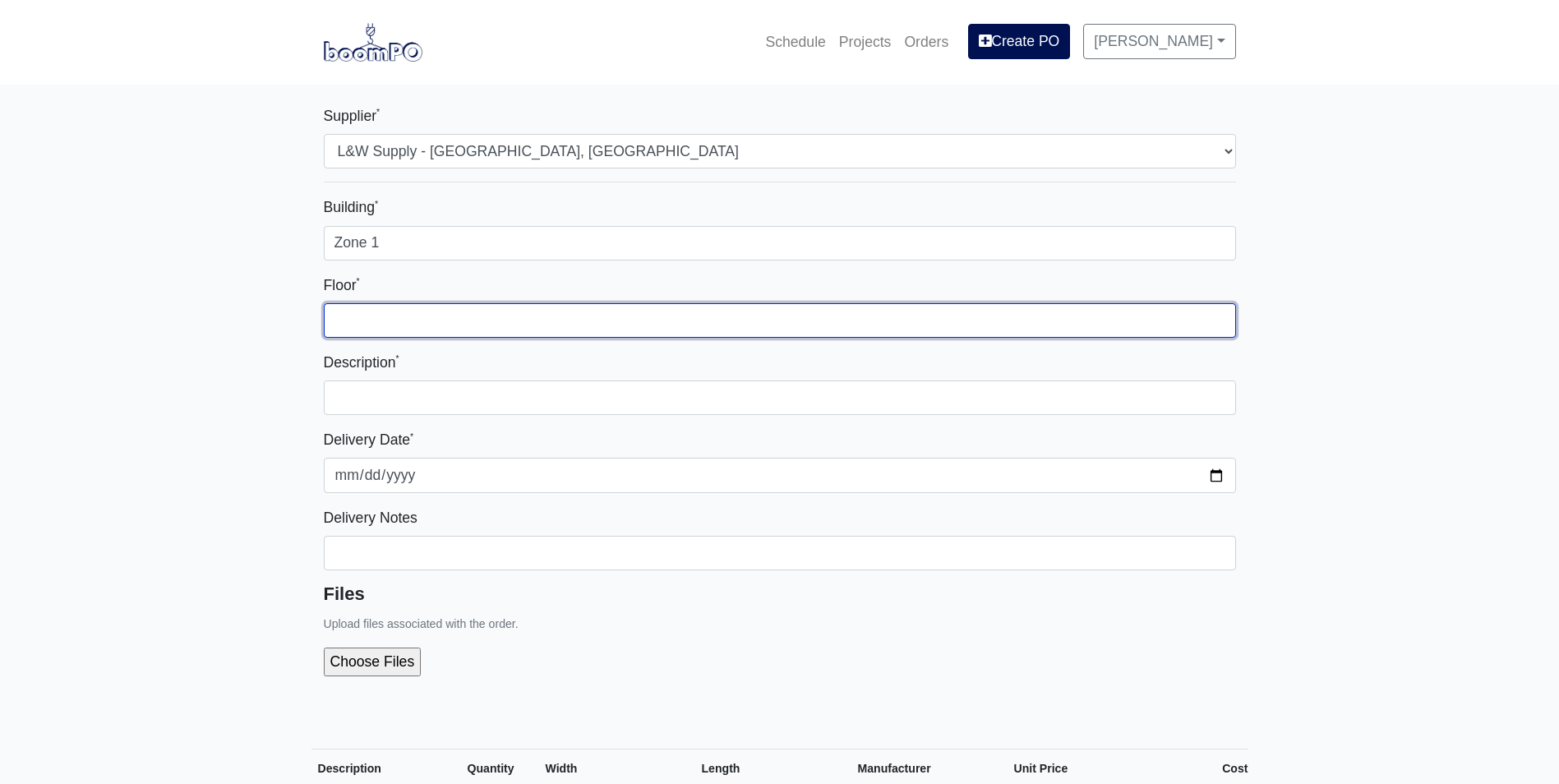
click at [366, 317] on input "Floor *" at bounding box center [780, 320] width 913 height 34
type input "1st"
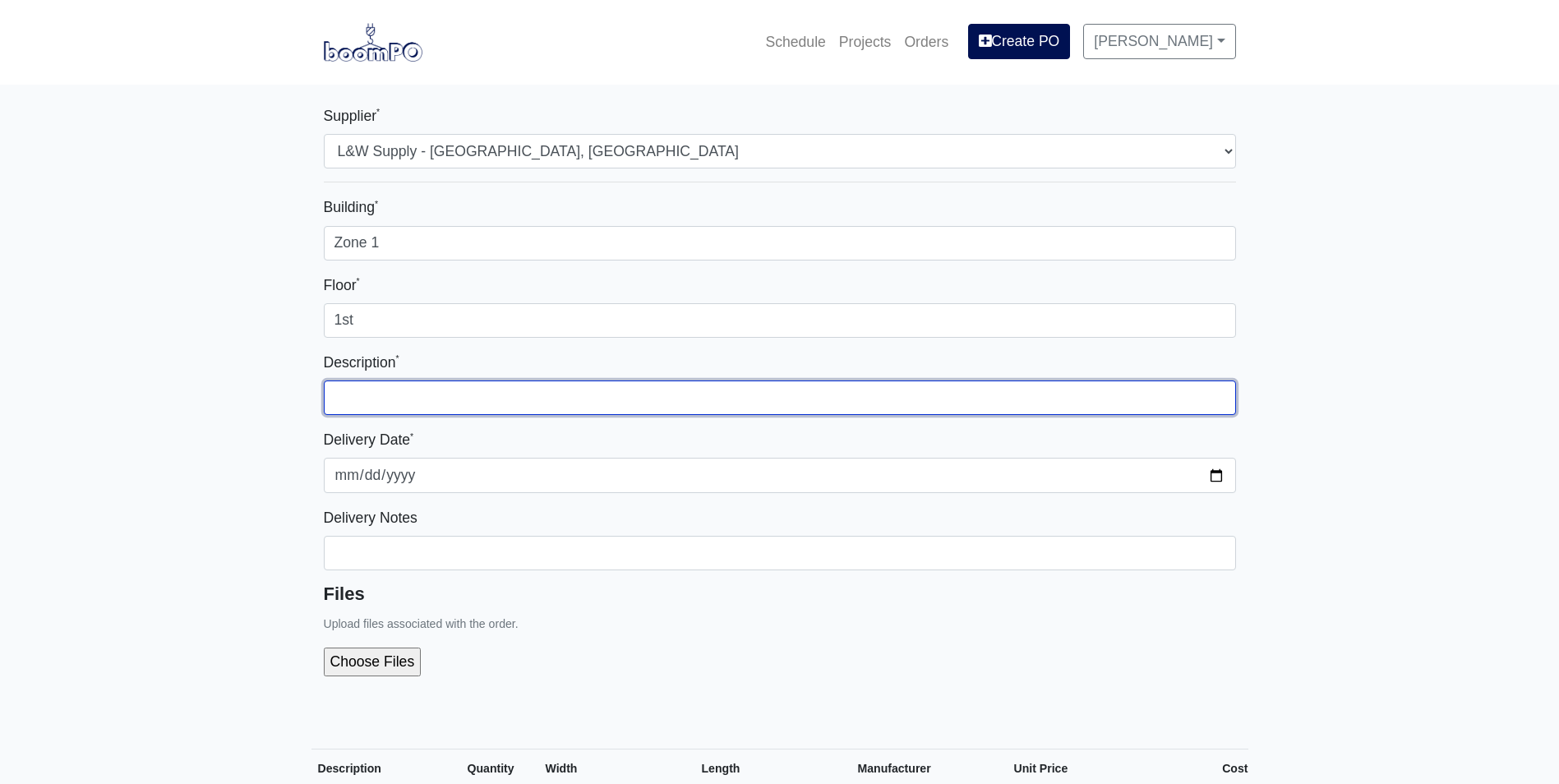
click at [356, 386] on input "text" at bounding box center [780, 398] width 913 height 34
type input "e"
type input "m"
type input "METAL FOR INTERIOR WALL SECTION AT BASEMENT"
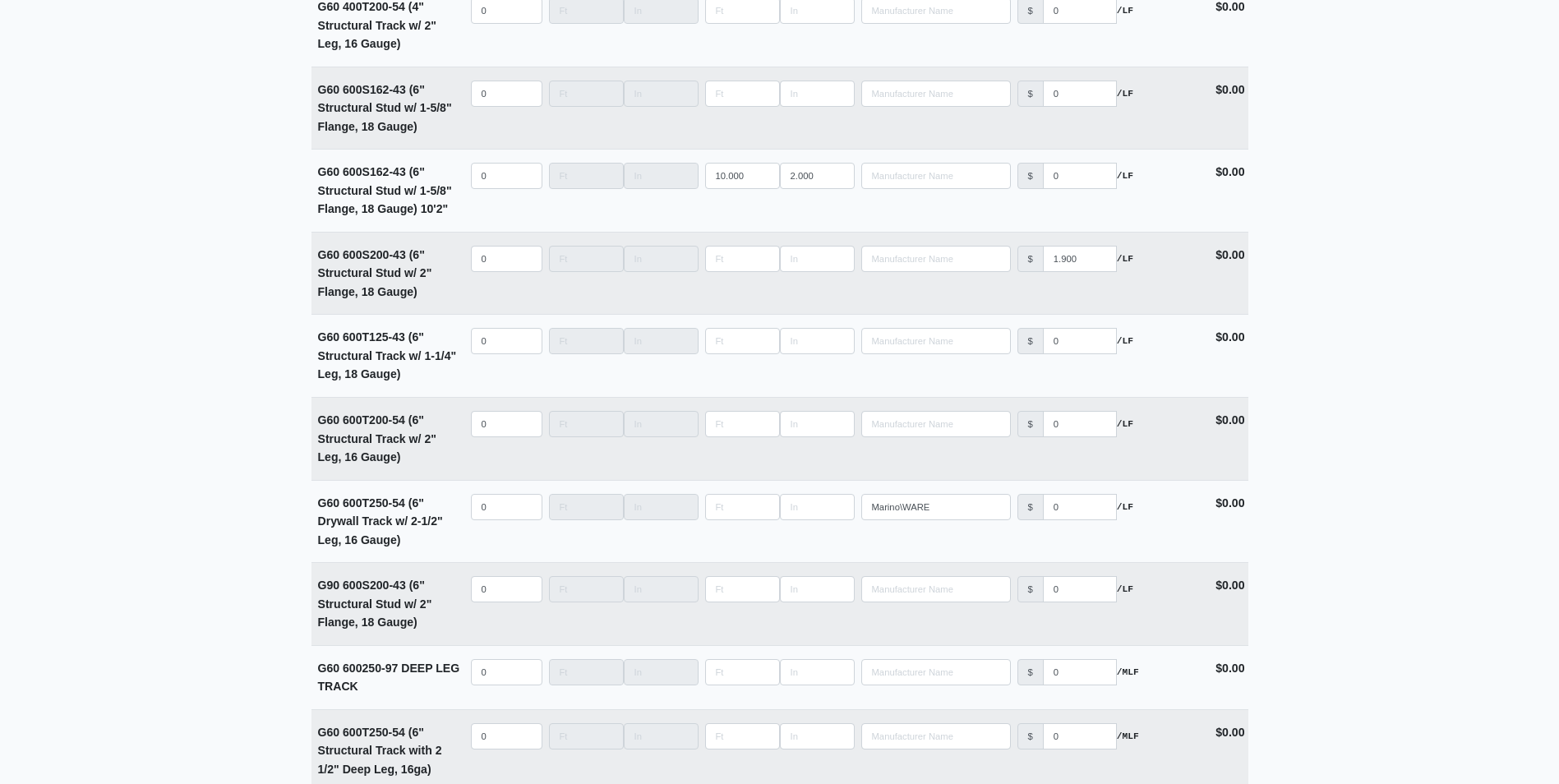
scroll to position [2876, 0]
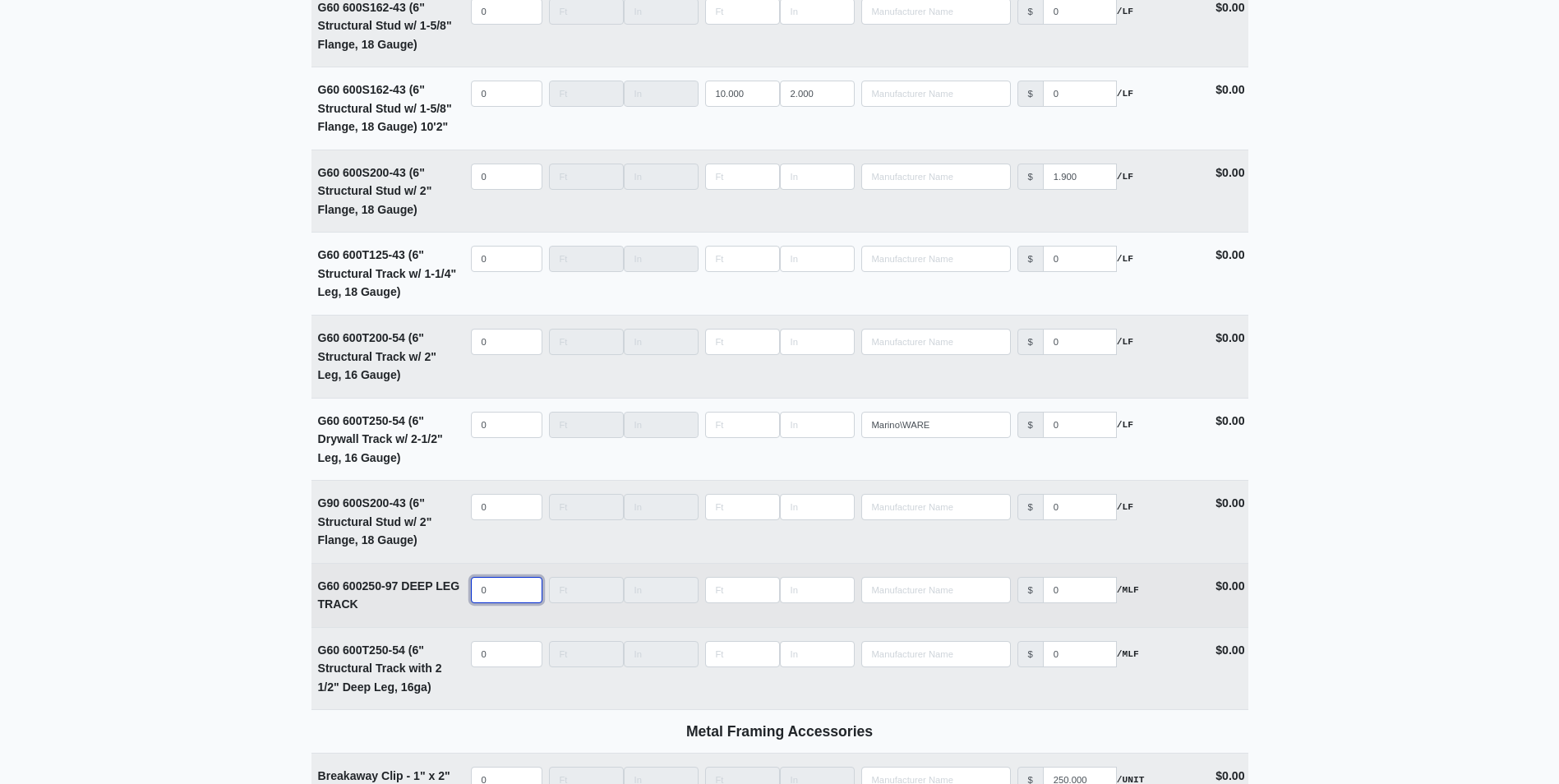
select select
click at [480, 593] on input "quantity" at bounding box center [506, 590] width 71 height 27
type input "10"
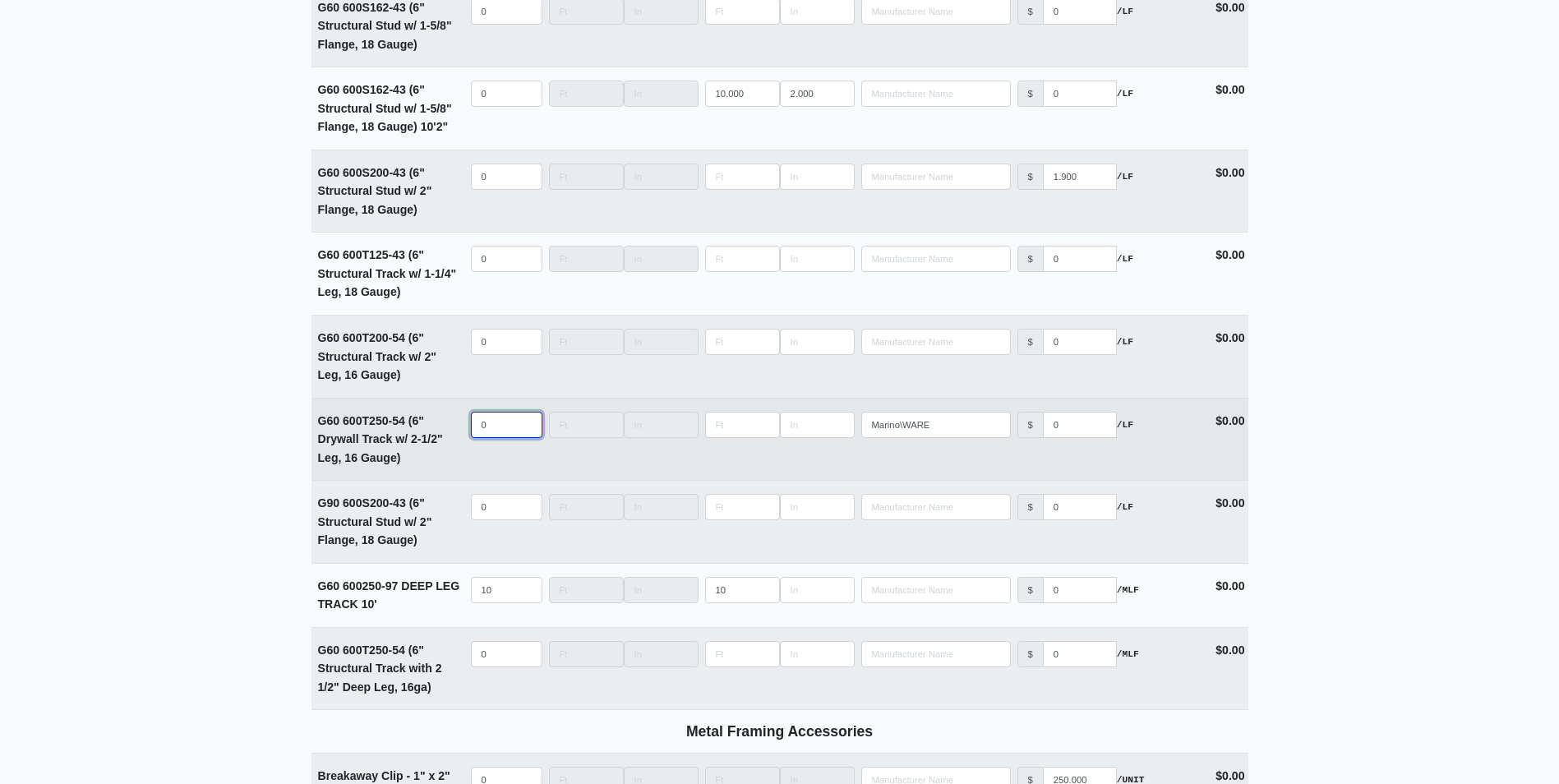
select select
click at [476, 429] on input "quantity" at bounding box center [506, 424] width 71 height 27
type input "10"
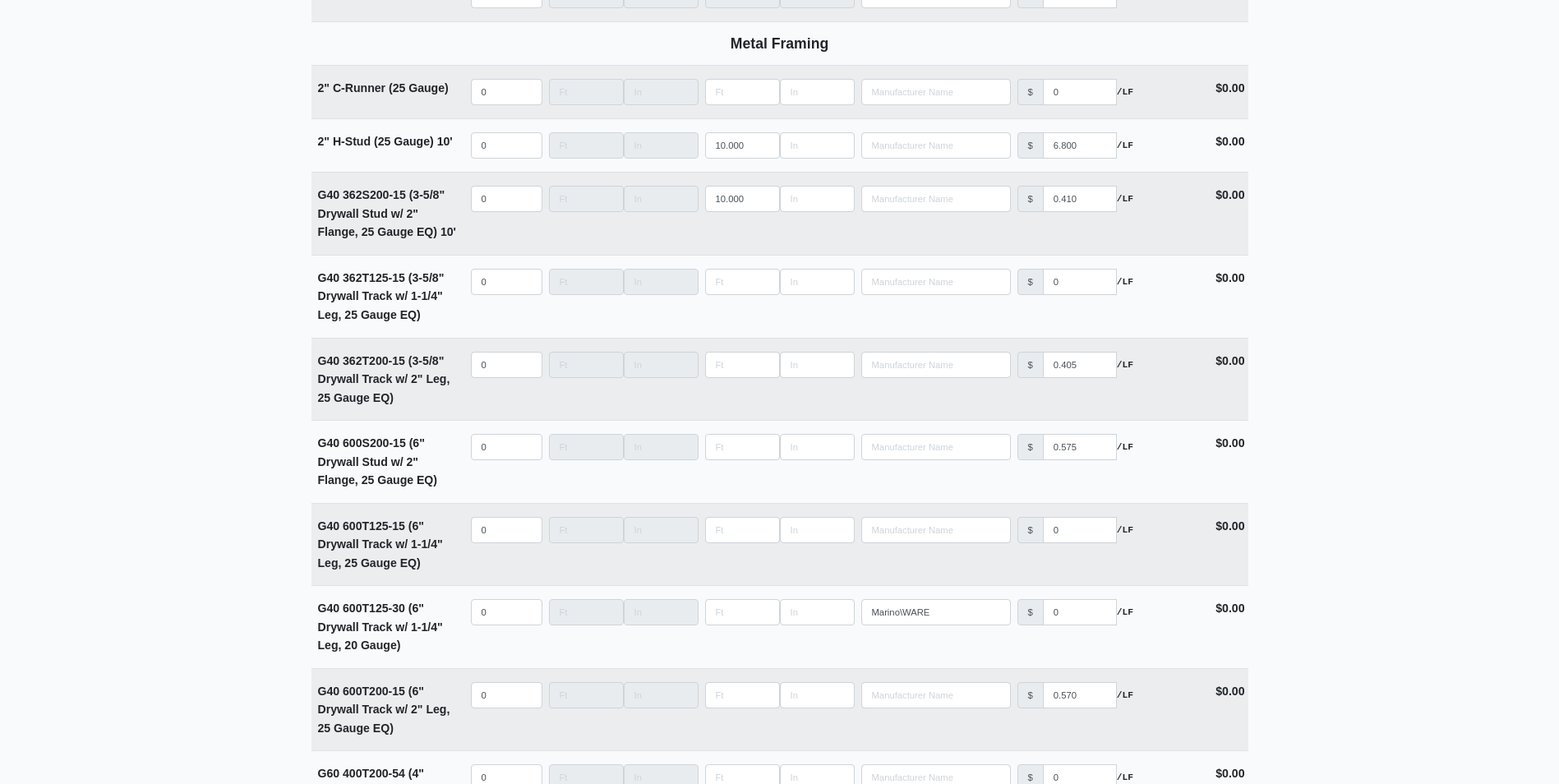
scroll to position [2054, 0]
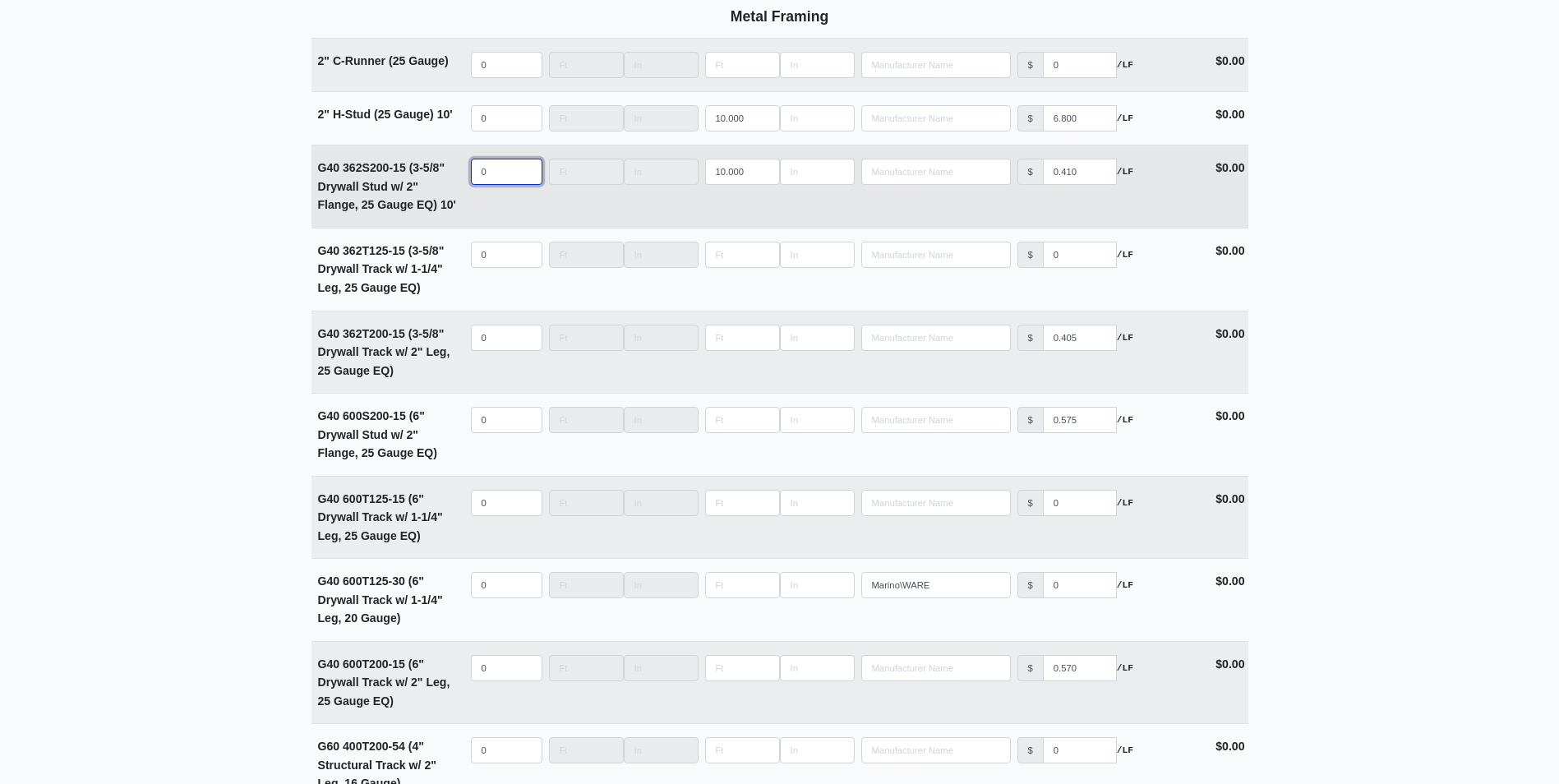
select select
click at [490, 172] on input "quantity" at bounding box center [506, 171] width 71 height 27
type input "4"
select select
type input "40"
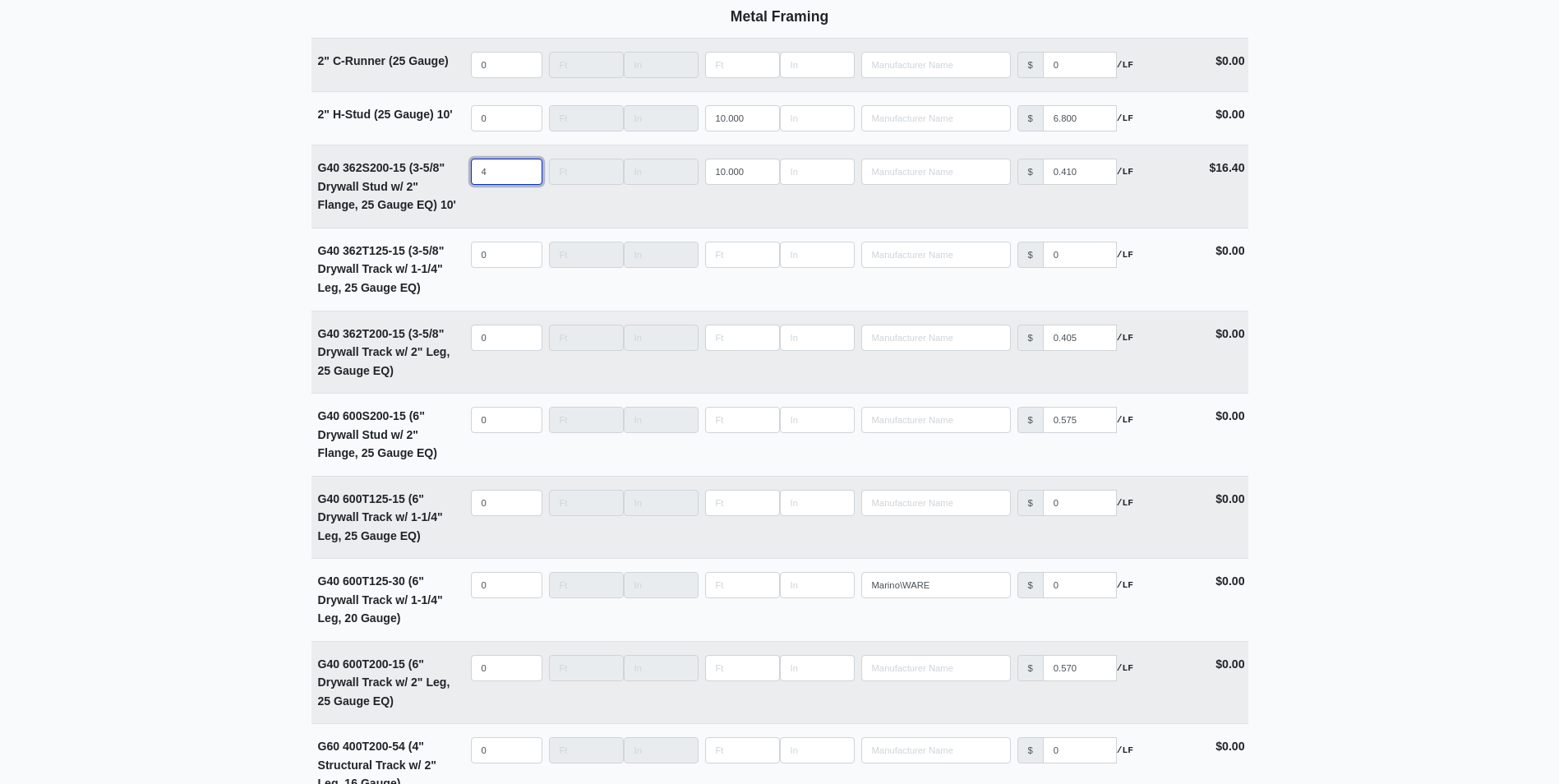
select select
type input "40"
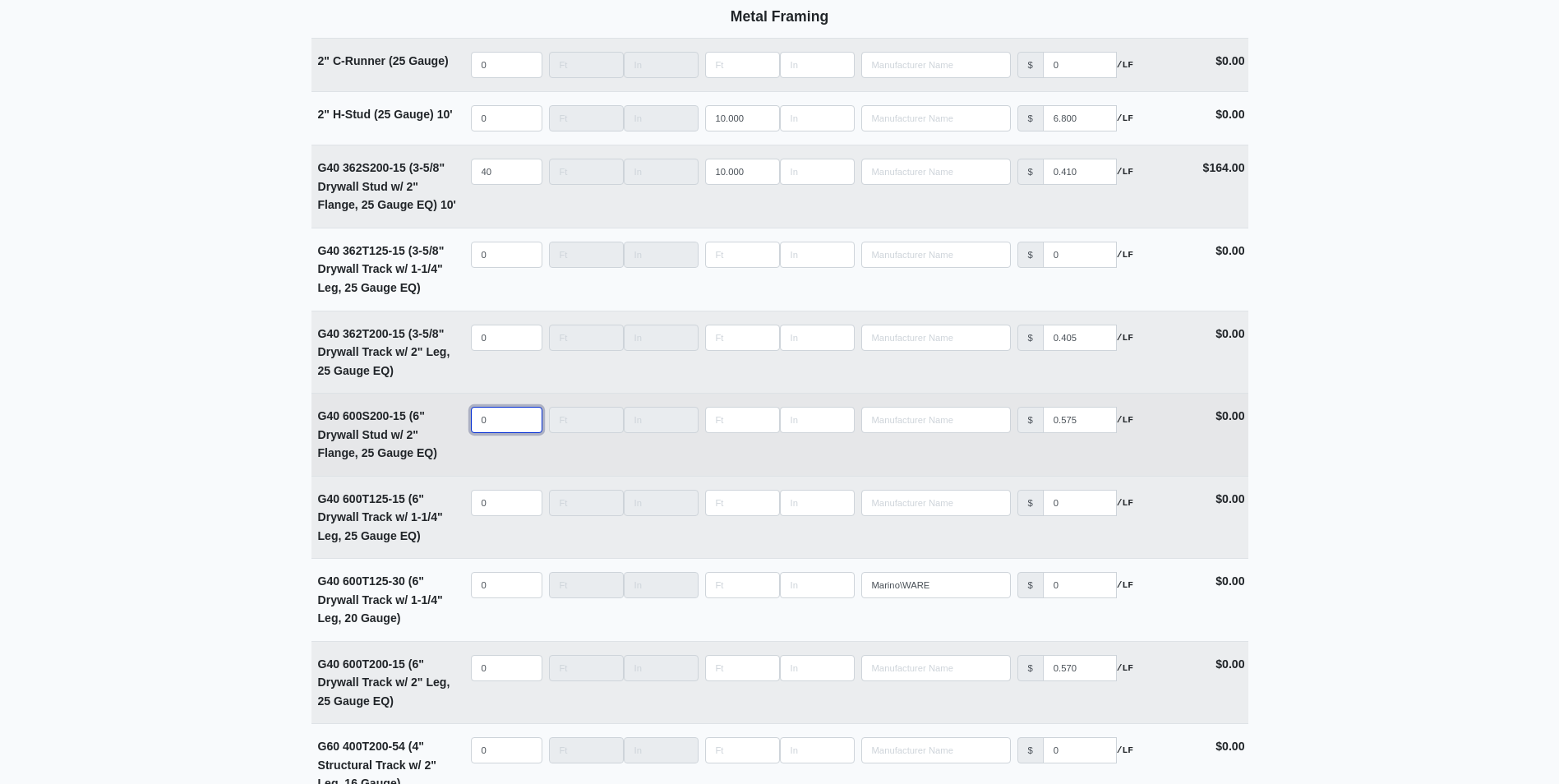
select select
click at [478, 431] on input "quantity" at bounding box center [506, 420] width 71 height 27
type input "20"
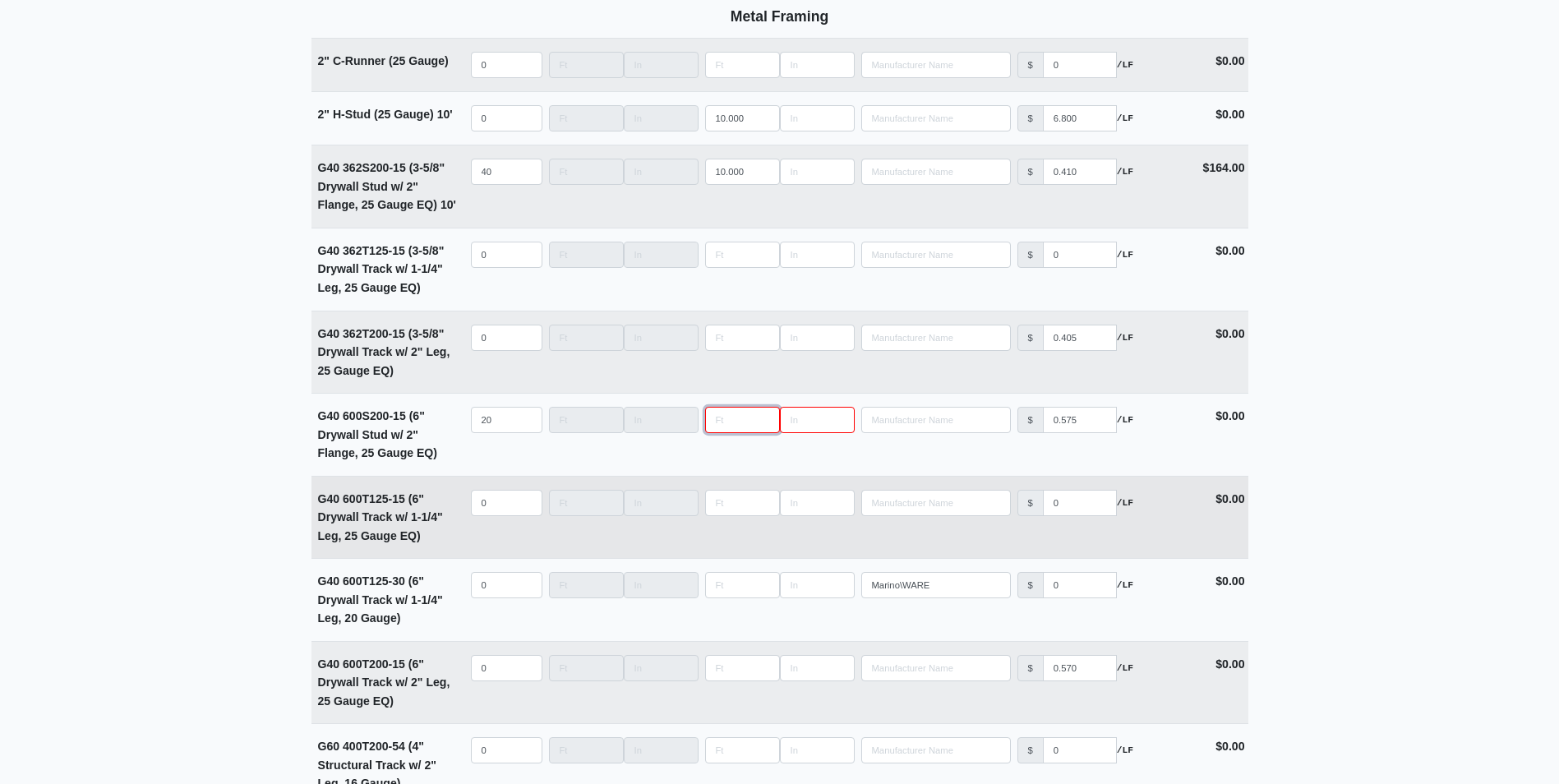
type input "1"
select select
type input "10"
select select
type input "10"
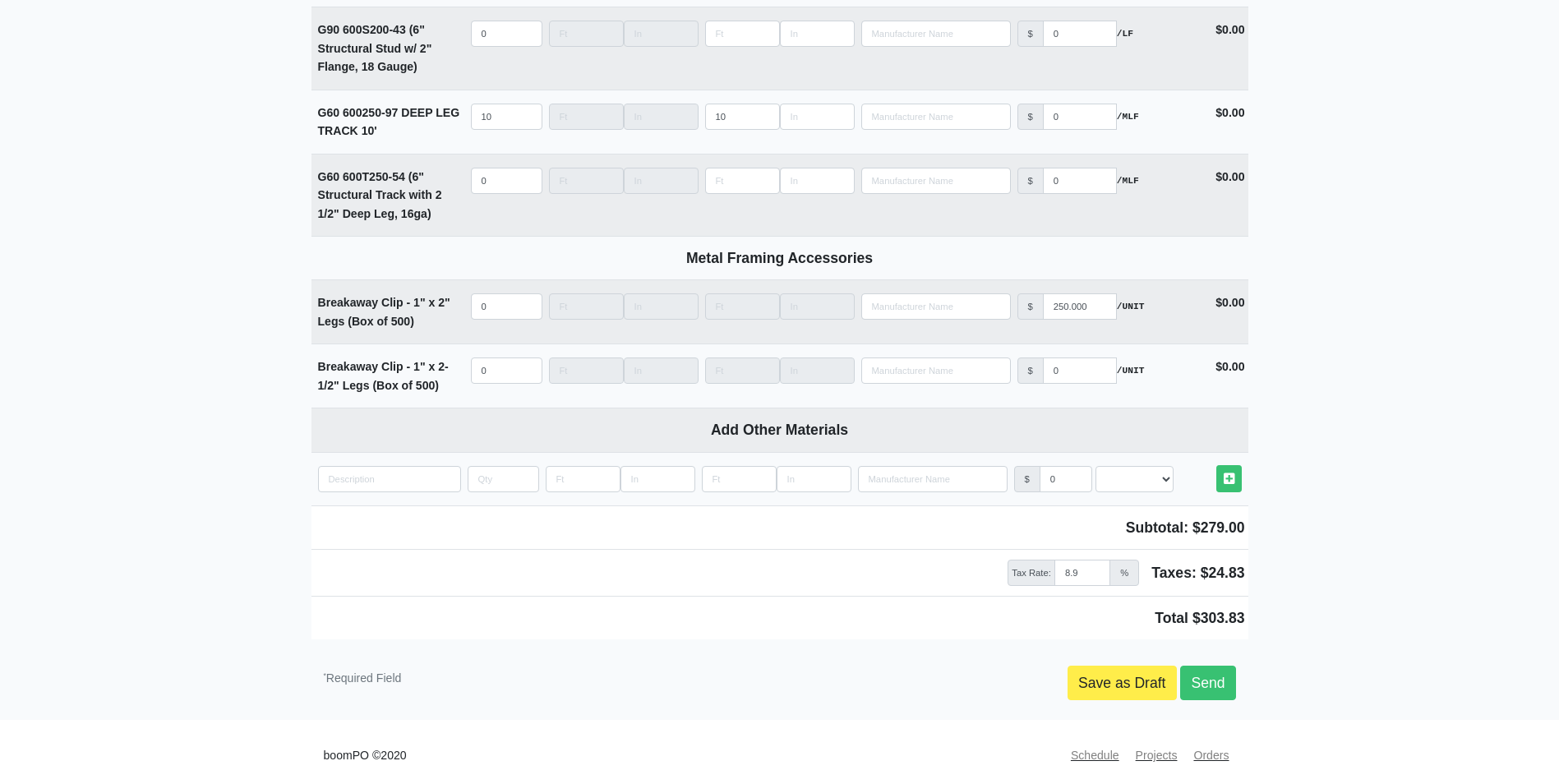
scroll to position [3363, 0]
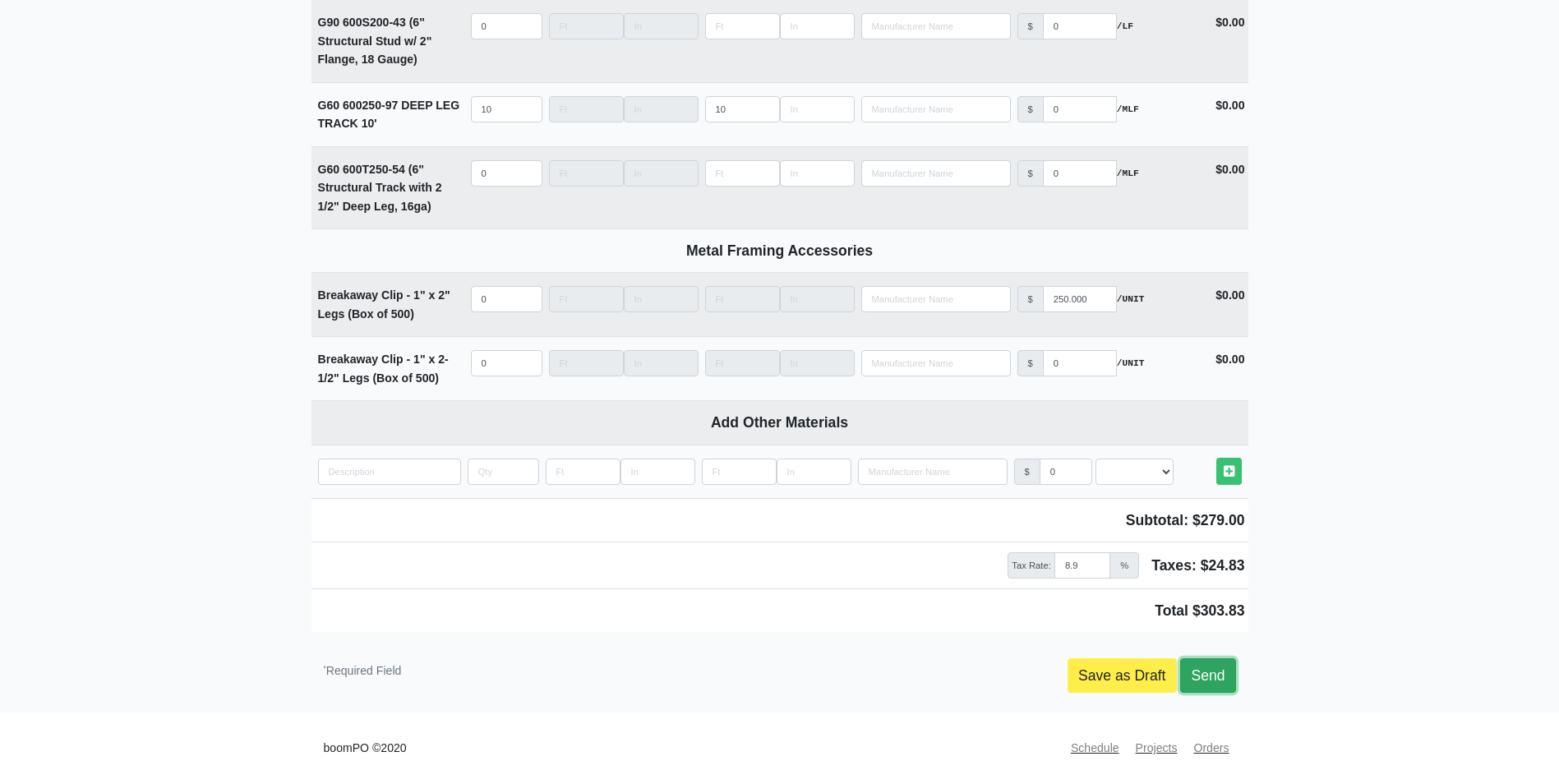
click at [1202, 670] on link "Send" at bounding box center [1208, 676] width 55 height 34
